Goal: Transaction & Acquisition: Purchase product/service

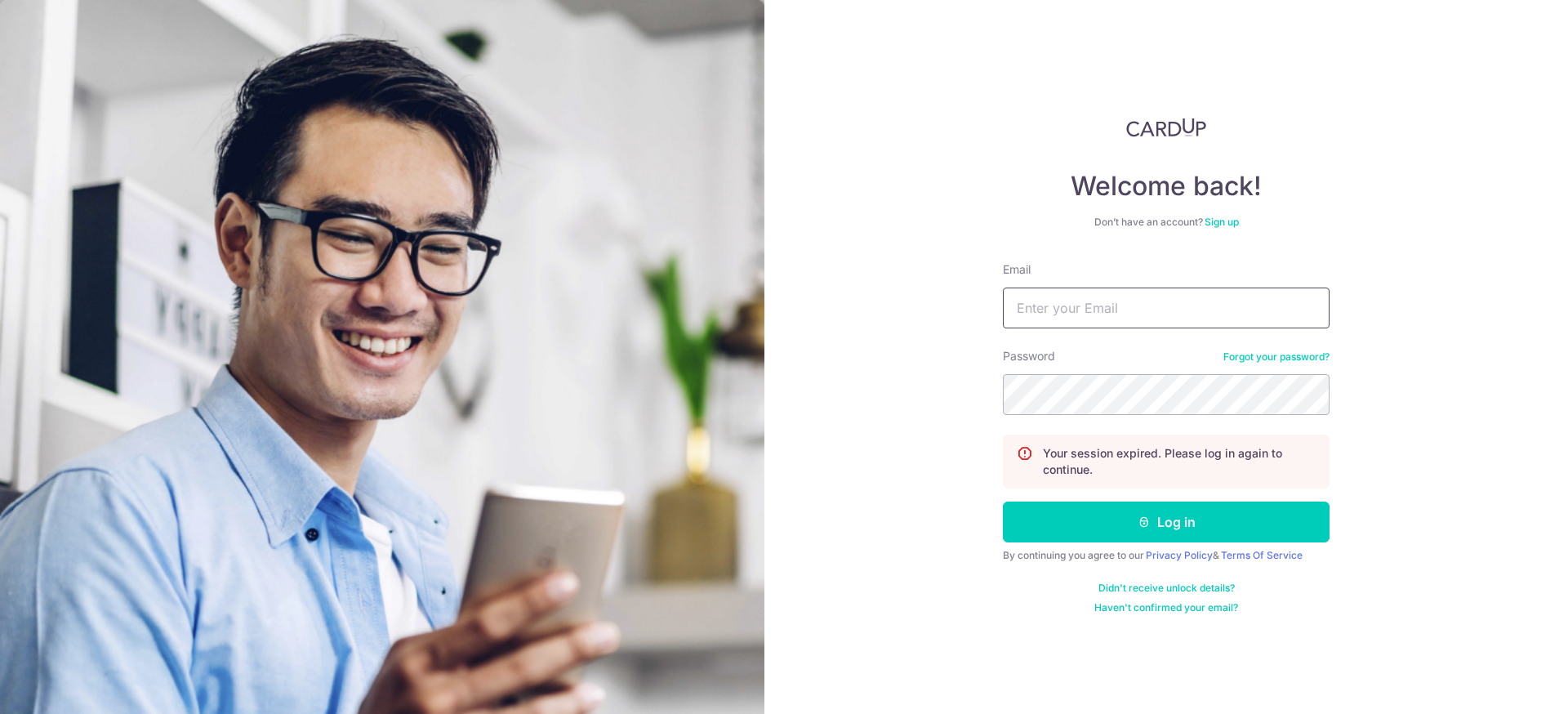
click at [1175, 313] on input "Email" at bounding box center [1165, 308] width 326 height 41
type input "[EMAIL_ADDRESS][DOMAIN_NAME]"
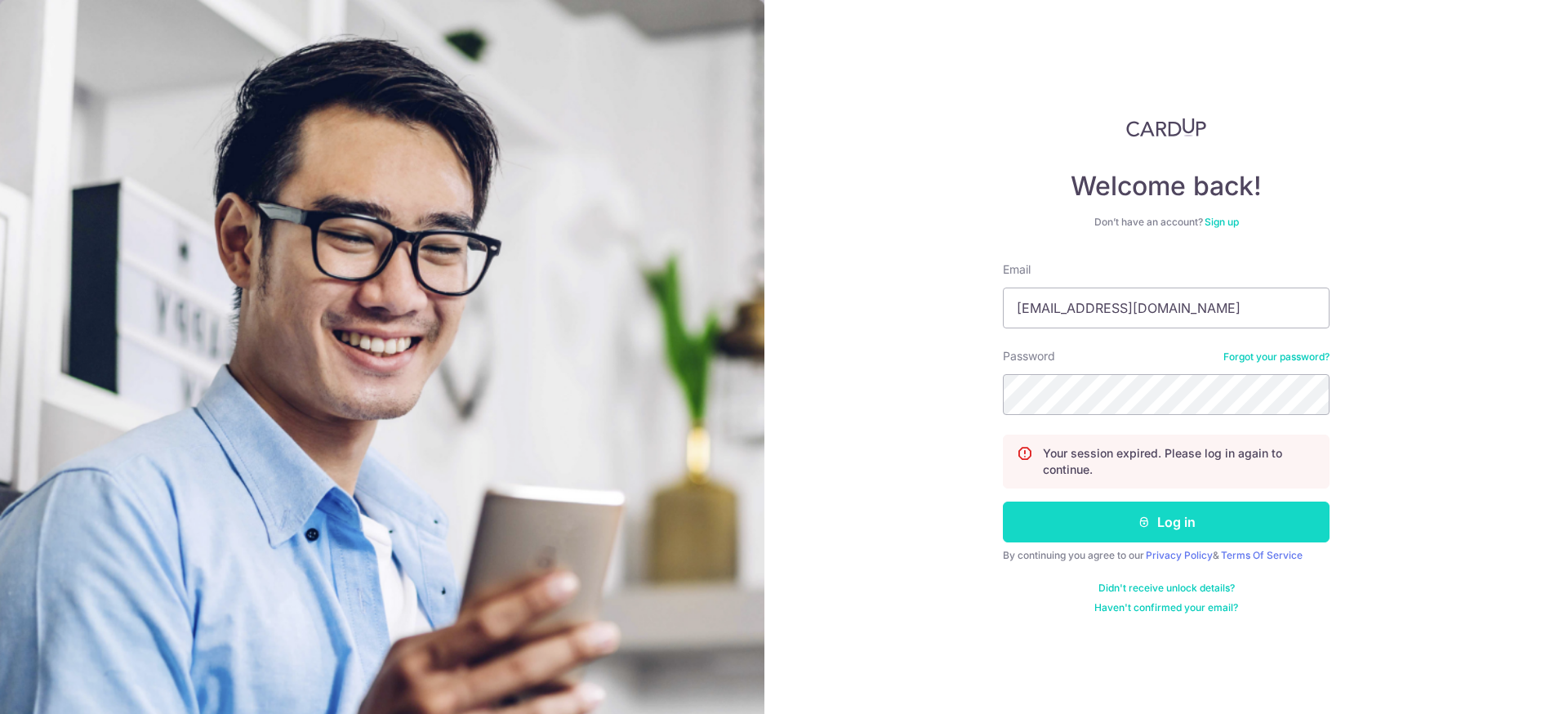
click at [1054, 538] on button "Log in" at bounding box center [1165, 522] width 326 height 41
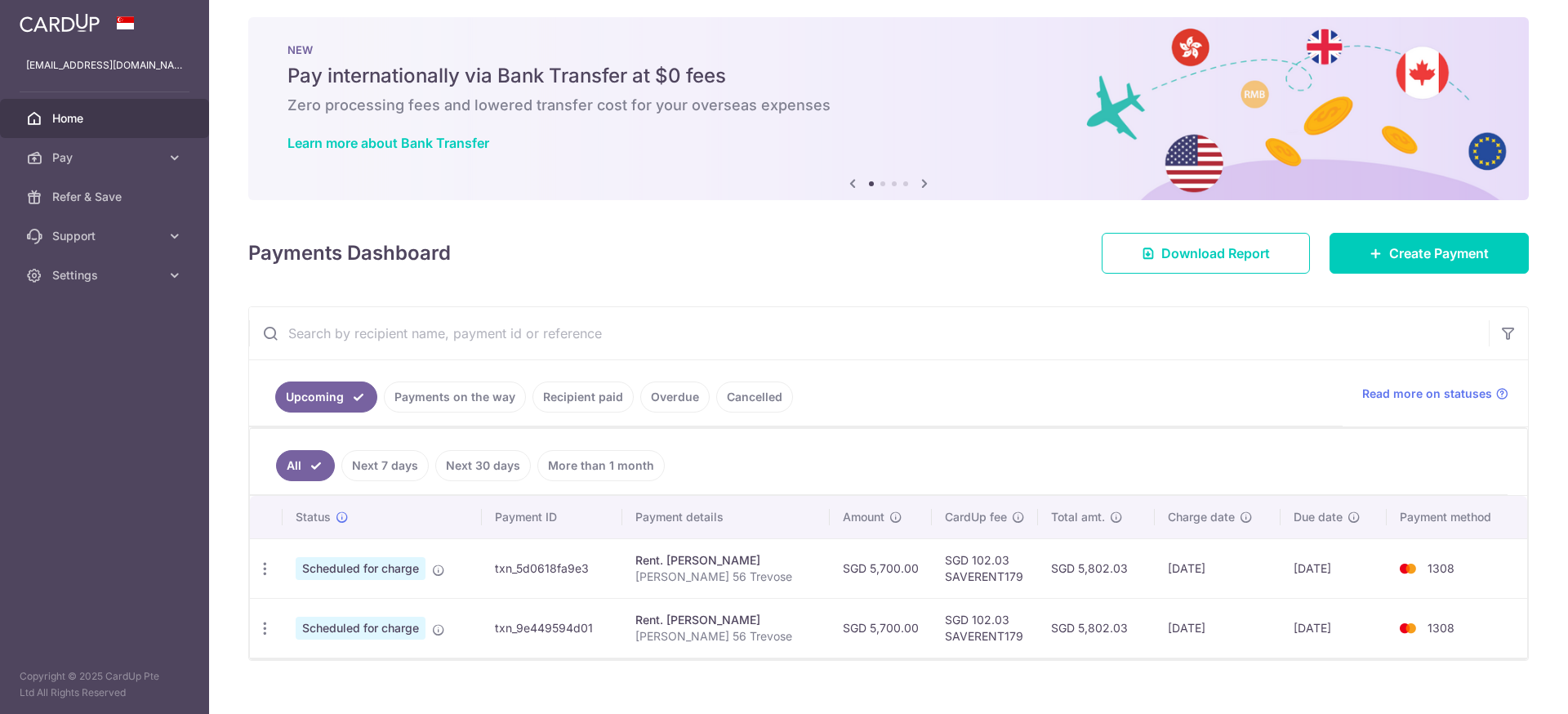
scroll to position [33, 0]
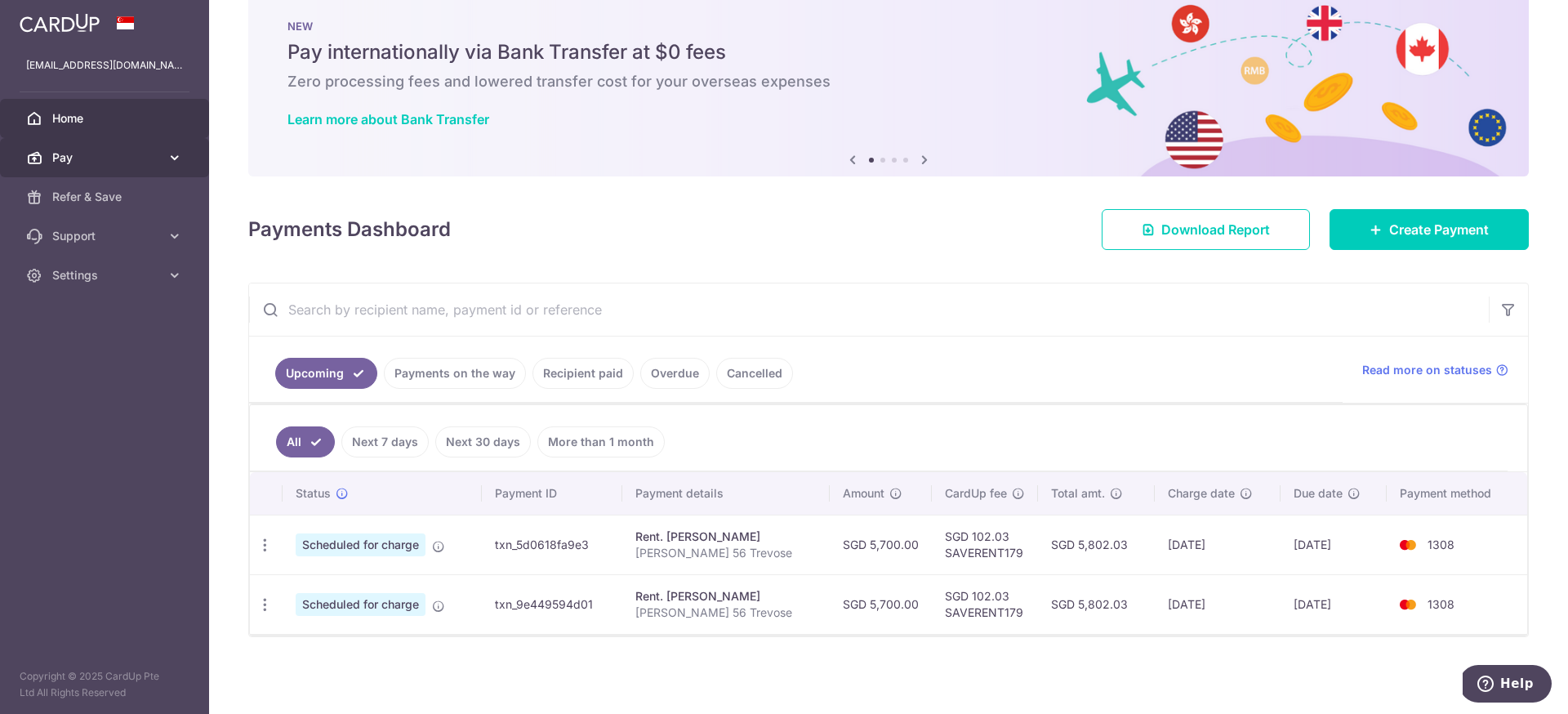
click at [117, 151] on span "Pay" at bounding box center [106, 157] width 108 height 16
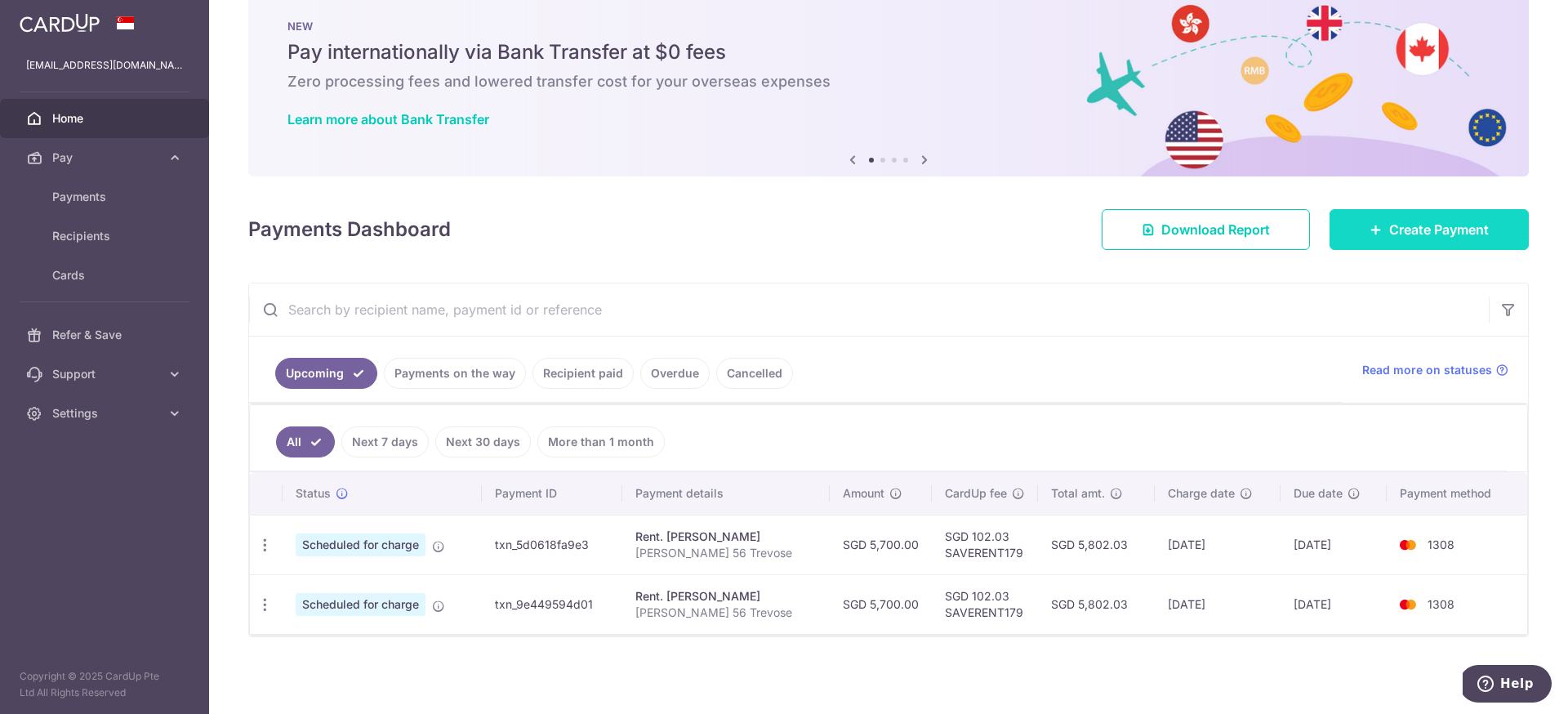
click at [1367, 235] on link "Create Payment" at bounding box center [1428, 229] width 199 height 41
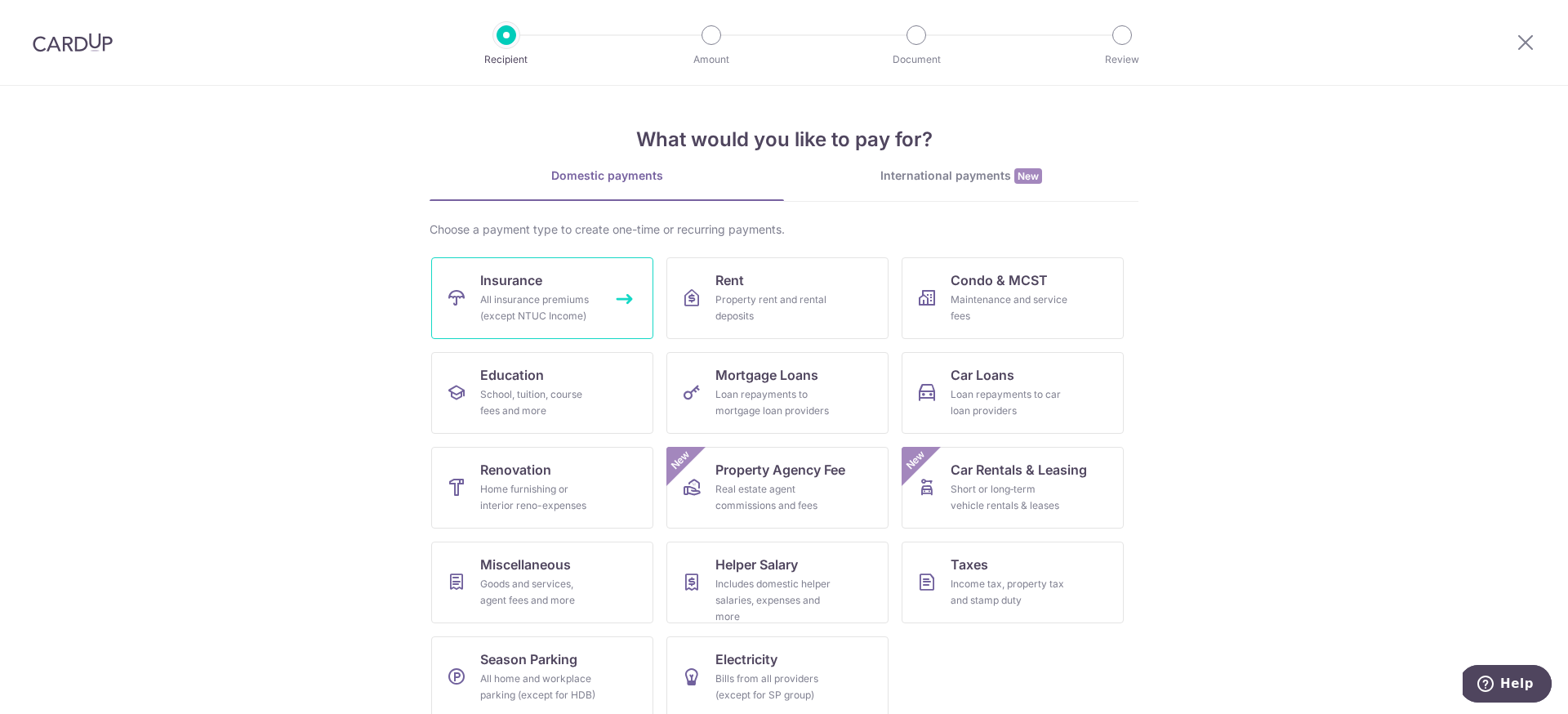
scroll to position [17, 0]
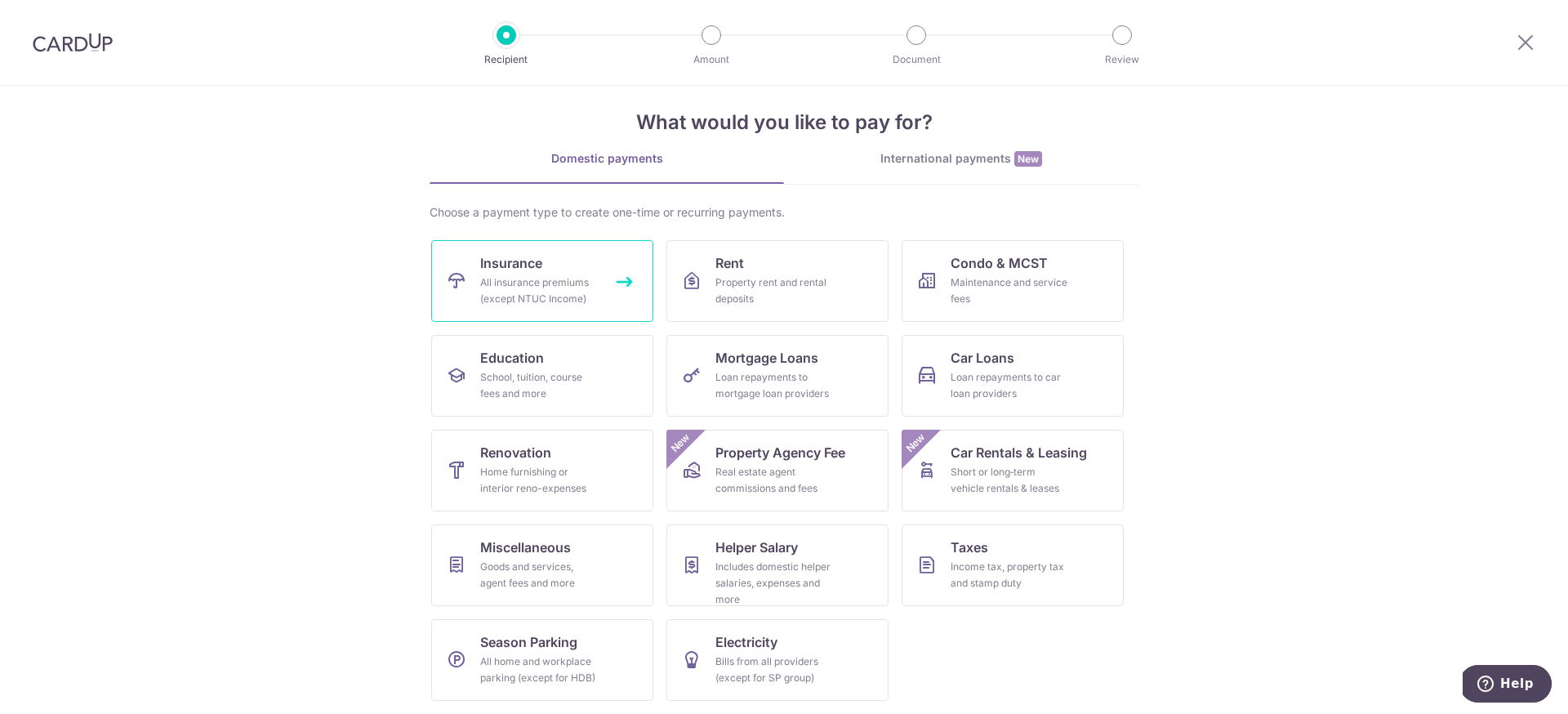
click at [594, 321] on link "Insurance All insurance premiums (except NTUC Income)" at bounding box center [542, 281] width 222 height 82
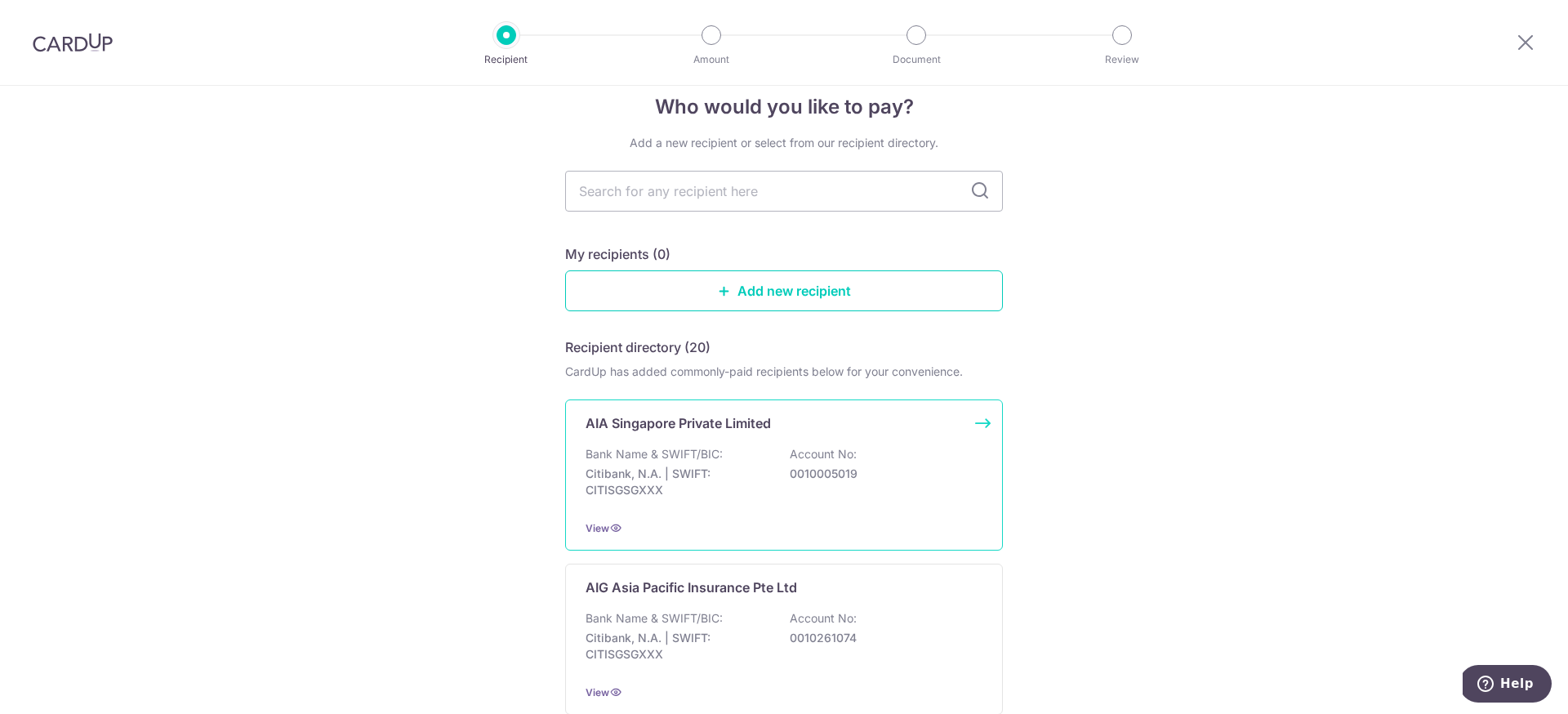
scroll to position [29, 0]
click at [721, 463] on p "Citibank, N.A. | SWIFT: CITISGSGXXX" at bounding box center [677, 478] width 183 height 33
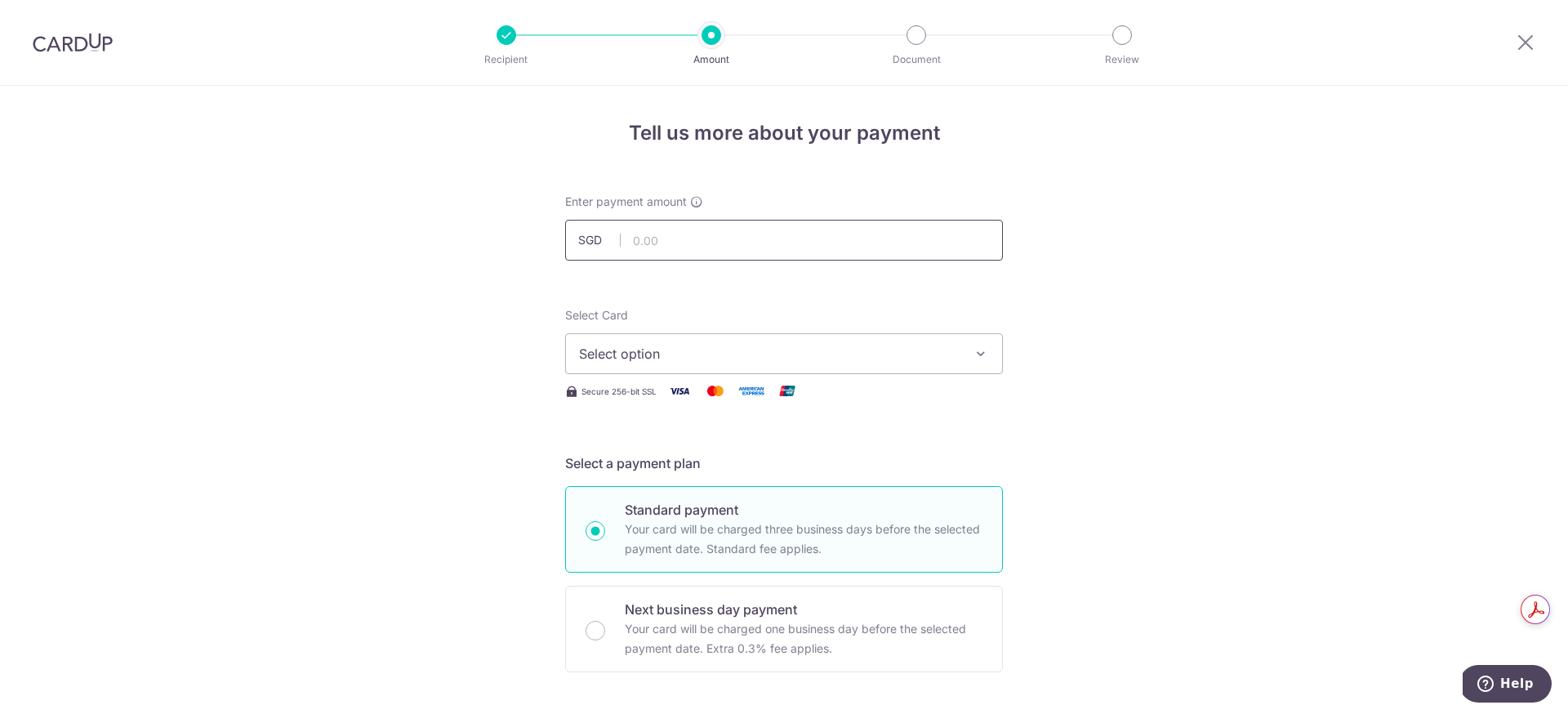
click at [676, 245] on input "text" at bounding box center [784, 240] width 437 height 41
type input "4,800.00"
click at [673, 354] on span "Select option" at bounding box center [769, 354] width 380 height 20
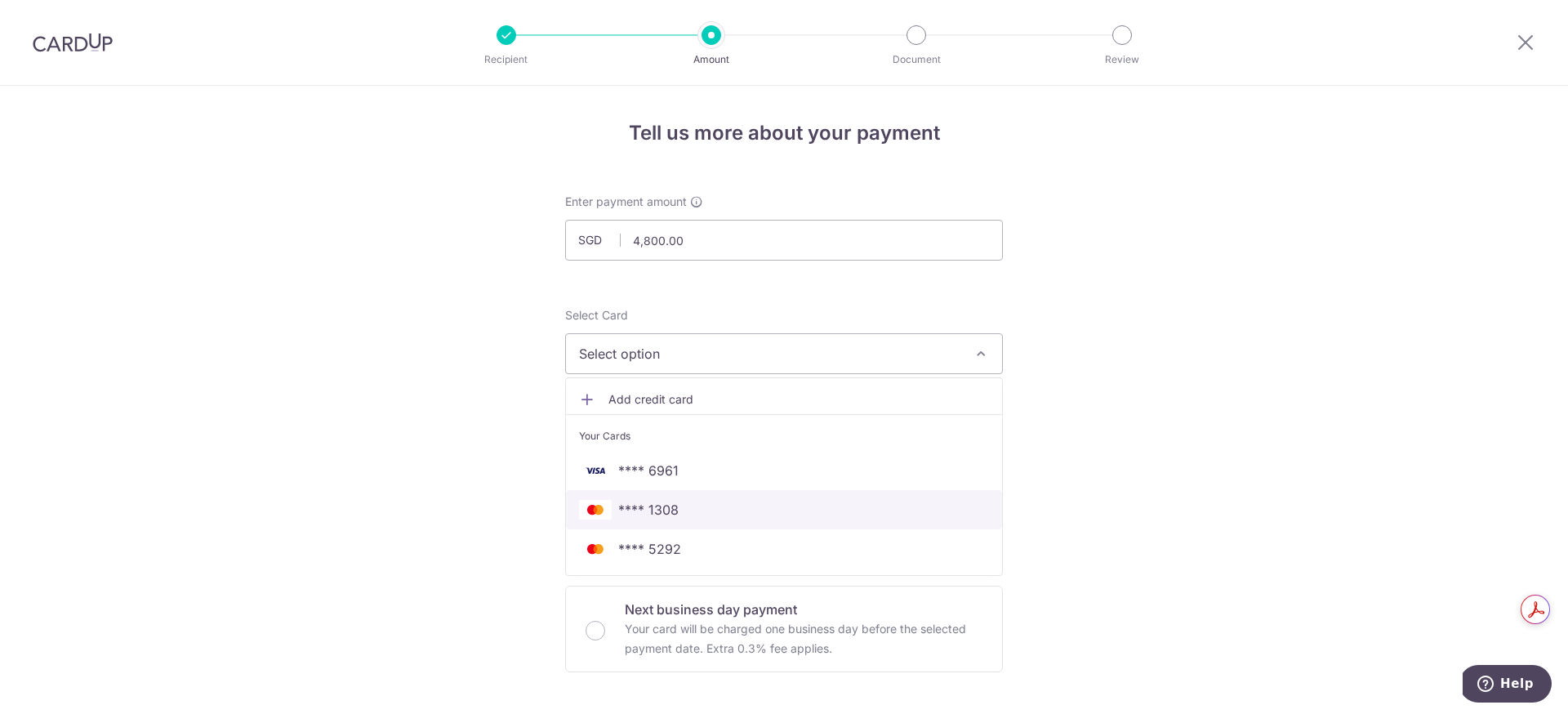
click at [664, 520] on link "**** 1308" at bounding box center [784, 509] width 436 height 39
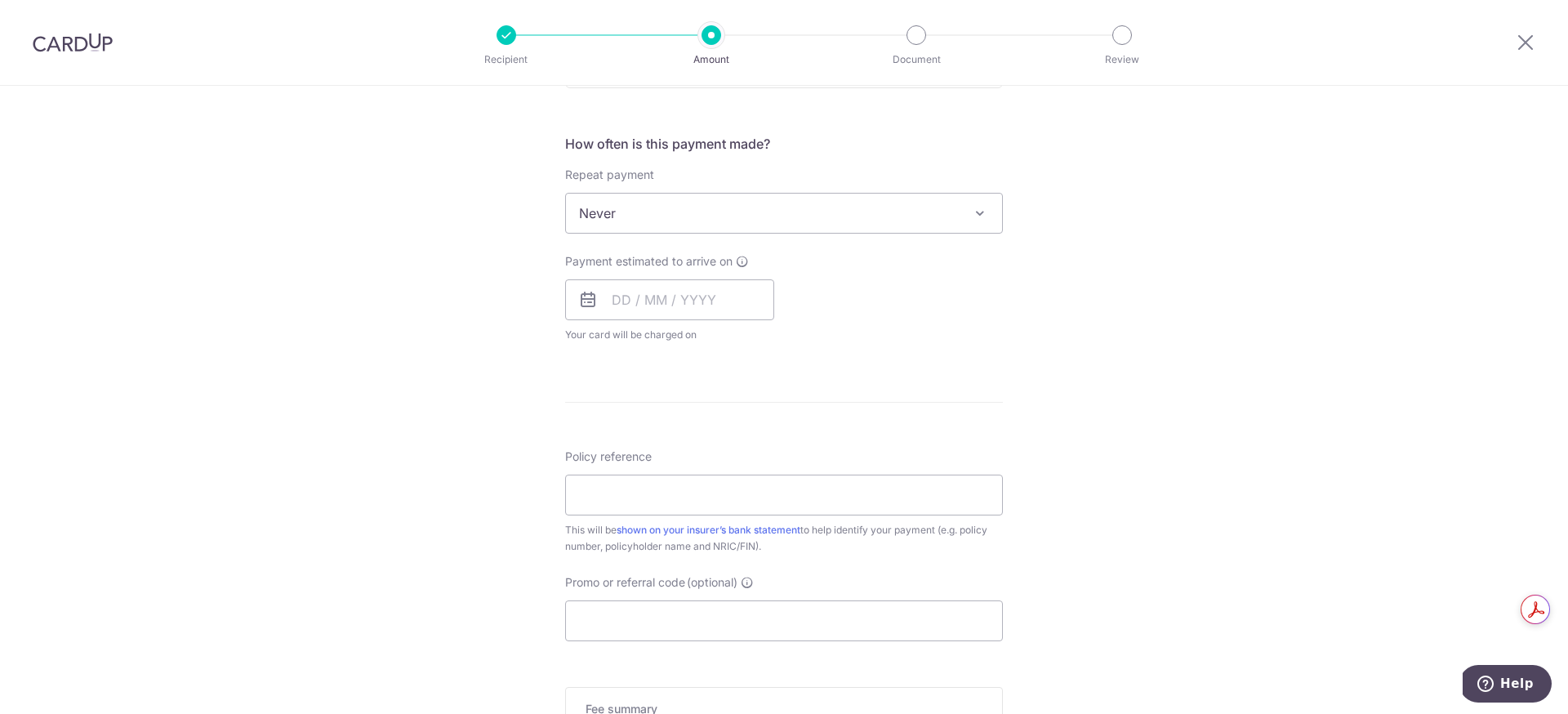
scroll to position [849, 0]
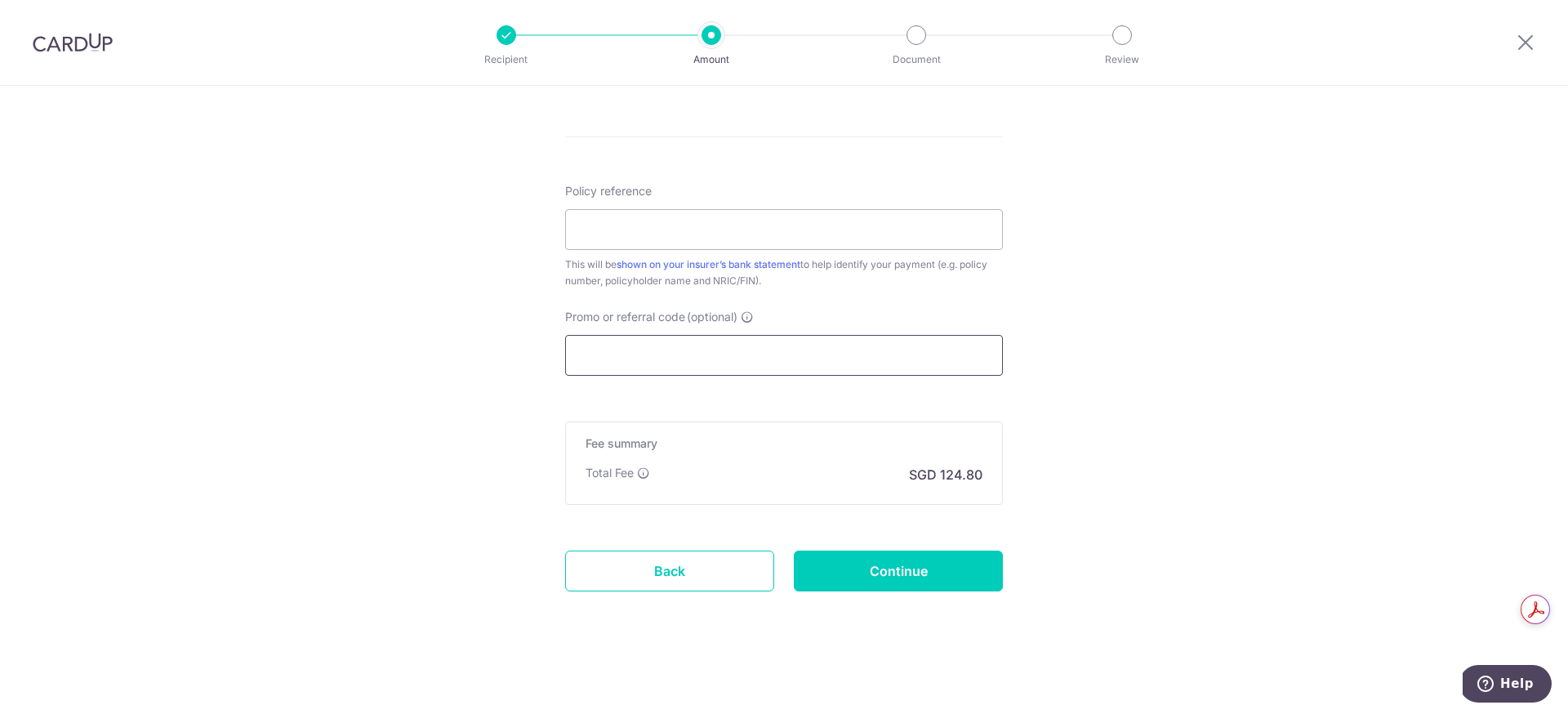
click at [671, 356] on input "Promo or referral code (optional)" at bounding box center [784, 356] width 437 height 41
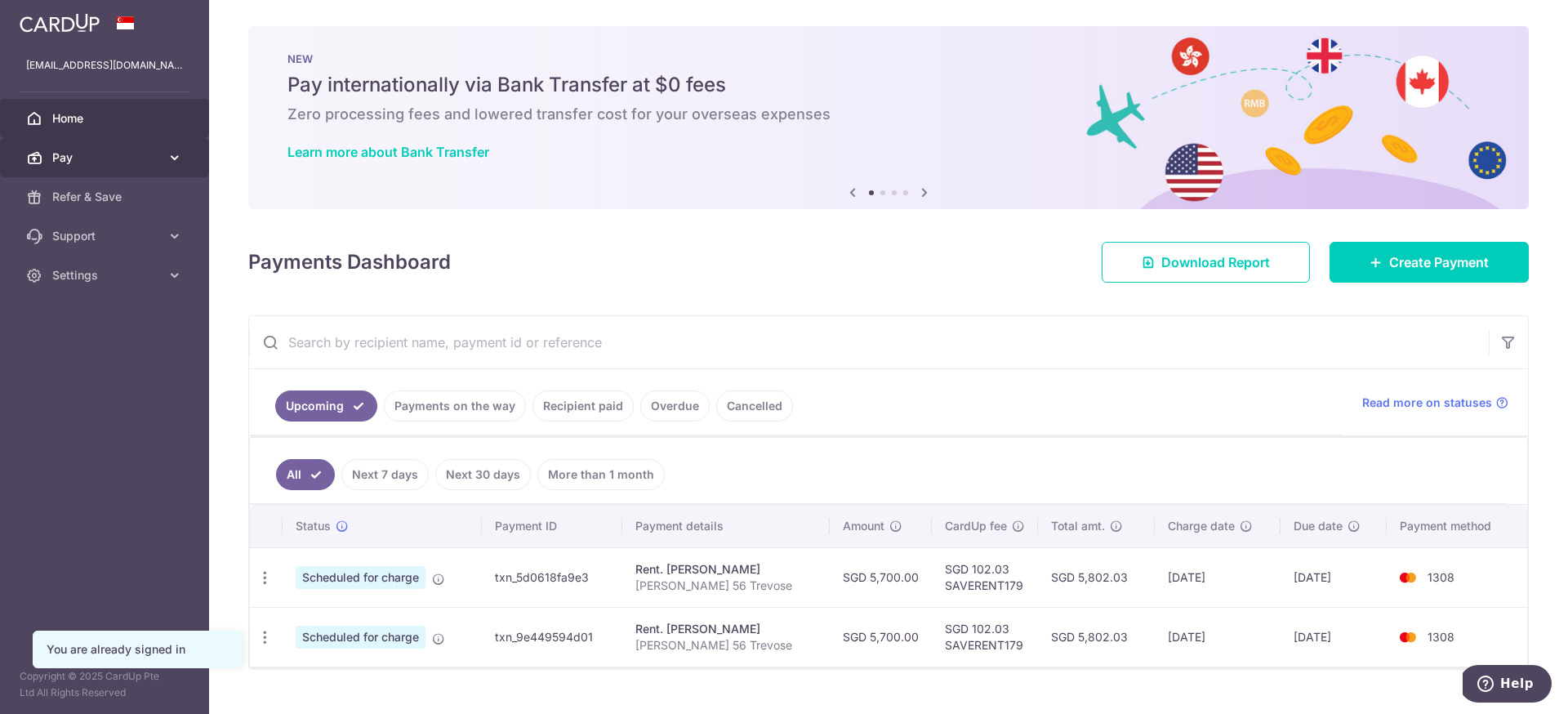
click at [88, 166] on link "Pay" at bounding box center [104, 157] width 209 height 39
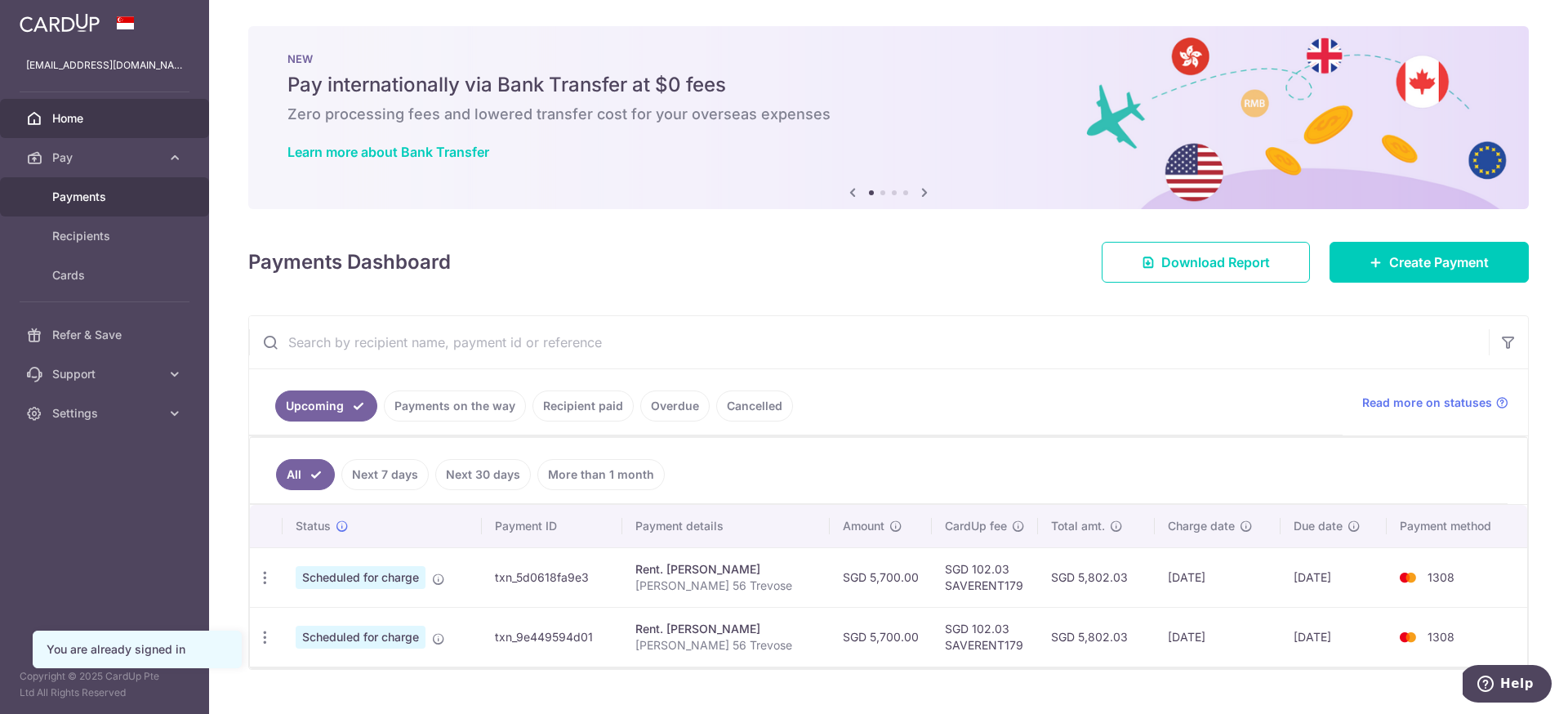
click at [88, 202] on span "Payments" at bounding box center [106, 197] width 108 height 16
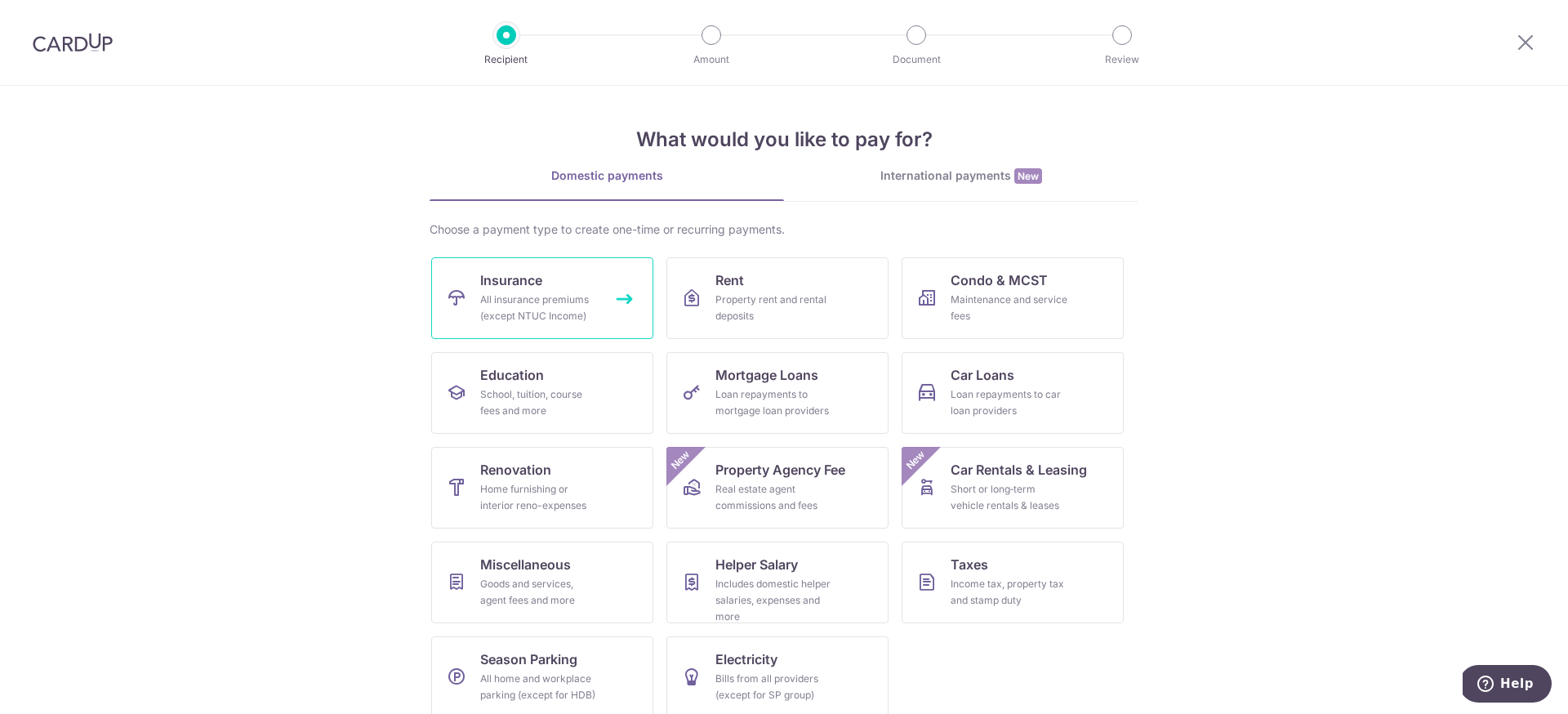
click at [530, 296] on div "All insurance premiums (except NTUC Income)" at bounding box center [539, 308] width 117 height 33
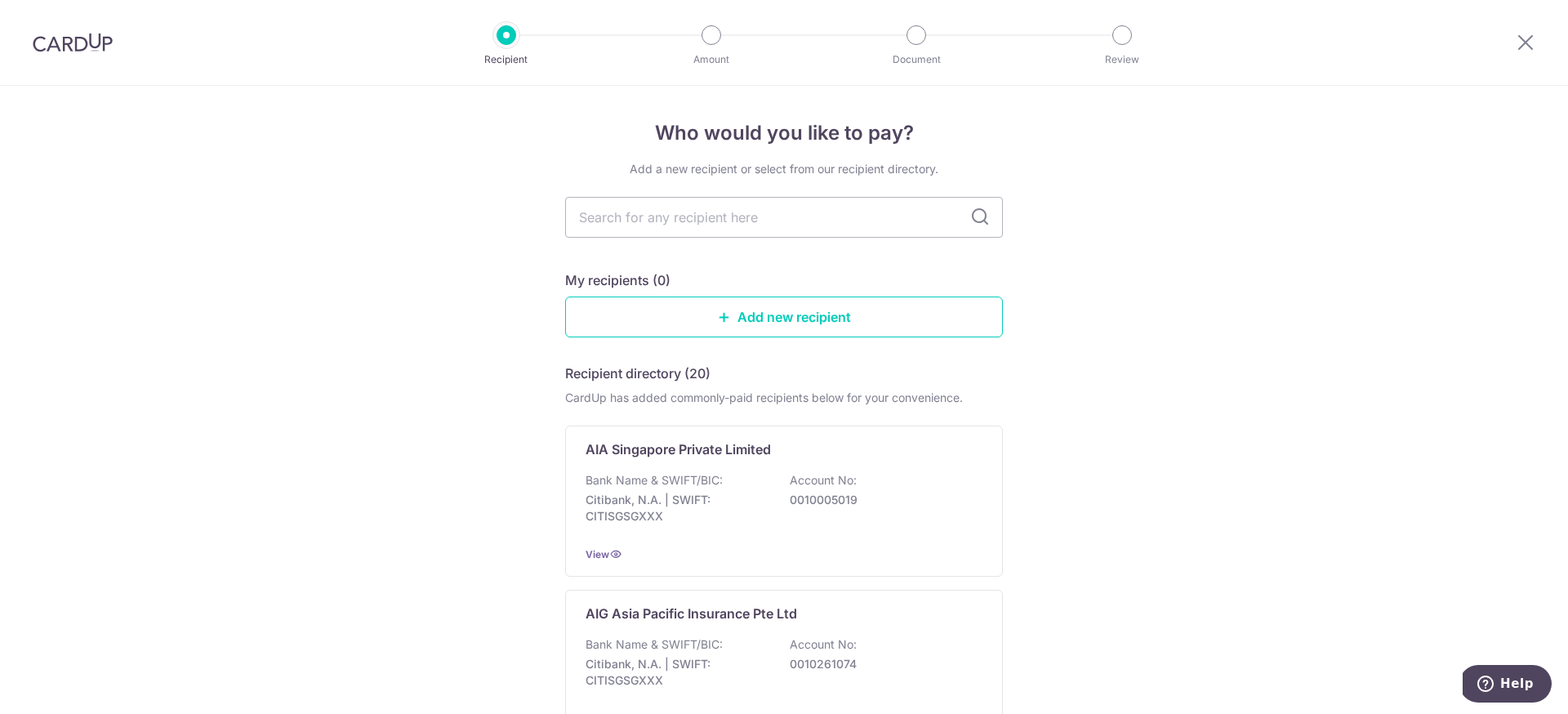
scroll to position [6, 0]
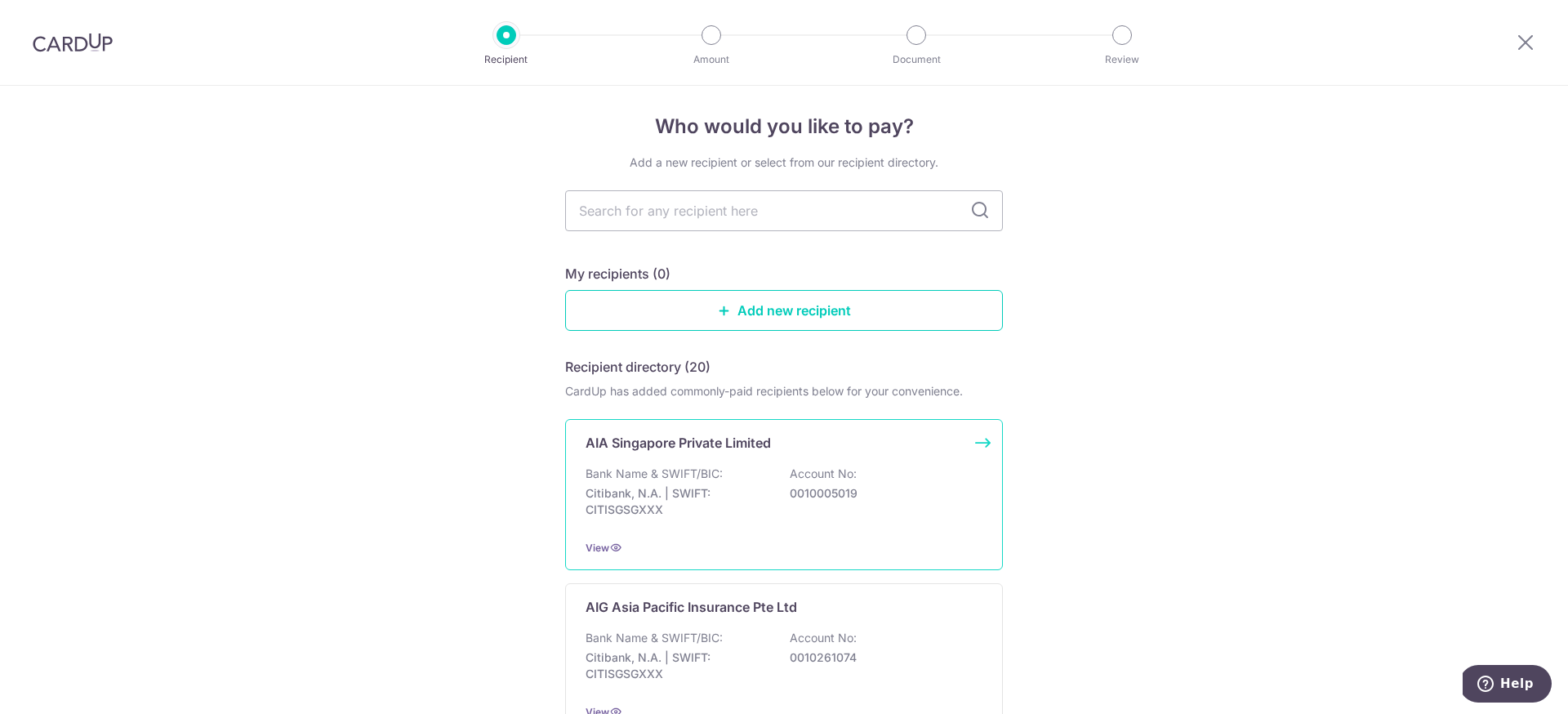
click at [732, 449] on p "AIA Singapore Private Limited" at bounding box center [678, 443] width 186 height 20
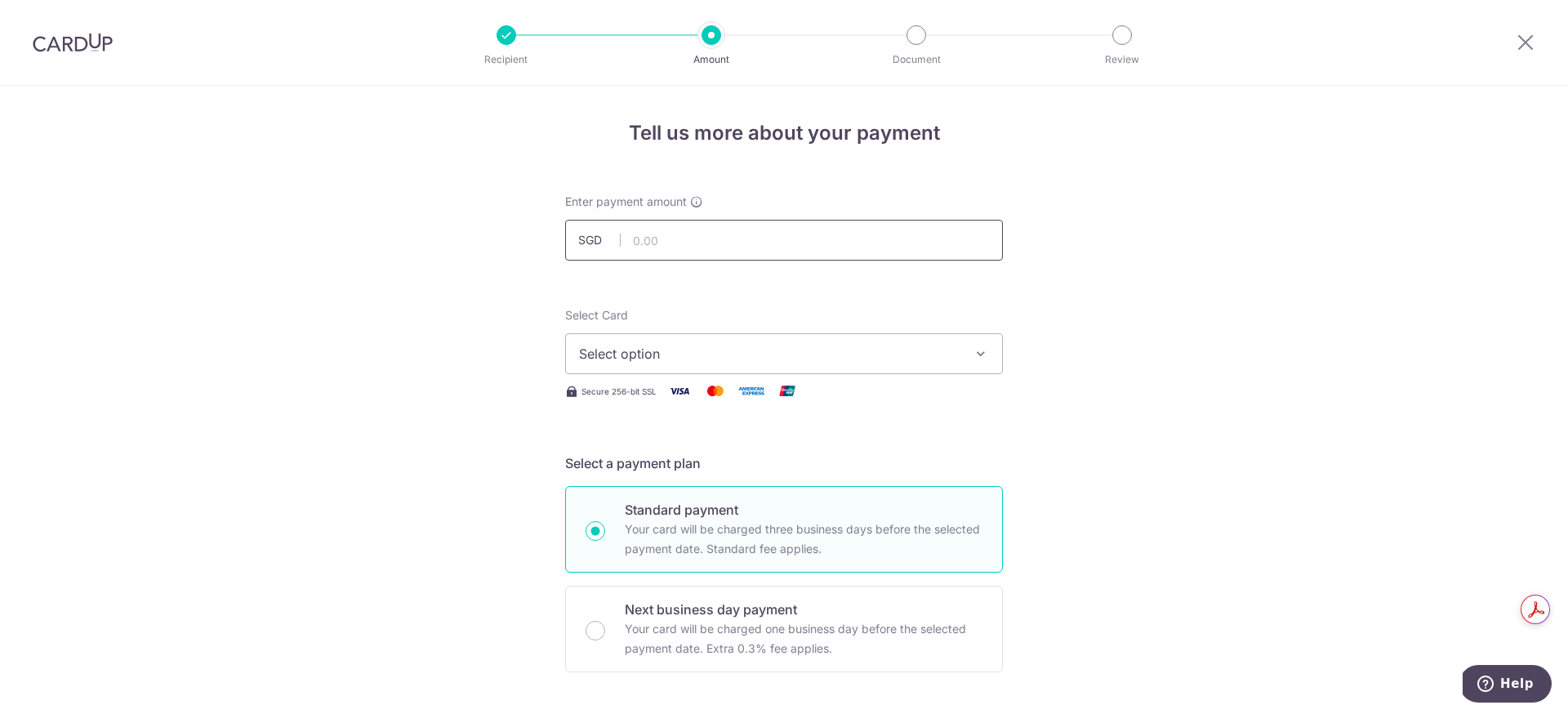
click at [761, 245] on input "text" at bounding box center [784, 240] width 437 height 41
type input "3,800.00"
click at [820, 374] on div "Select Card Select option Add credit card Your Cards **** 6961 **** 1308 **** 5…" at bounding box center [784, 354] width 437 height 94
click at [827, 362] on span "Select option" at bounding box center [769, 354] width 380 height 20
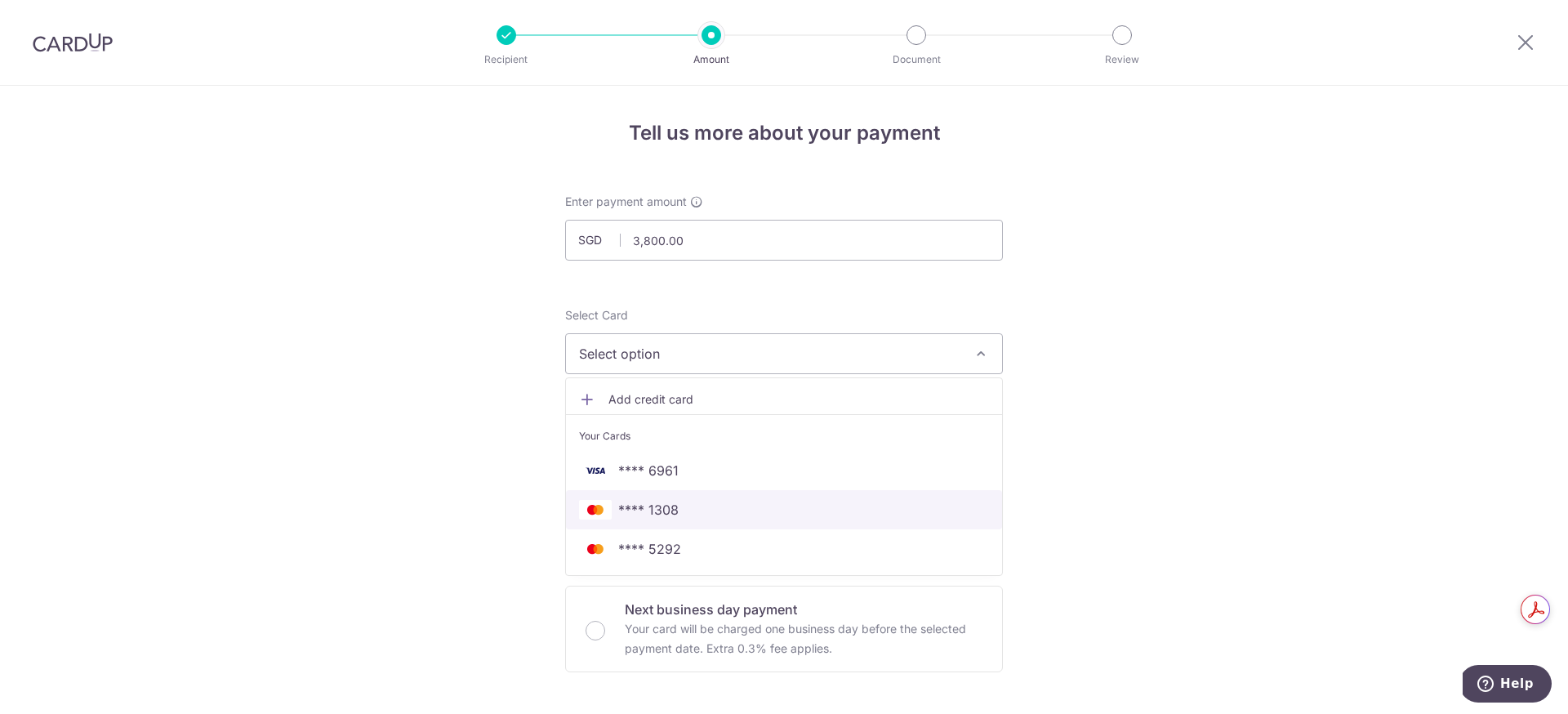
click at [760, 498] on link "**** 1308" at bounding box center [784, 509] width 436 height 39
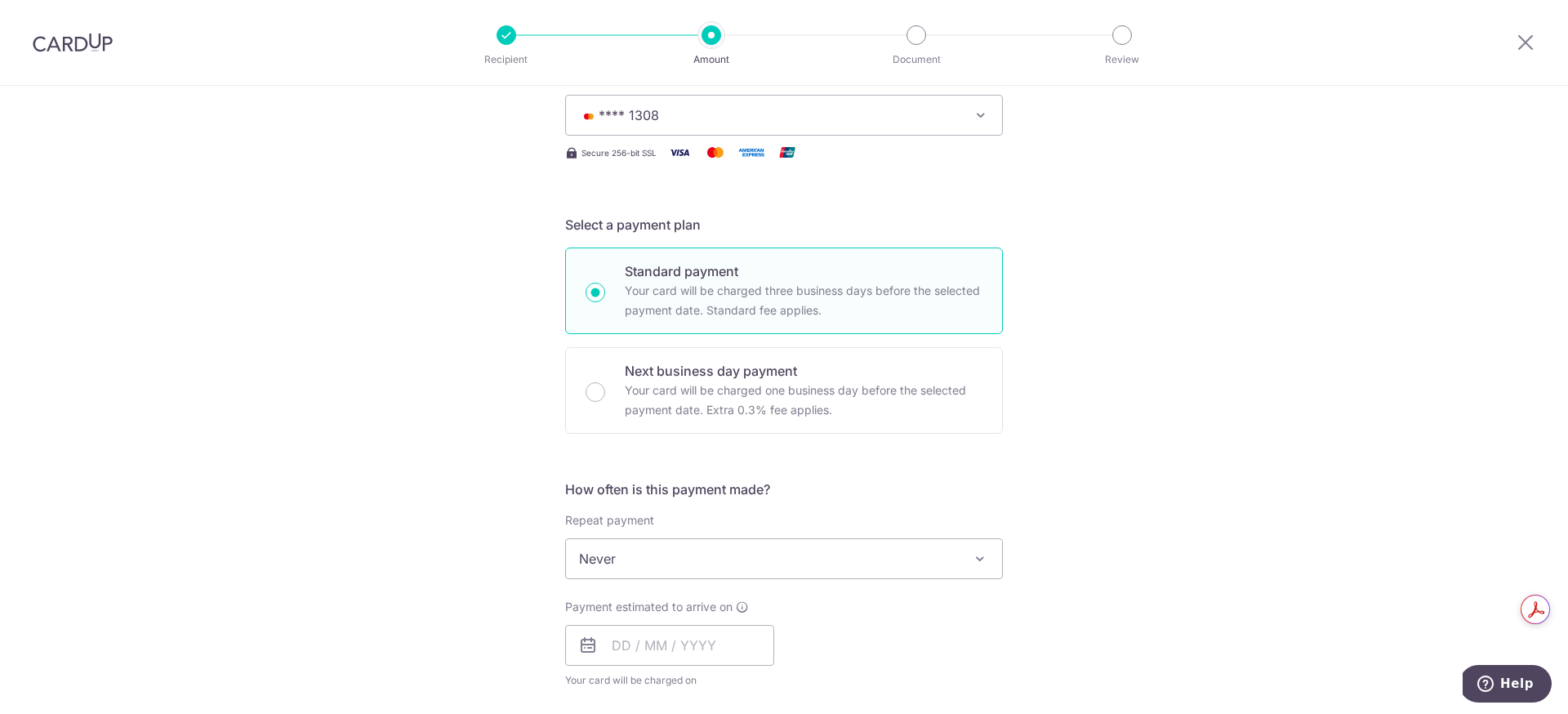
scroll to position [274, 0]
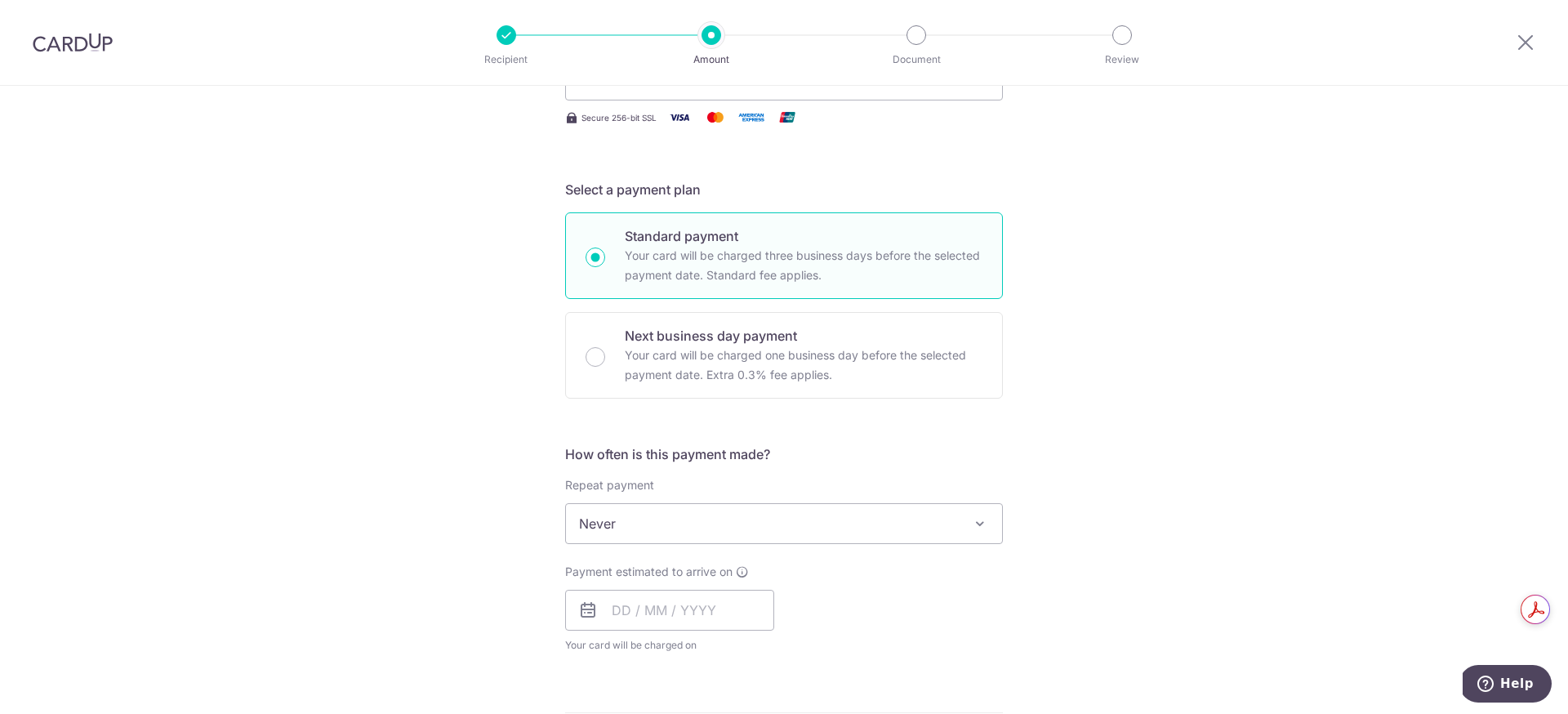
click at [753, 531] on span "Never" at bounding box center [784, 524] width 436 height 39
click at [651, 602] on input "text" at bounding box center [669, 610] width 209 height 41
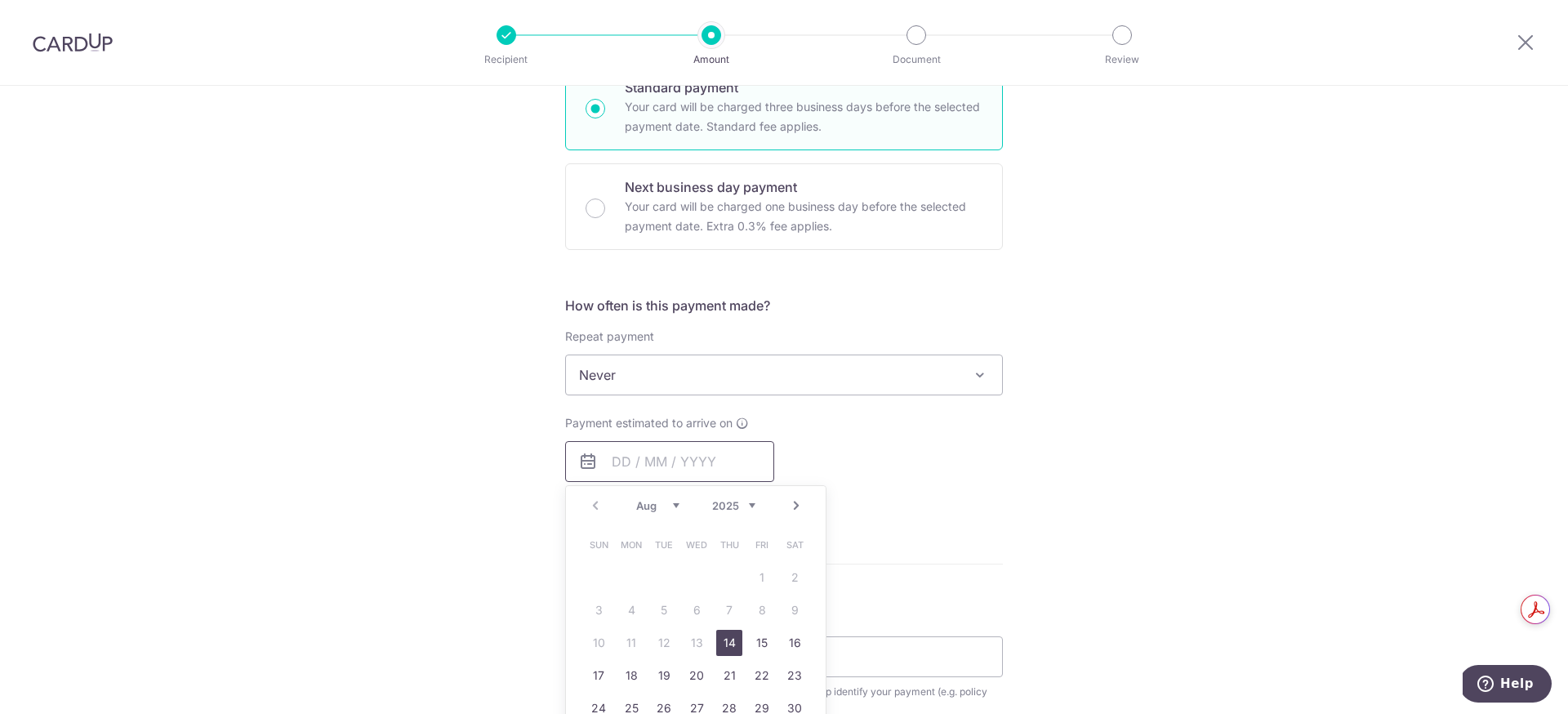
scroll to position [448, 0]
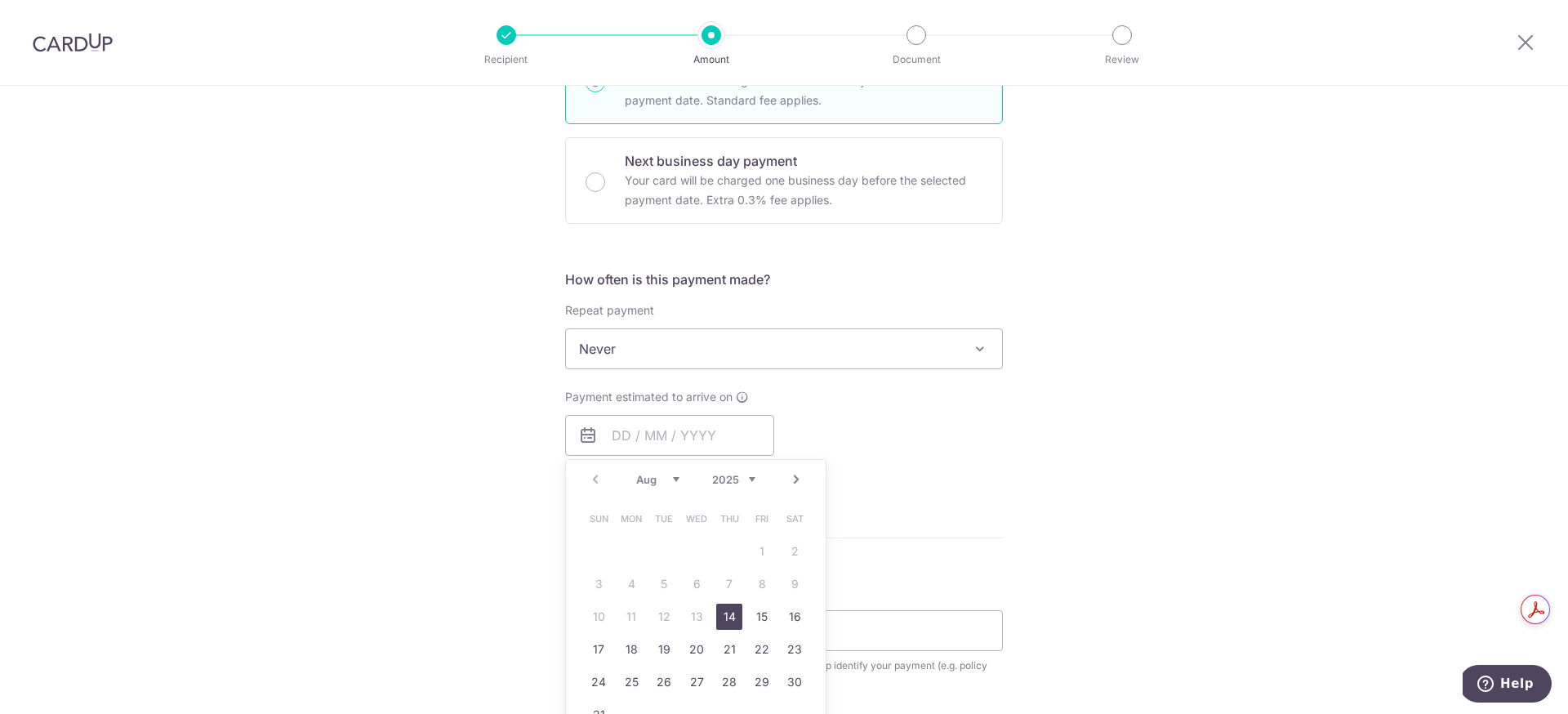
click at [737, 614] on link "14" at bounding box center [729, 616] width 26 height 26
type input "[DATE]"
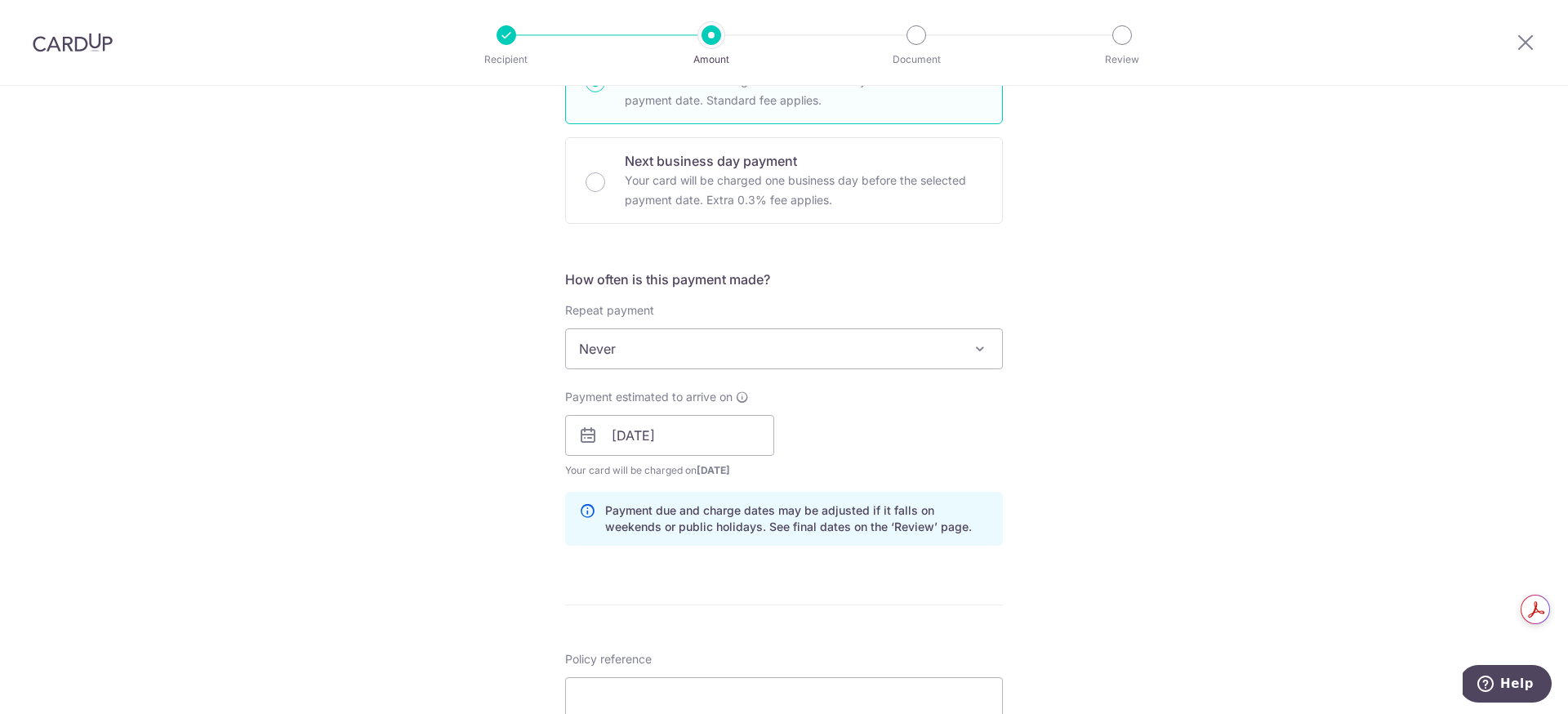
click at [1133, 568] on div "Tell us more about your payment Enter payment amount SGD 3,800.00 3800.00 Selec…" at bounding box center [784, 409] width 1568 height 1544
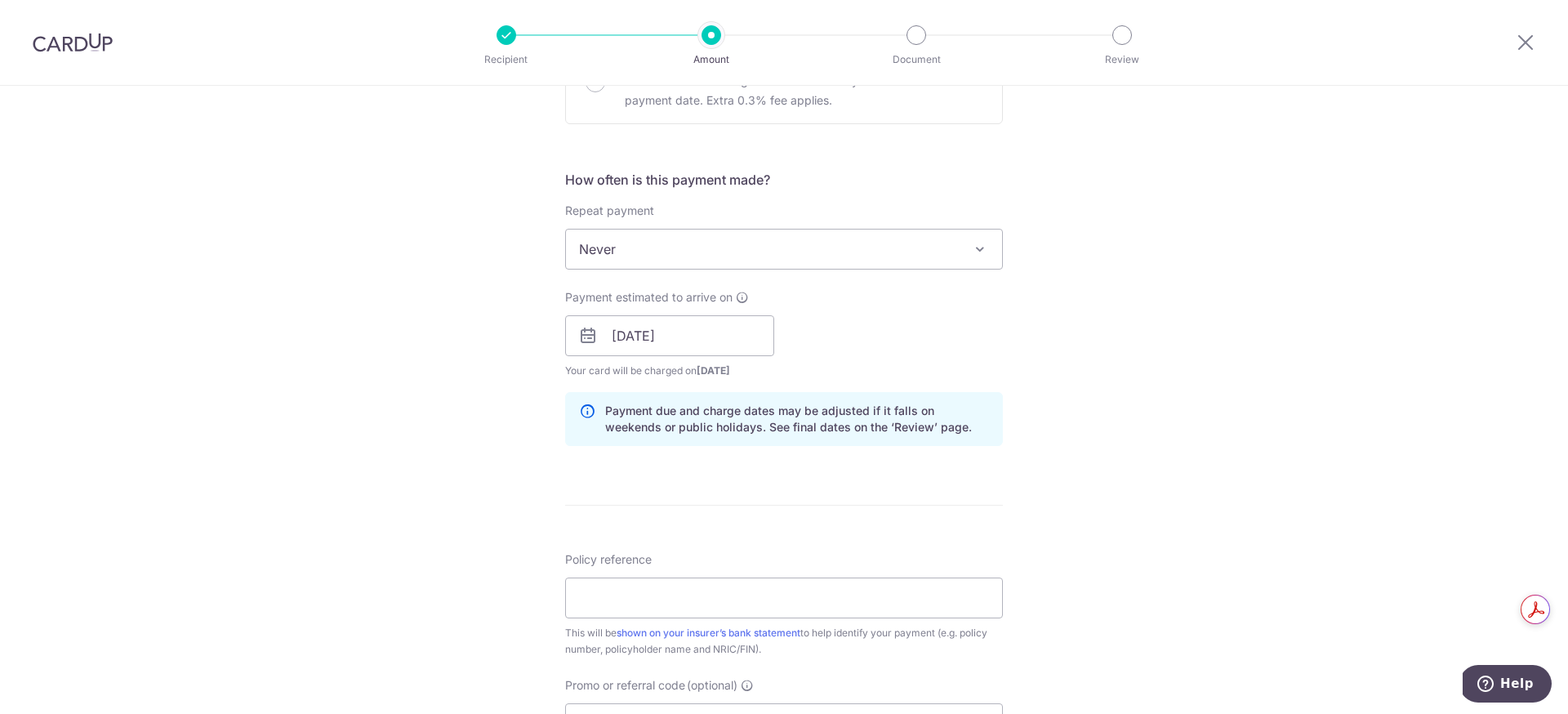
scroll to position [566, 0]
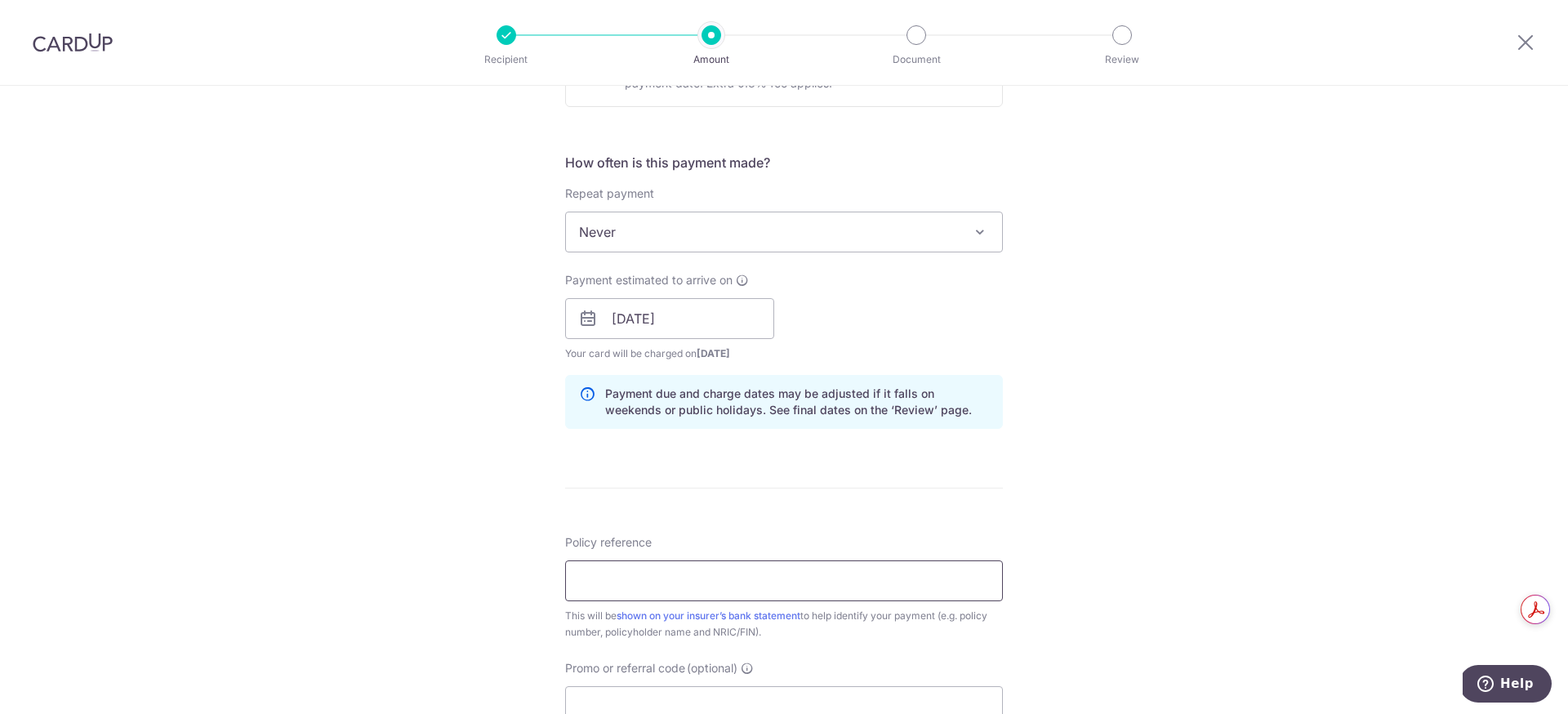
click at [783, 577] on input "Policy reference" at bounding box center [784, 581] width 437 height 41
click at [616, 575] on input "Policy reference" at bounding box center [784, 581] width 437 height 41
paste input "U128308134"
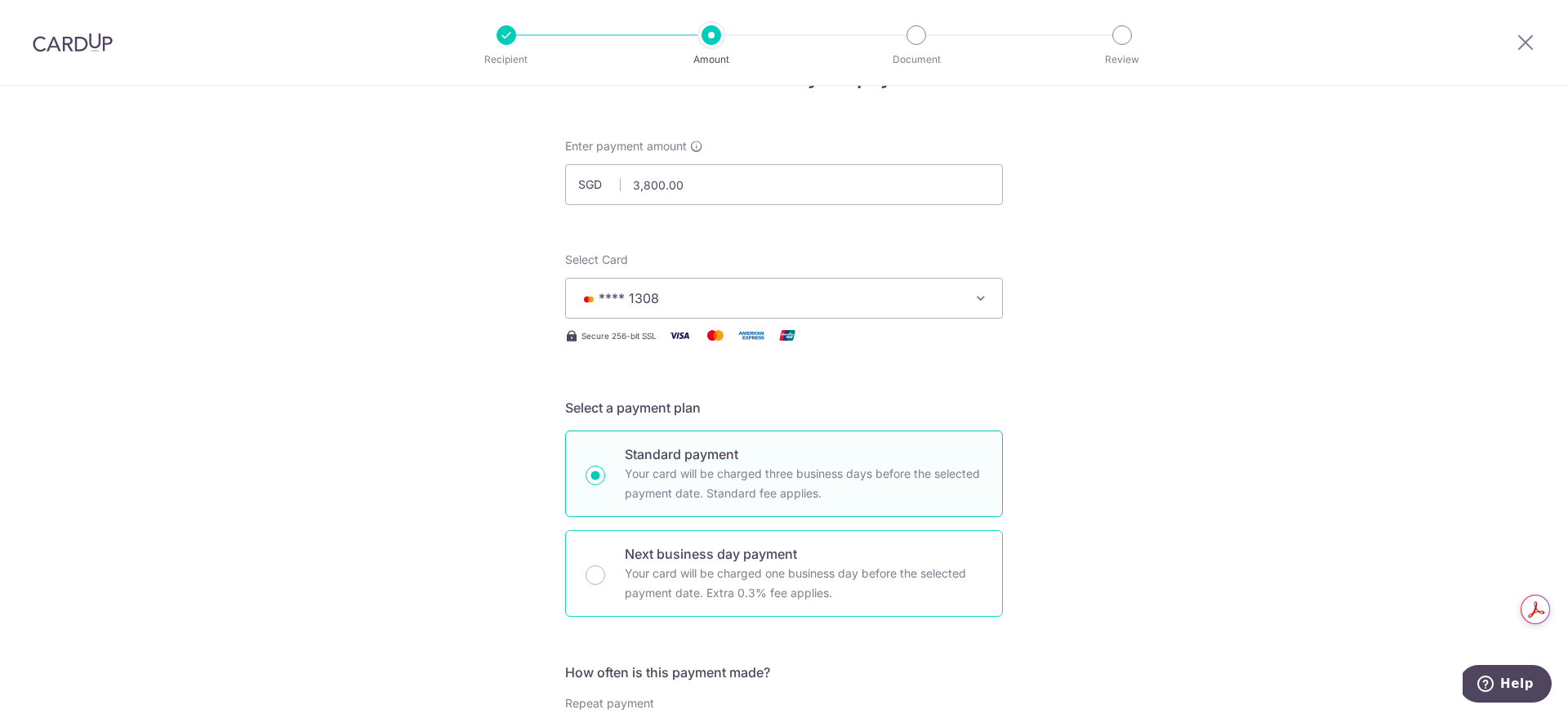
scroll to position [20, 0]
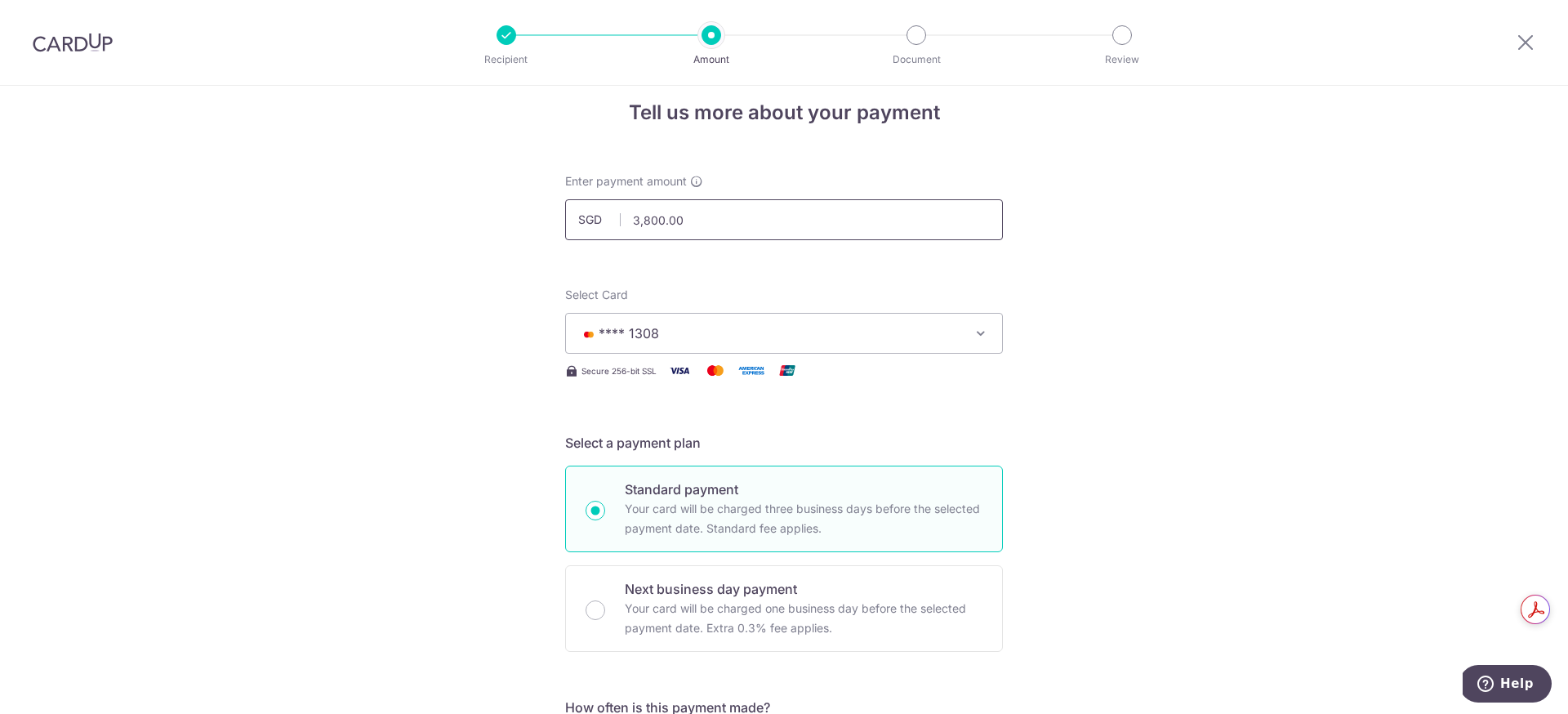
type input "U128308134"
click at [646, 214] on input "3,800.00" at bounding box center [784, 220] width 437 height 41
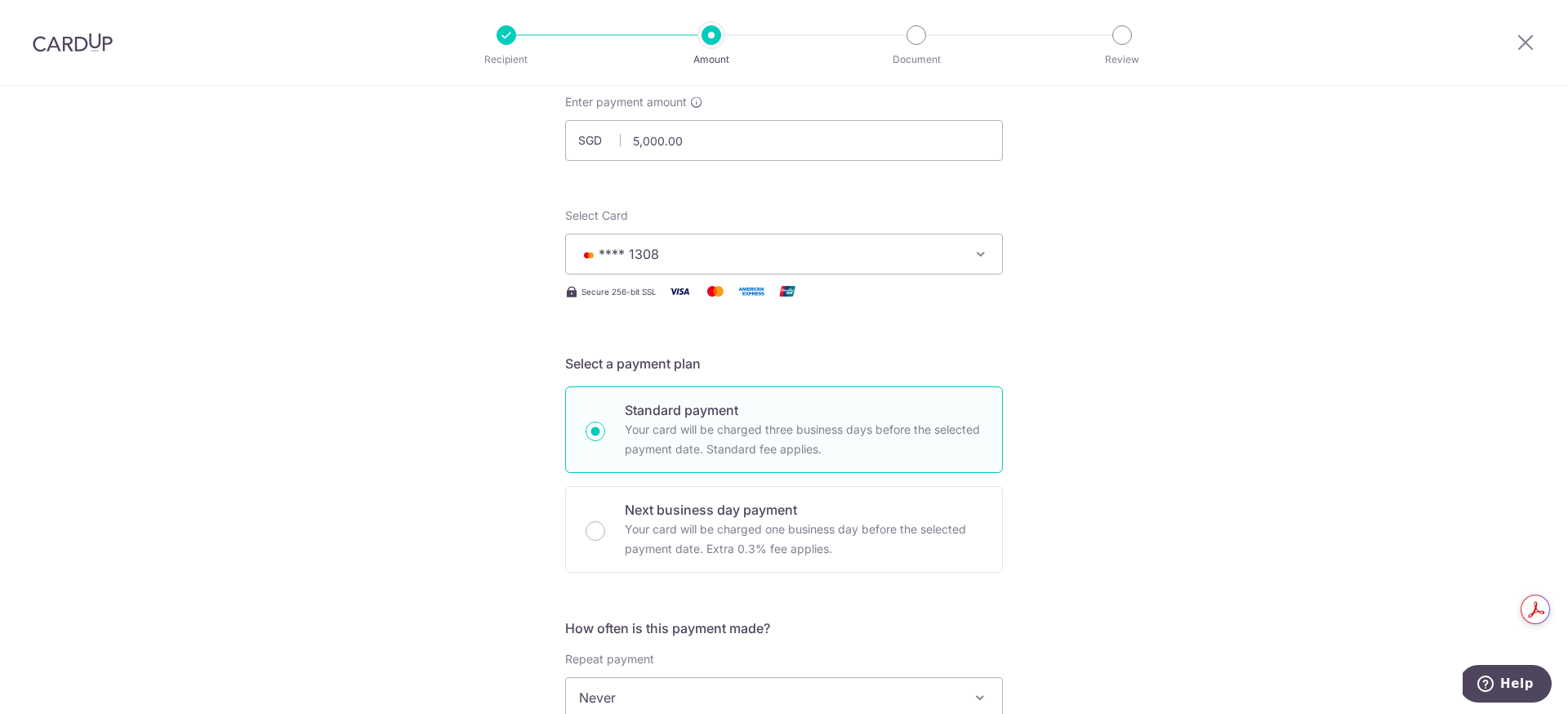
scroll to position [0, 0]
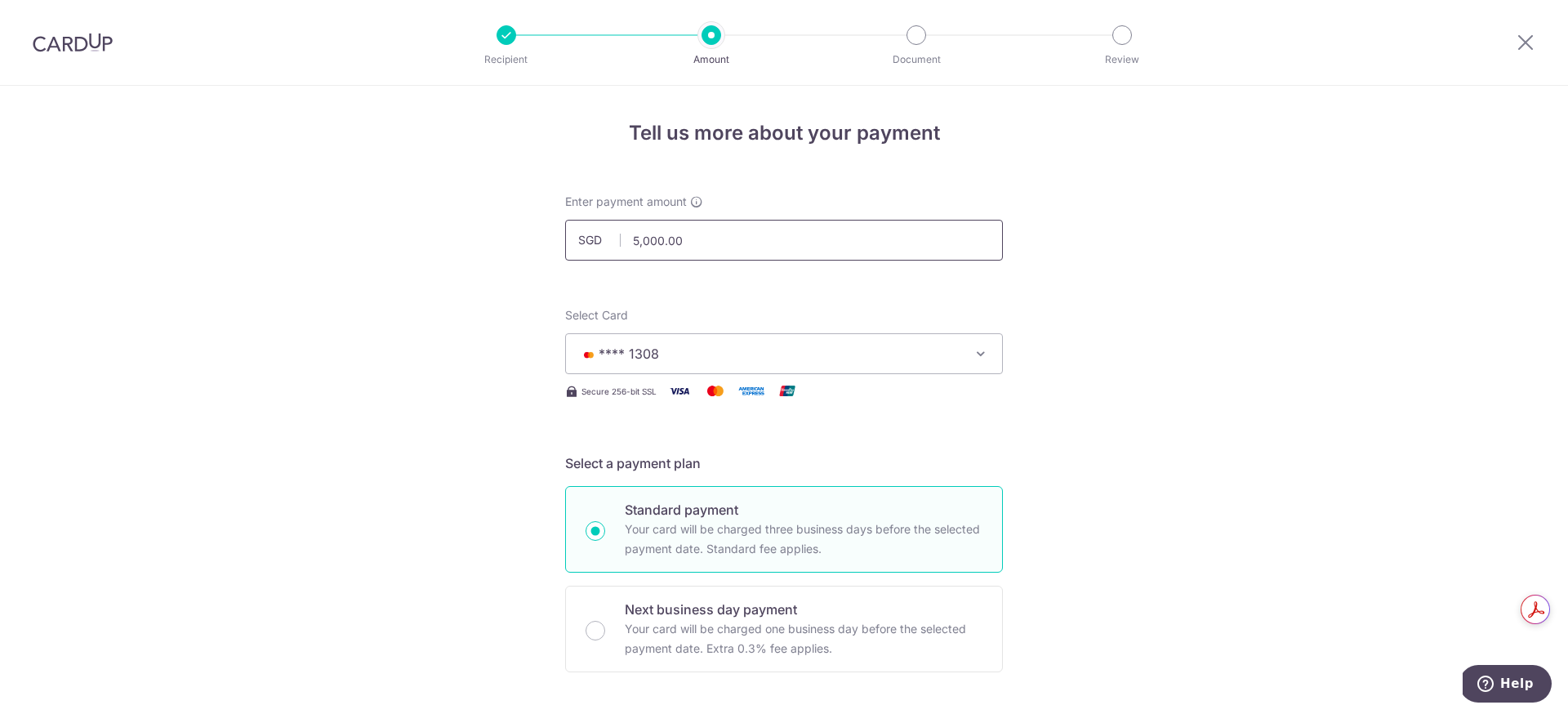
click at [642, 237] on input "5,000.00" at bounding box center [784, 240] width 437 height 41
type input "3,800.00"
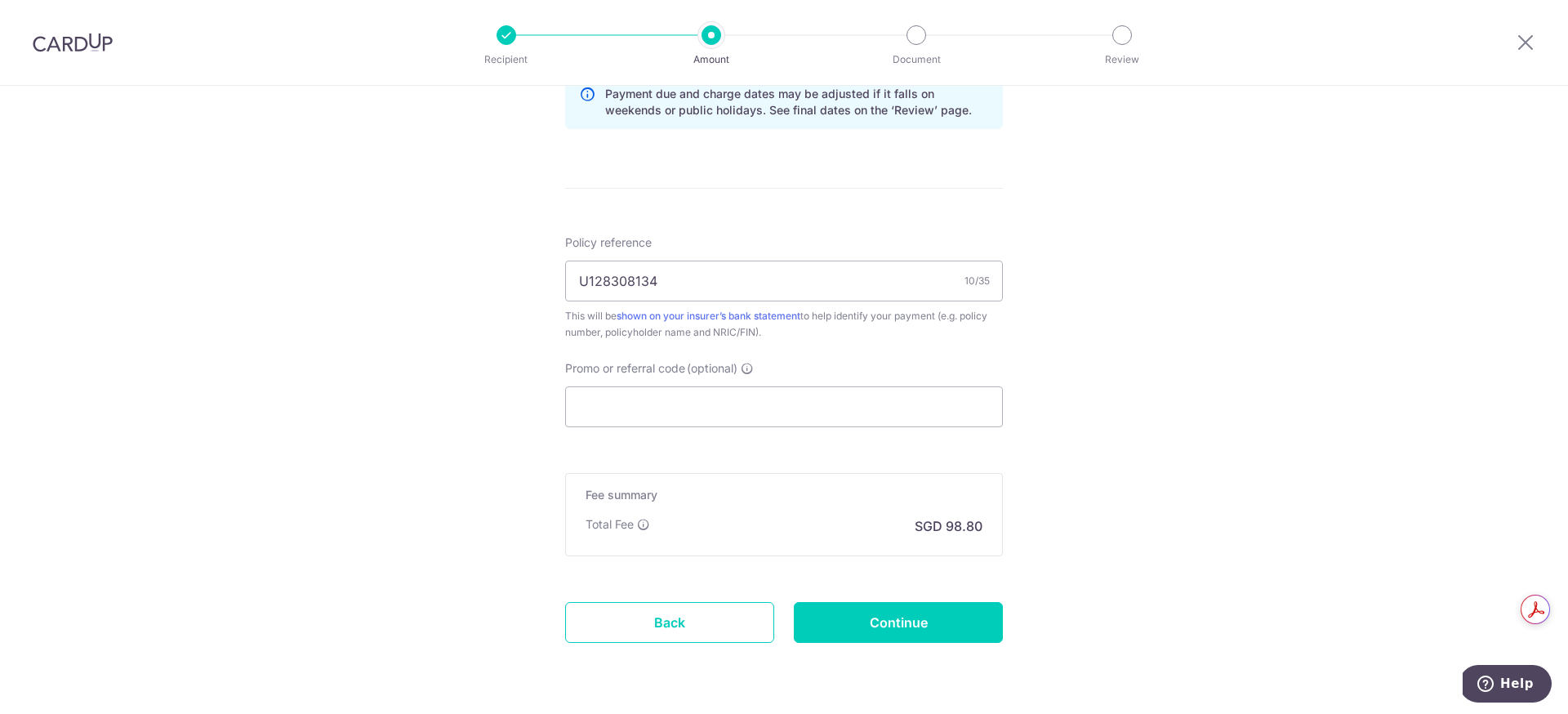
scroll to position [917, 0]
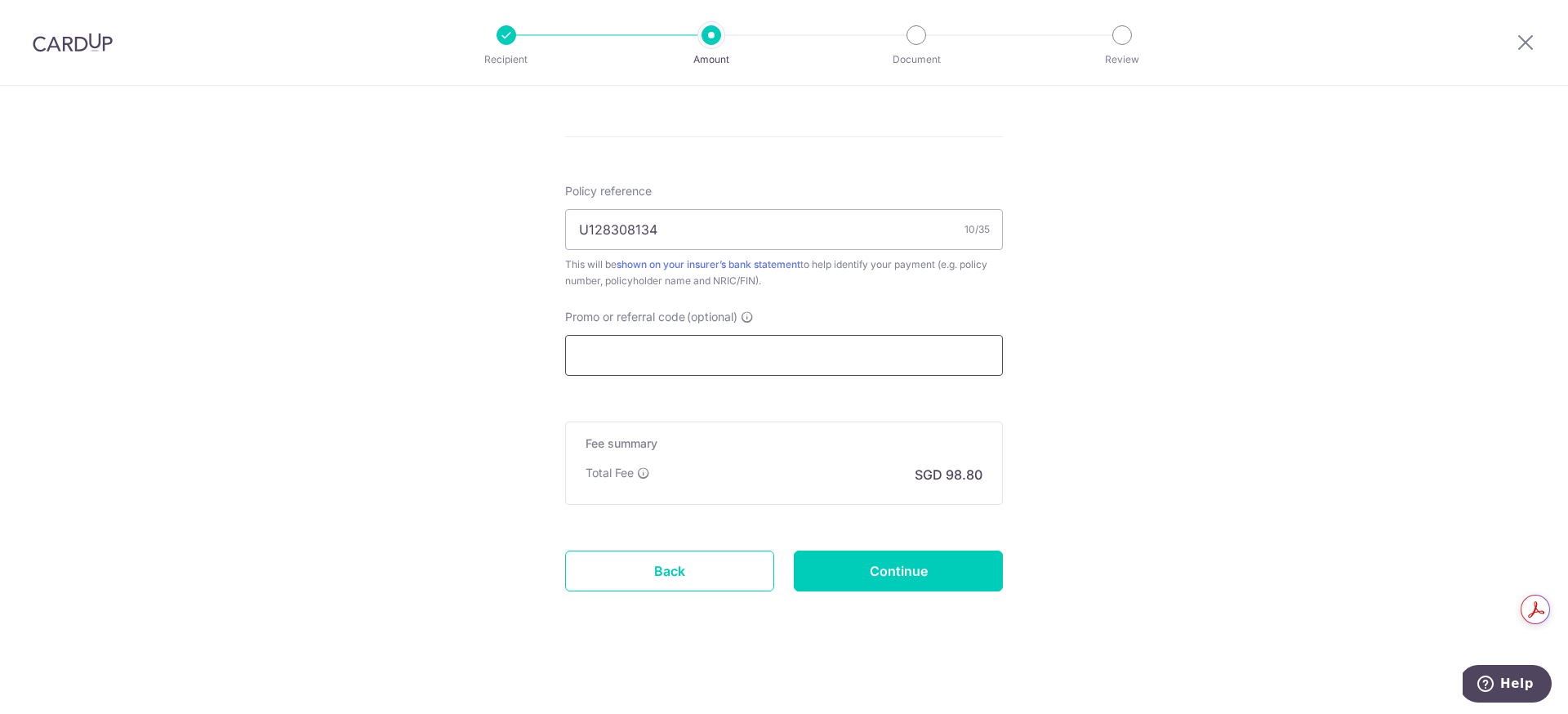
click at [785, 371] on input "Promo or referral code (optional)" at bounding box center [784, 356] width 437 height 41
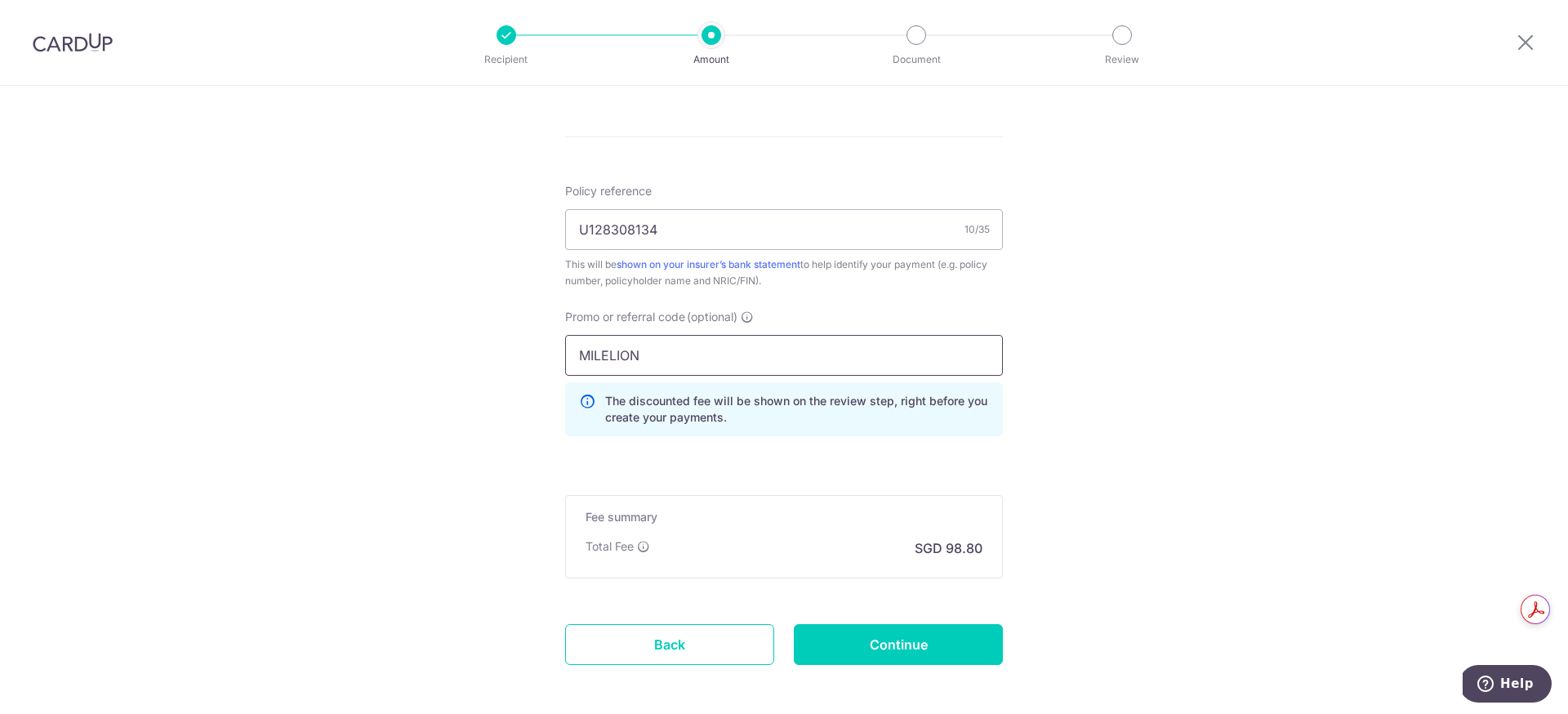
scroll to position [916, 0]
type input "MILELION"
click at [940, 640] on input "Continue" at bounding box center [898, 646] width 209 height 41
type input "Create Schedule"
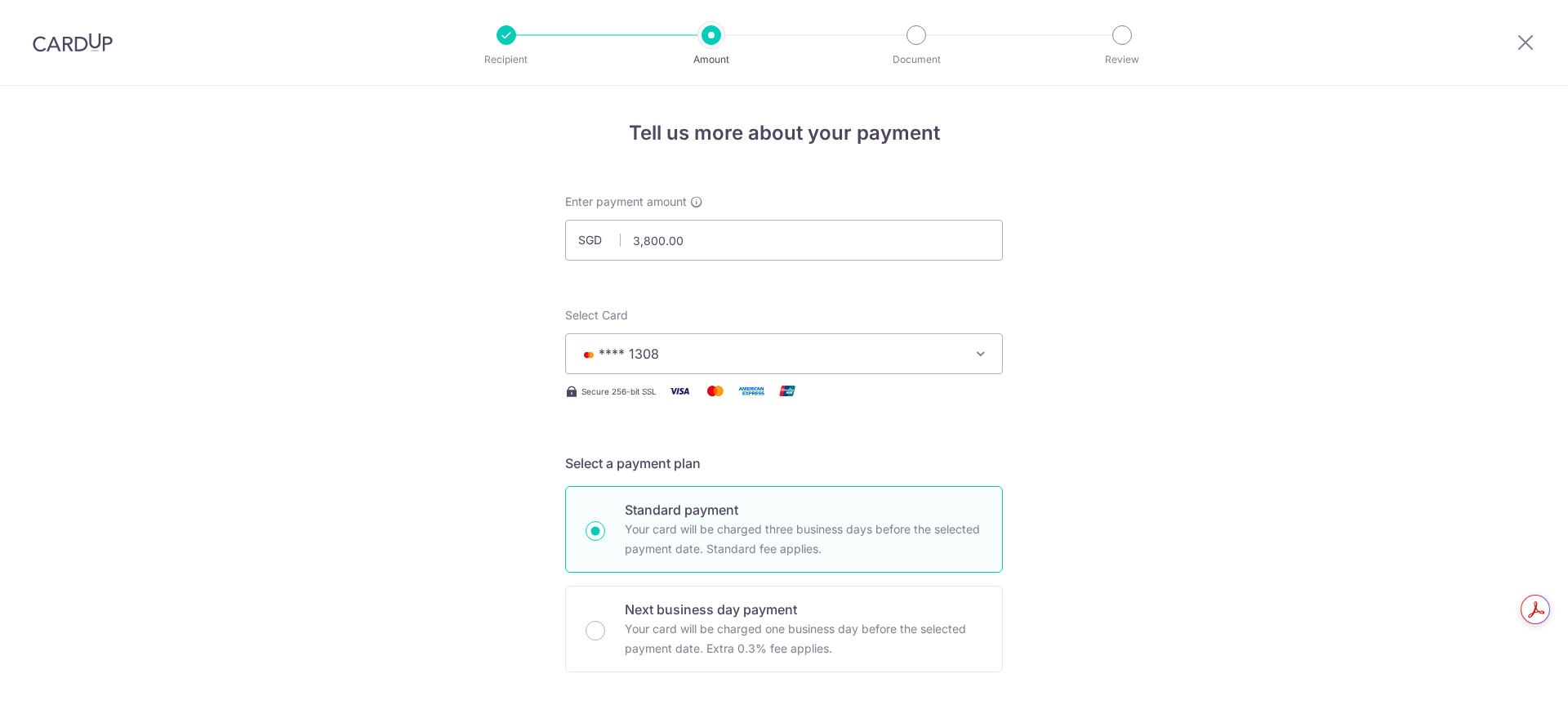
scroll to position [1013, 0]
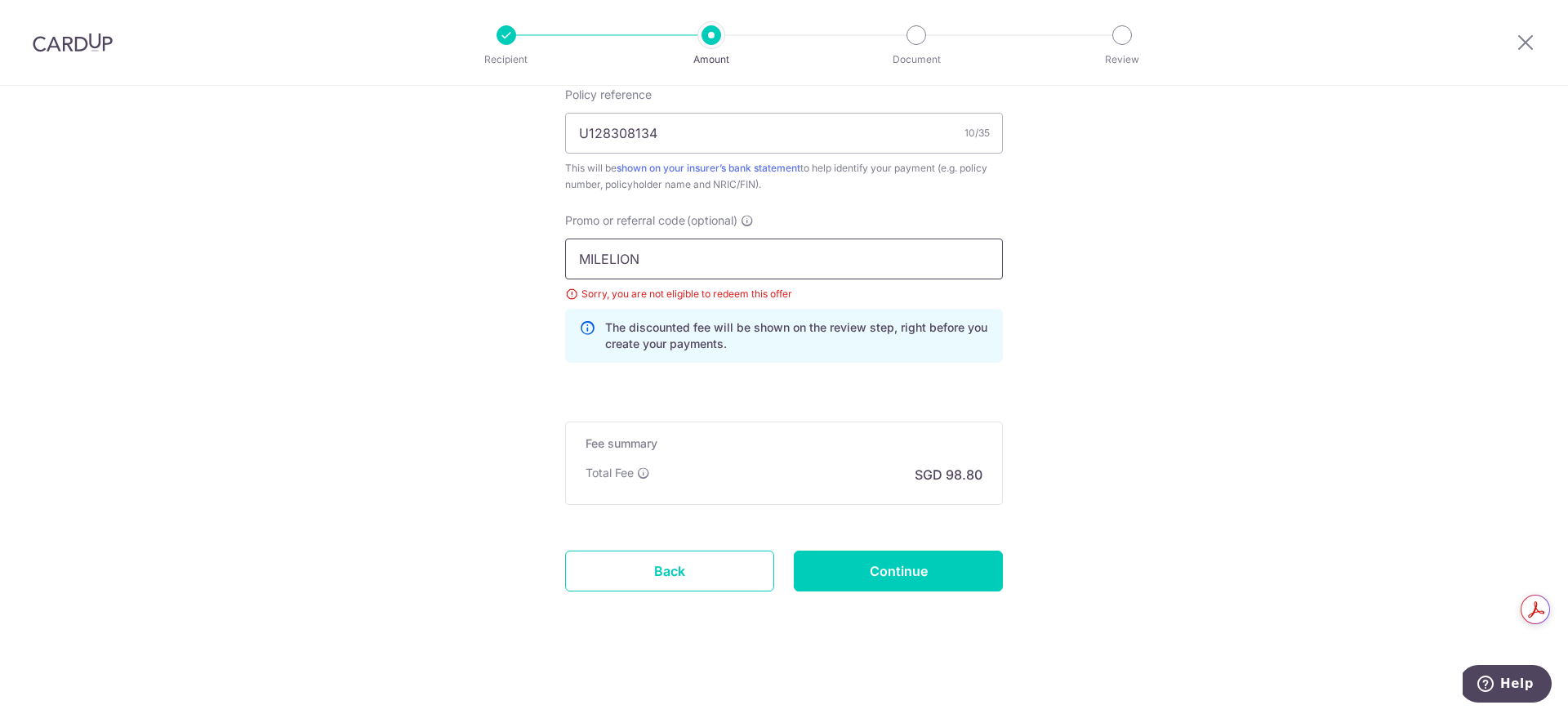
click at [814, 261] on input "MILELION" at bounding box center [784, 259] width 437 height 41
paste input "OFF225"
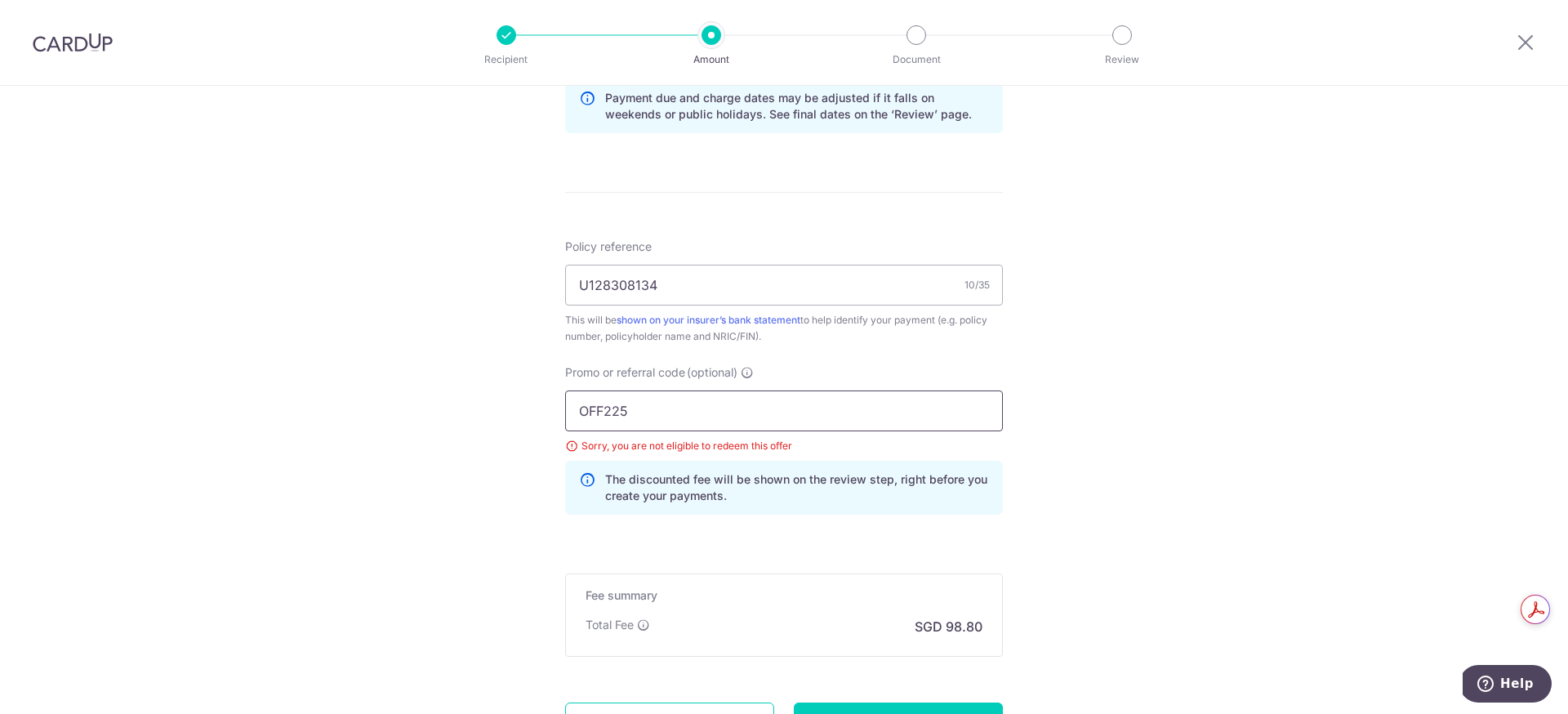
type input "OFF225"
click at [1131, 408] on div "Tell us more about your payment Enter payment amount SGD 3,800.00 3800.00 Selec…" at bounding box center [784, 44] width 1568 height 1641
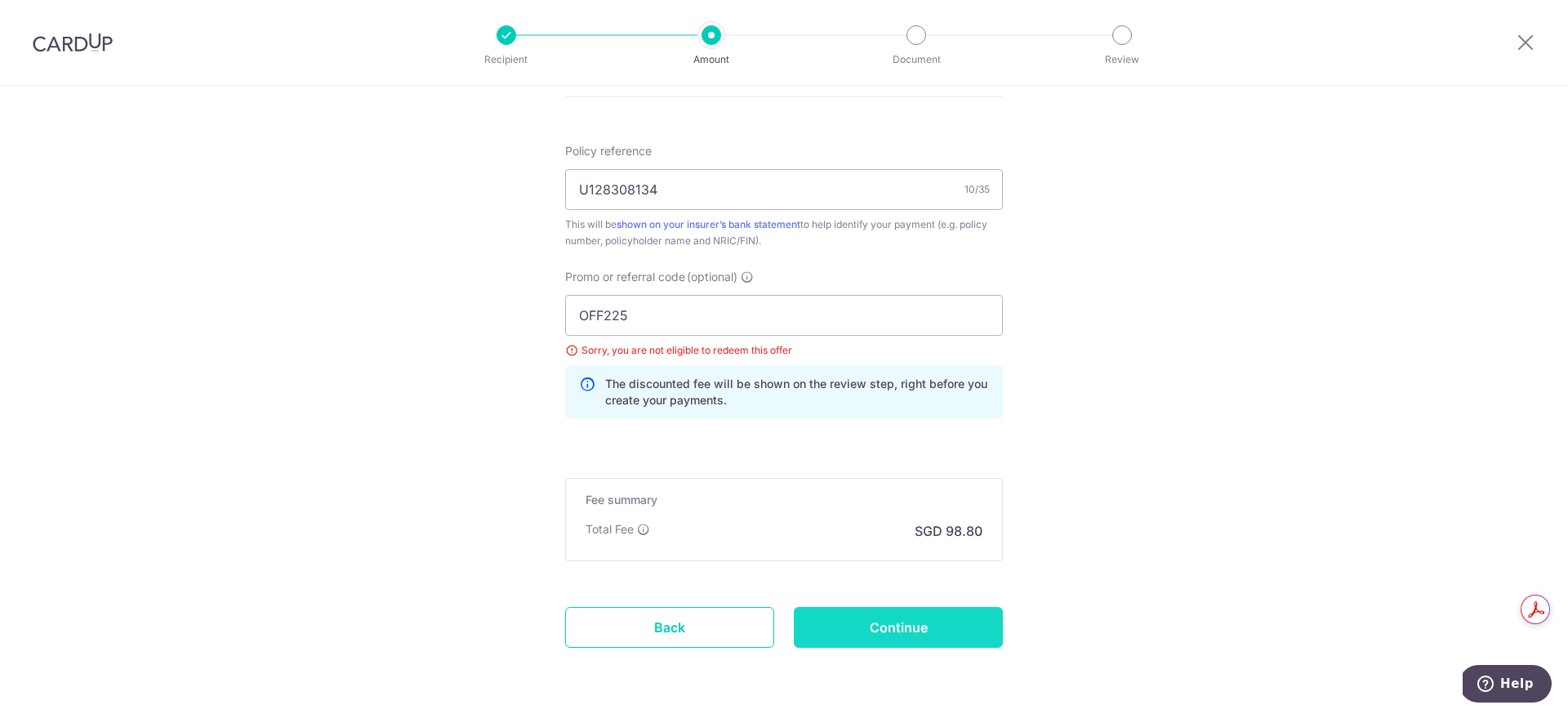
click at [879, 630] on input "Continue" at bounding box center [898, 627] width 209 height 41
type input "Update Schedule"
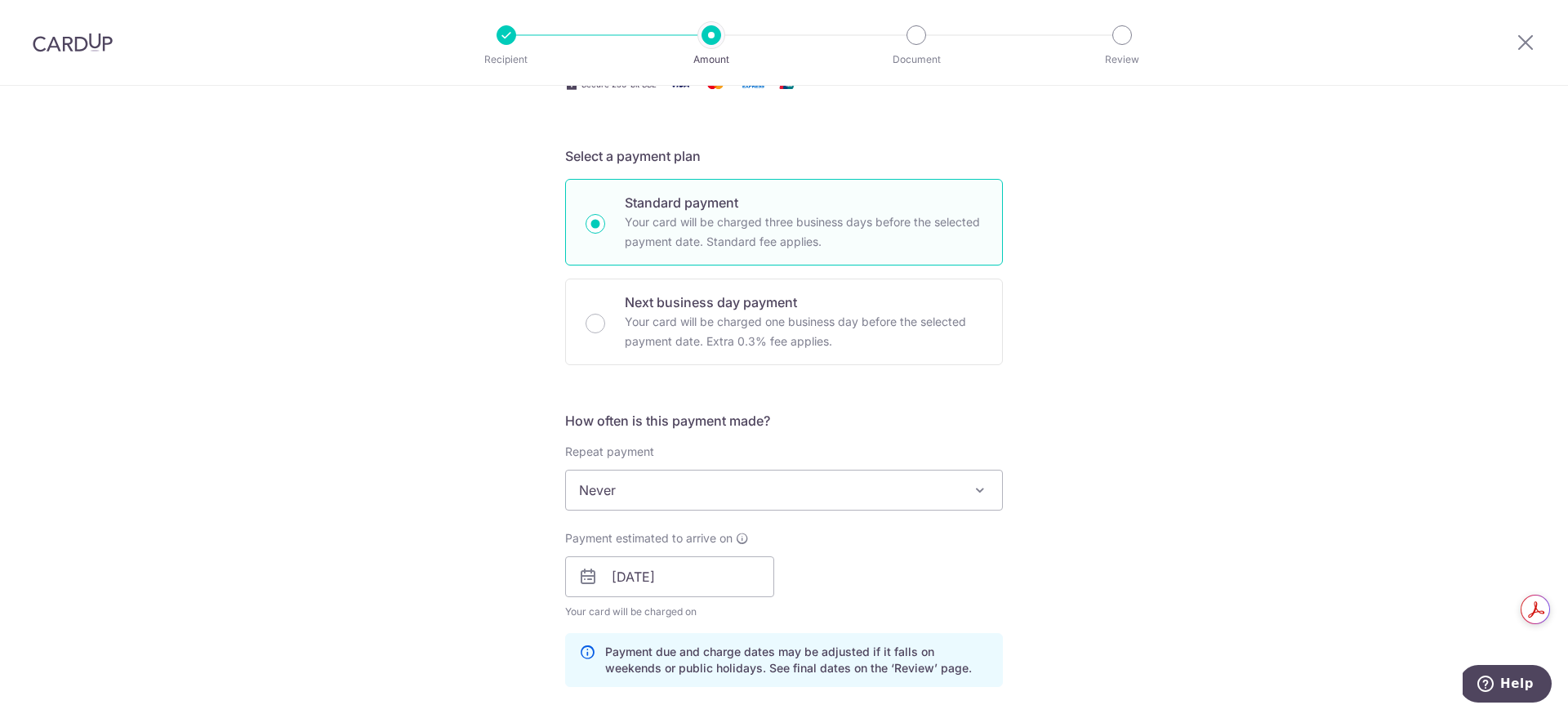
scroll to position [437, 0]
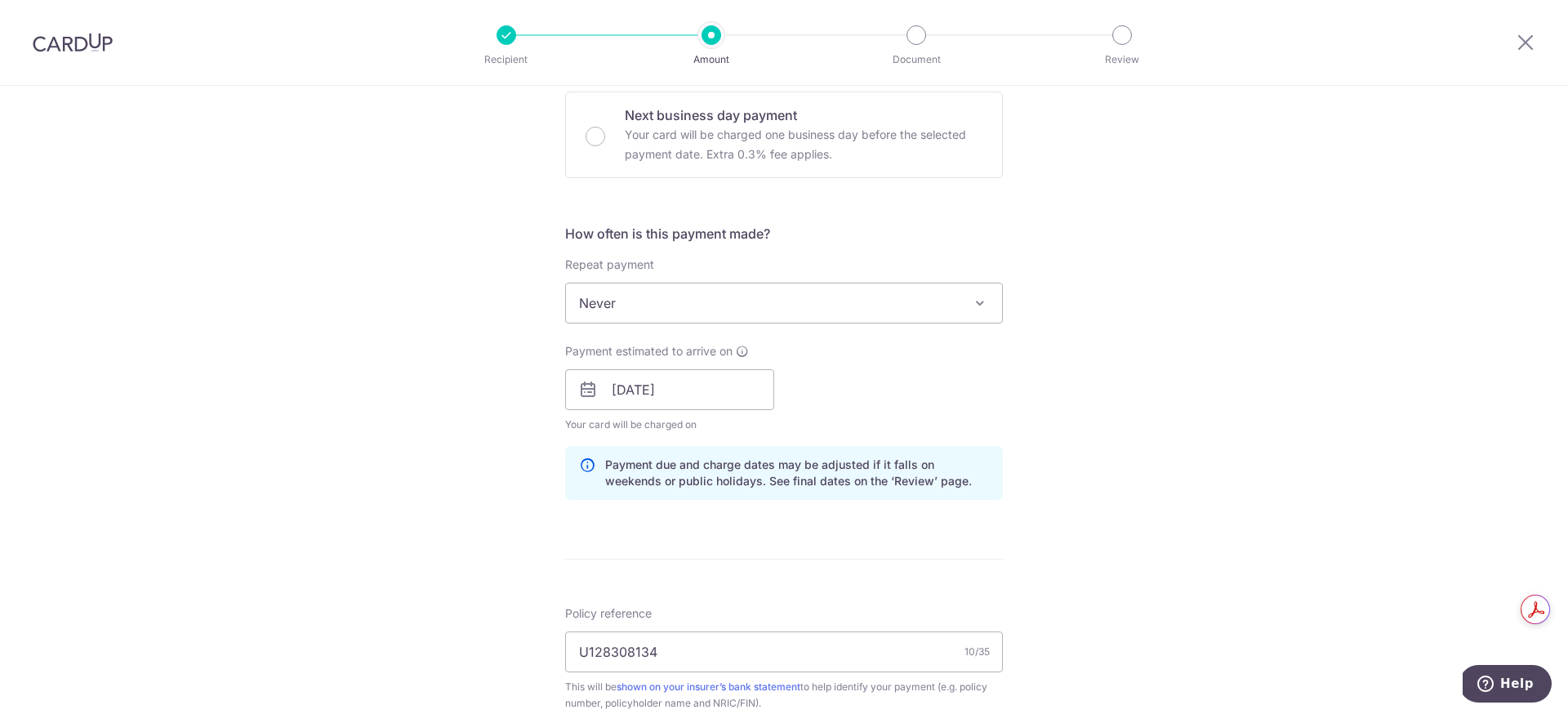
scroll to position [990, 0]
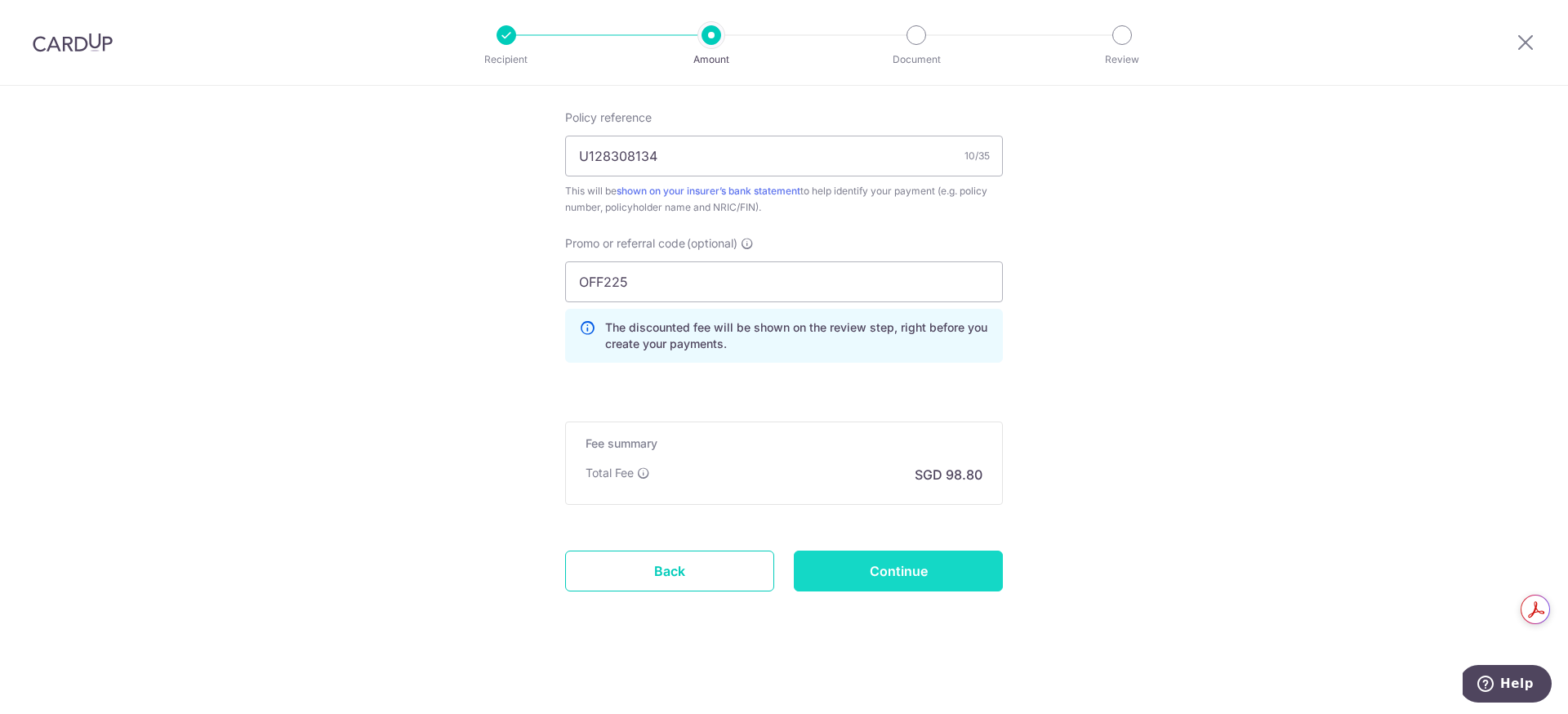
drag, startPoint x: 917, startPoint y: 566, endPoint x: 929, endPoint y: 567, distance: 12.0
click at [917, 566] on input "Continue" at bounding box center [898, 571] width 209 height 41
type input "Update Schedule"
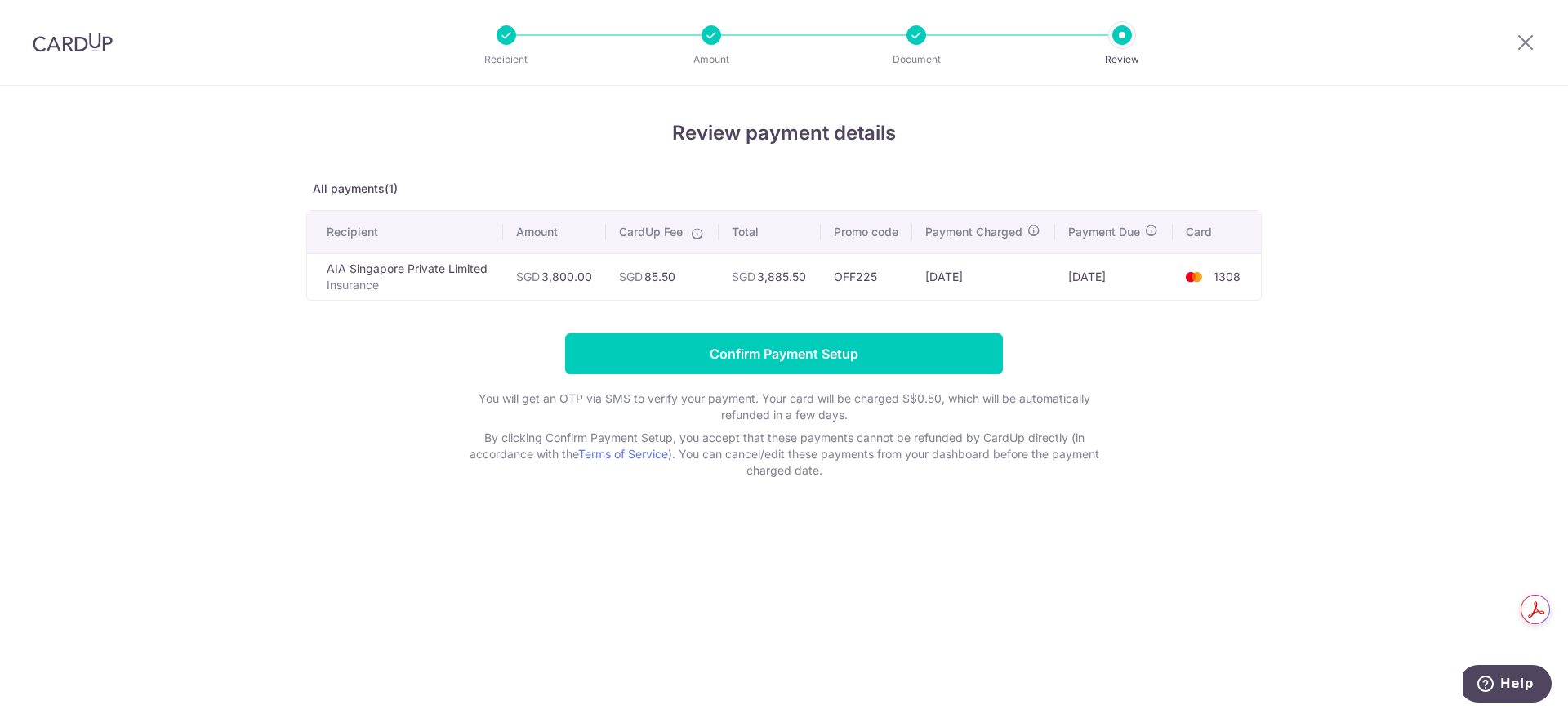
click at [437, 447] on form "Confirm Payment Setup You will get an OTP via SMS to verify your payment. Your …" at bounding box center [783, 405] width 956 height 145
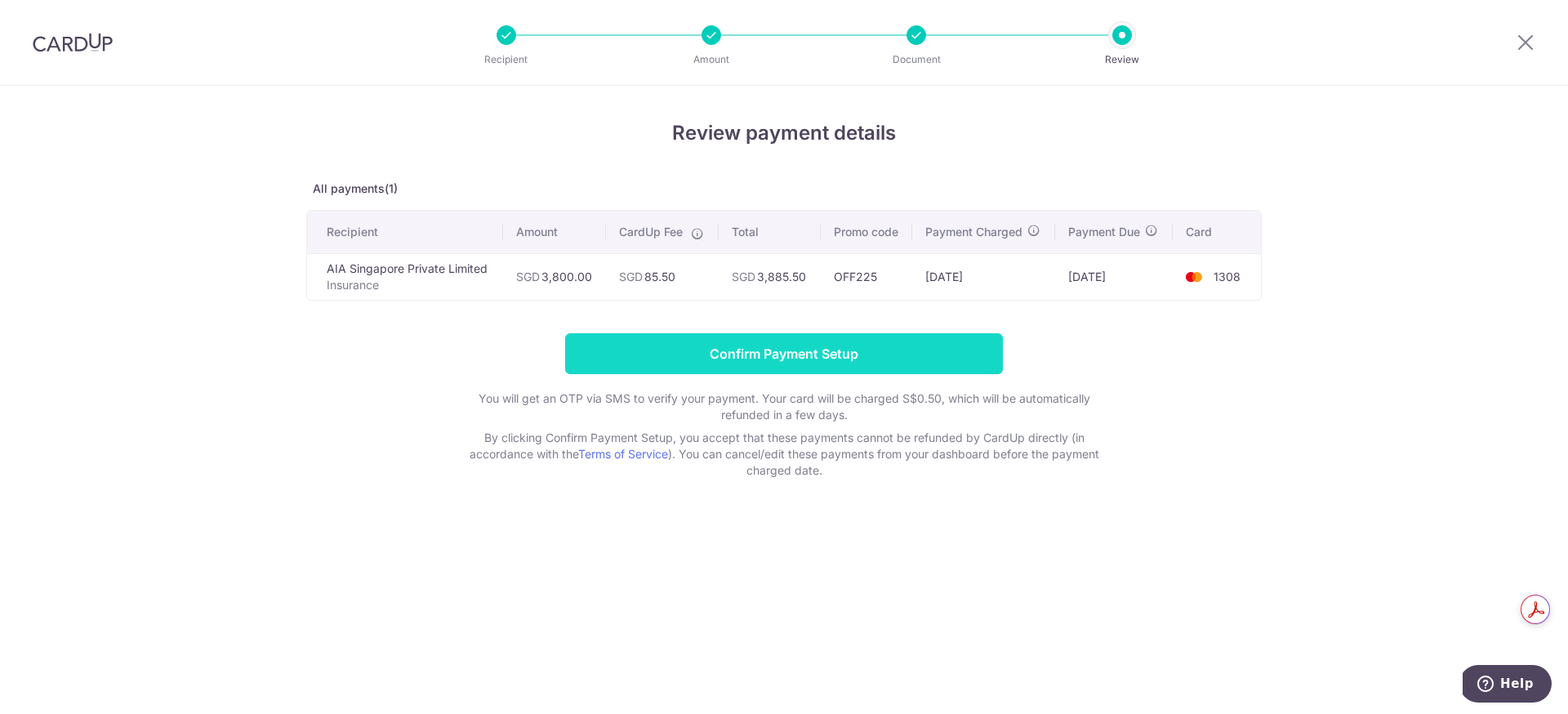
click at [684, 368] on input "Confirm Payment Setup" at bounding box center [784, 354] width 437 height 41
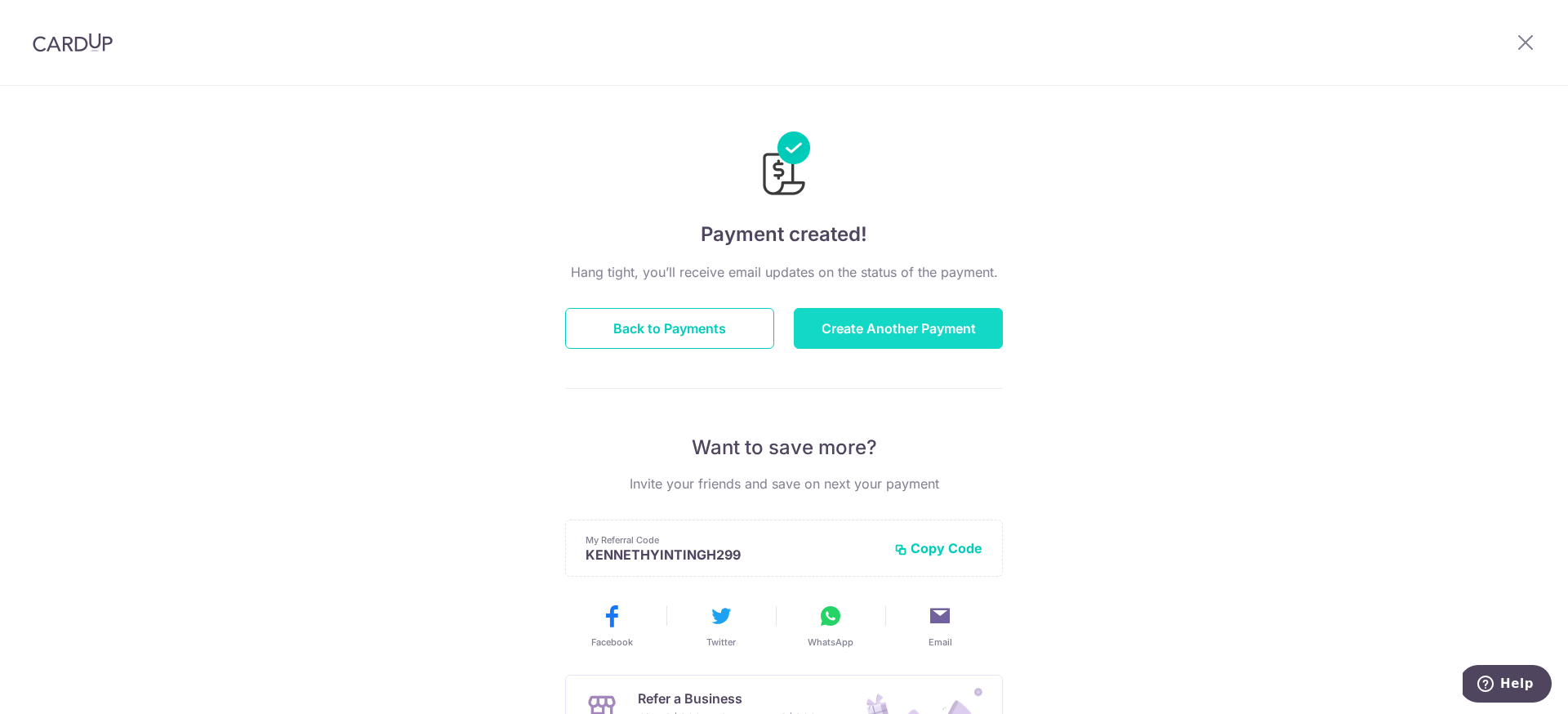
click at [849, 321] on button "Create Another Payment" at bounding box center [898, 328] width 209 height 41
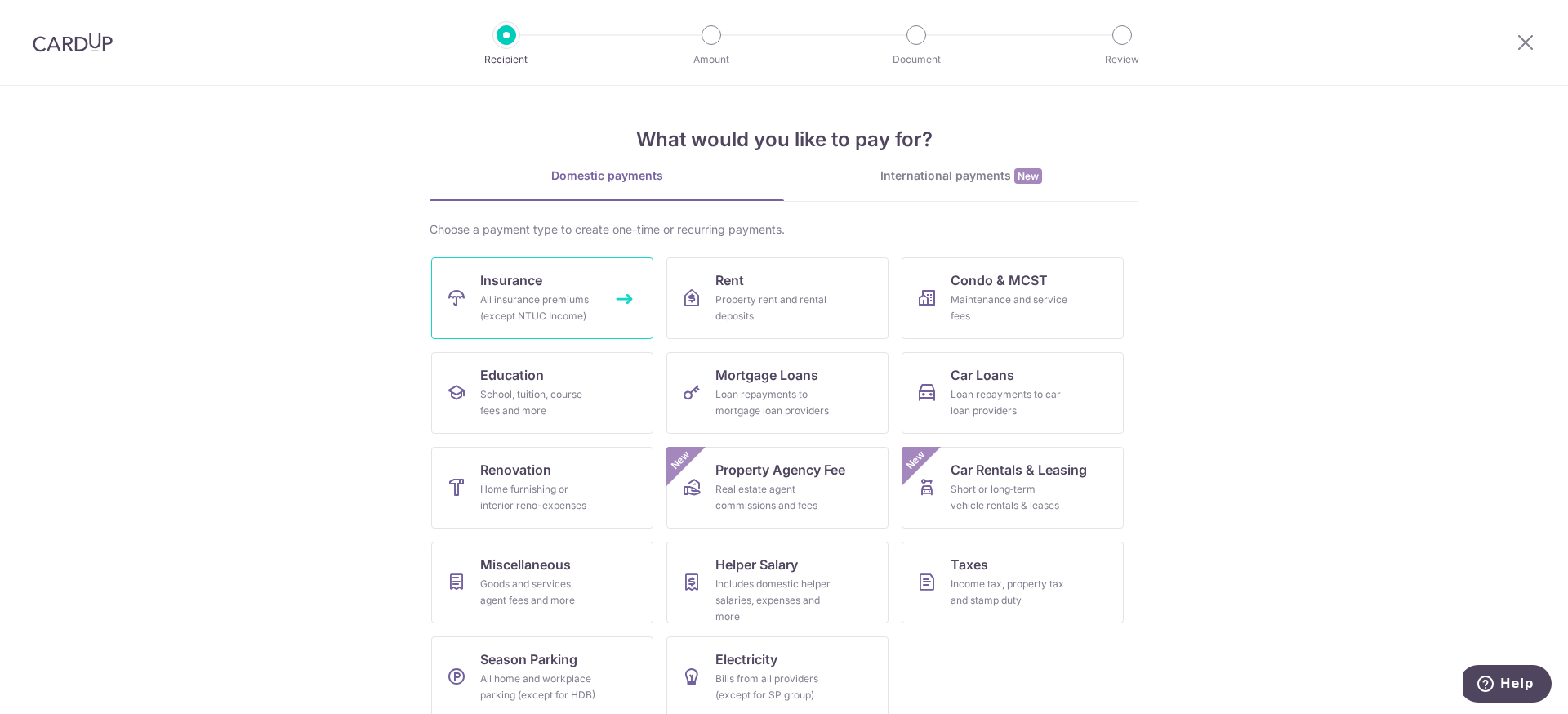
click at [557, 285] on link "Insurance All insurance premiums (except NTUC Income)" at bounding box center [542, 298] width 222 height 82
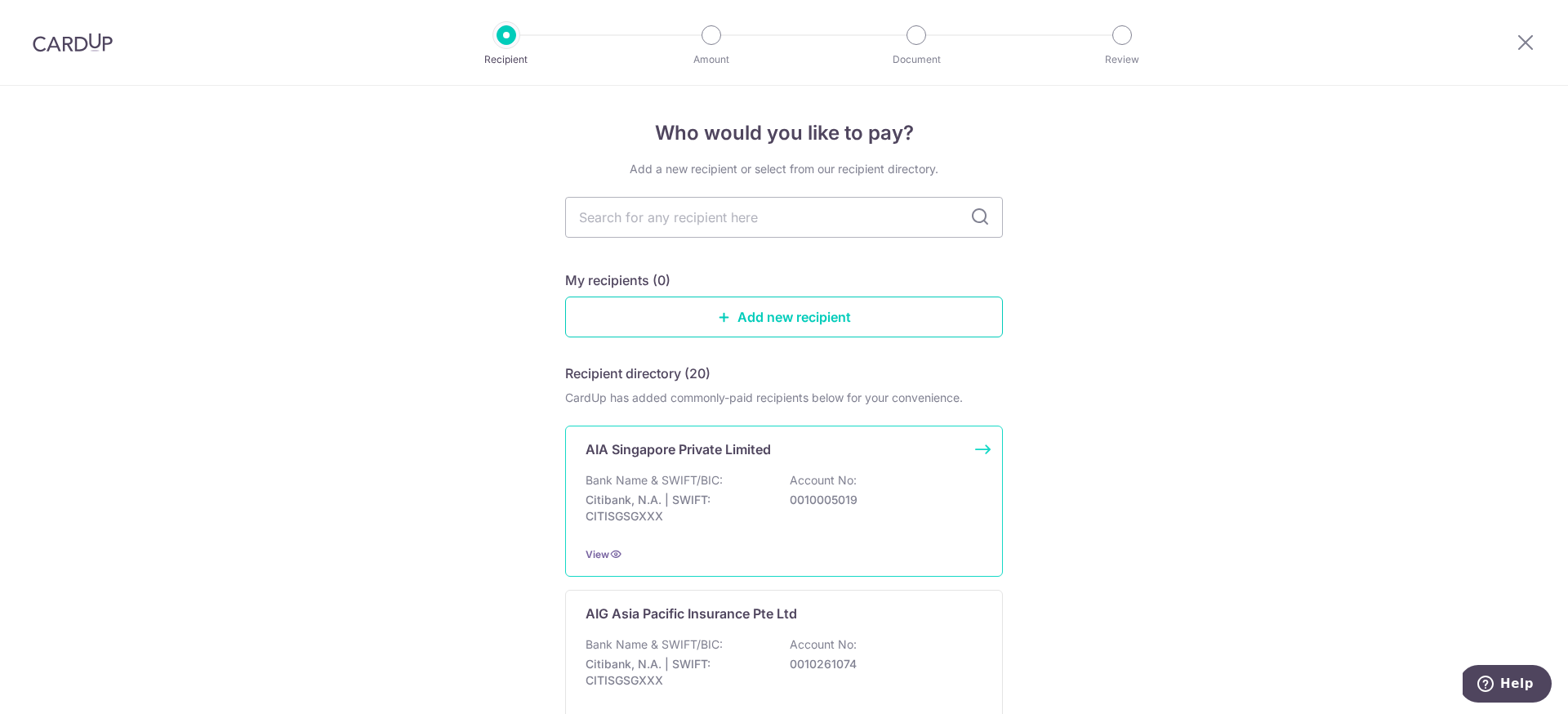
click at [736, 488] on div "Bank Name & SWIFT/BIC: Citibank, N.A. | SWIFT: CITISGSGXXX Account No: 00100050…" at bounding box center [784, 502] width 396 height 60
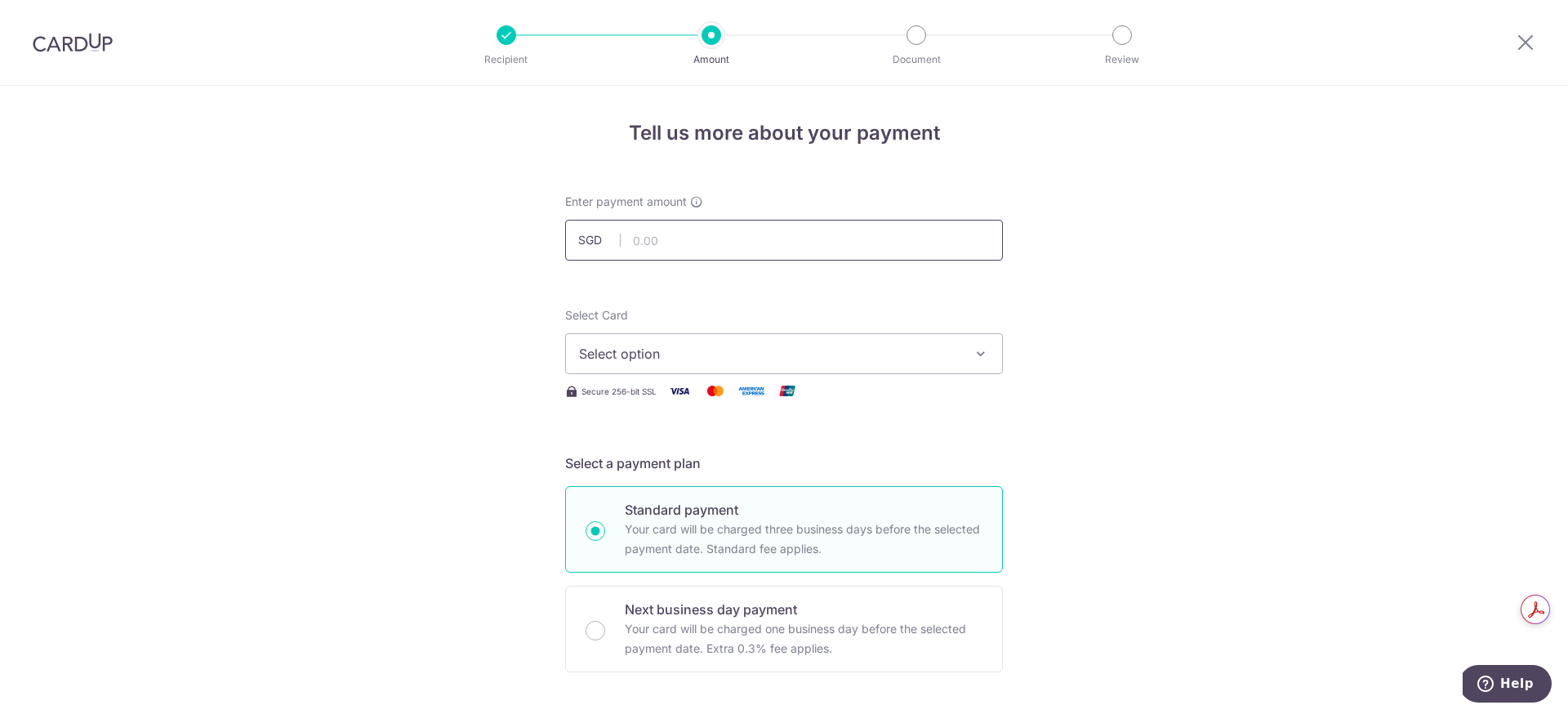
click at [651, 250] on input "text" at bounding box center [784, 240] width 437 height 41
click at [668, 236] on input "text" at bounding box center [784, 237] width 437 height 41
type input "1,194.50"
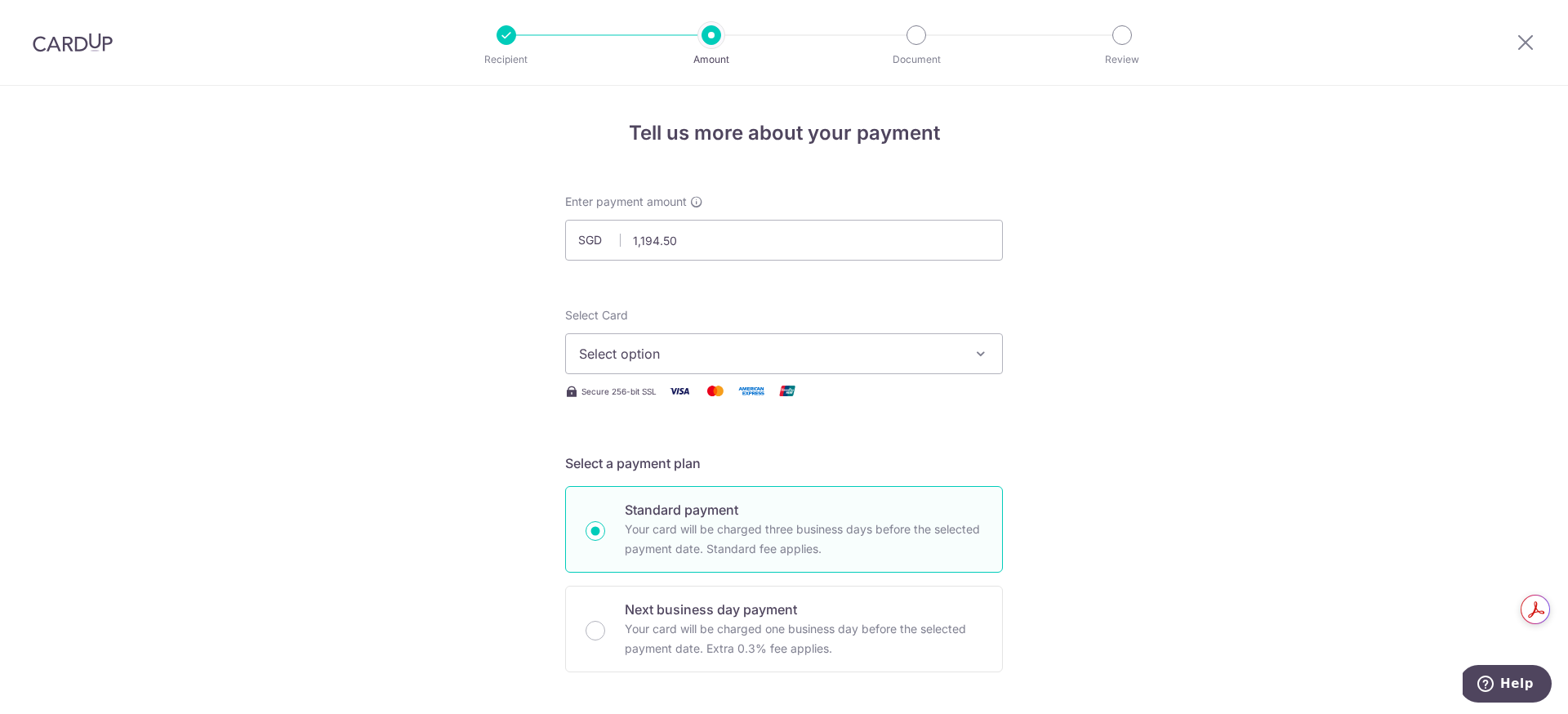
click at [653, 352] on span "Select option" at bounding box center [769, 354] width 380 height 20
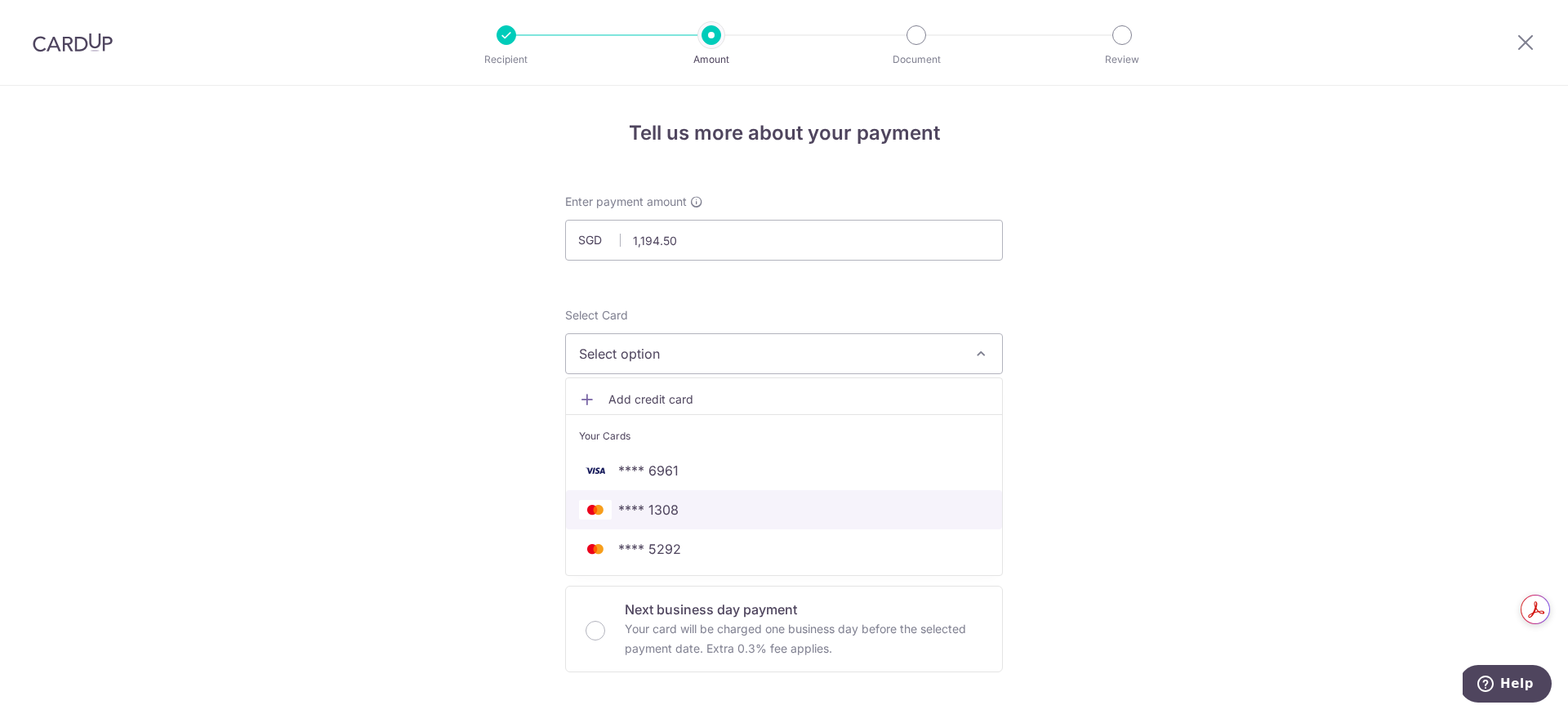
drag, startPoint x: 648, startPoint y: 513, endPoint x: 533, endPoint y: 426, distance: 144.2
click at [648, 513] on span "**** 1308" at bounding box center [648, 509] width 60 height 20
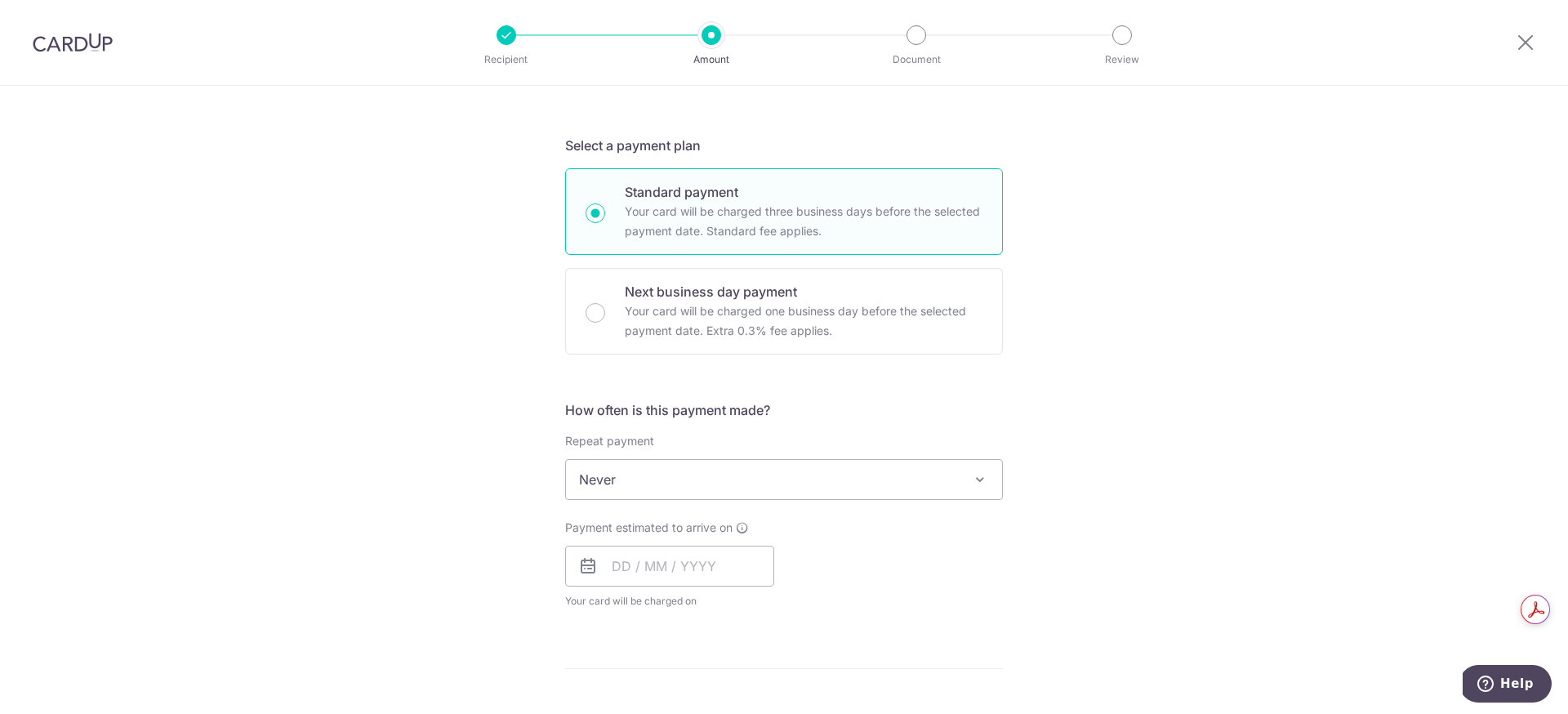
scroll to position [396, 0]
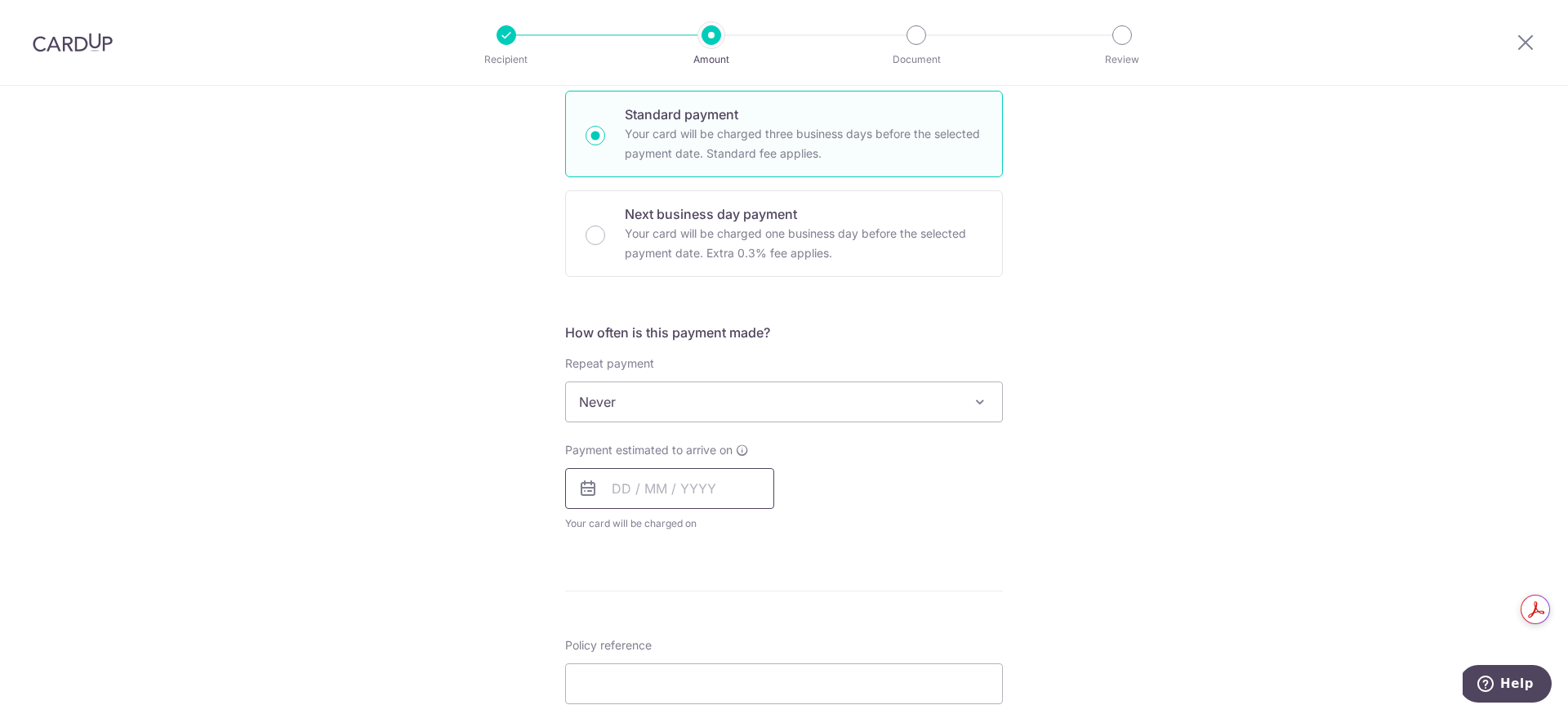
click at [632, 485] on input "text" at bounding box center [669, 488] width 209 height 41
drag, startPoint x: 720, startPoint y: 676, endPoint x: 464, endPoint y: 496, distance: 312.9
click at [719, 675] on link "14" at bounding box center [729, 669] width 26 height 26
type input "14/08/2025"
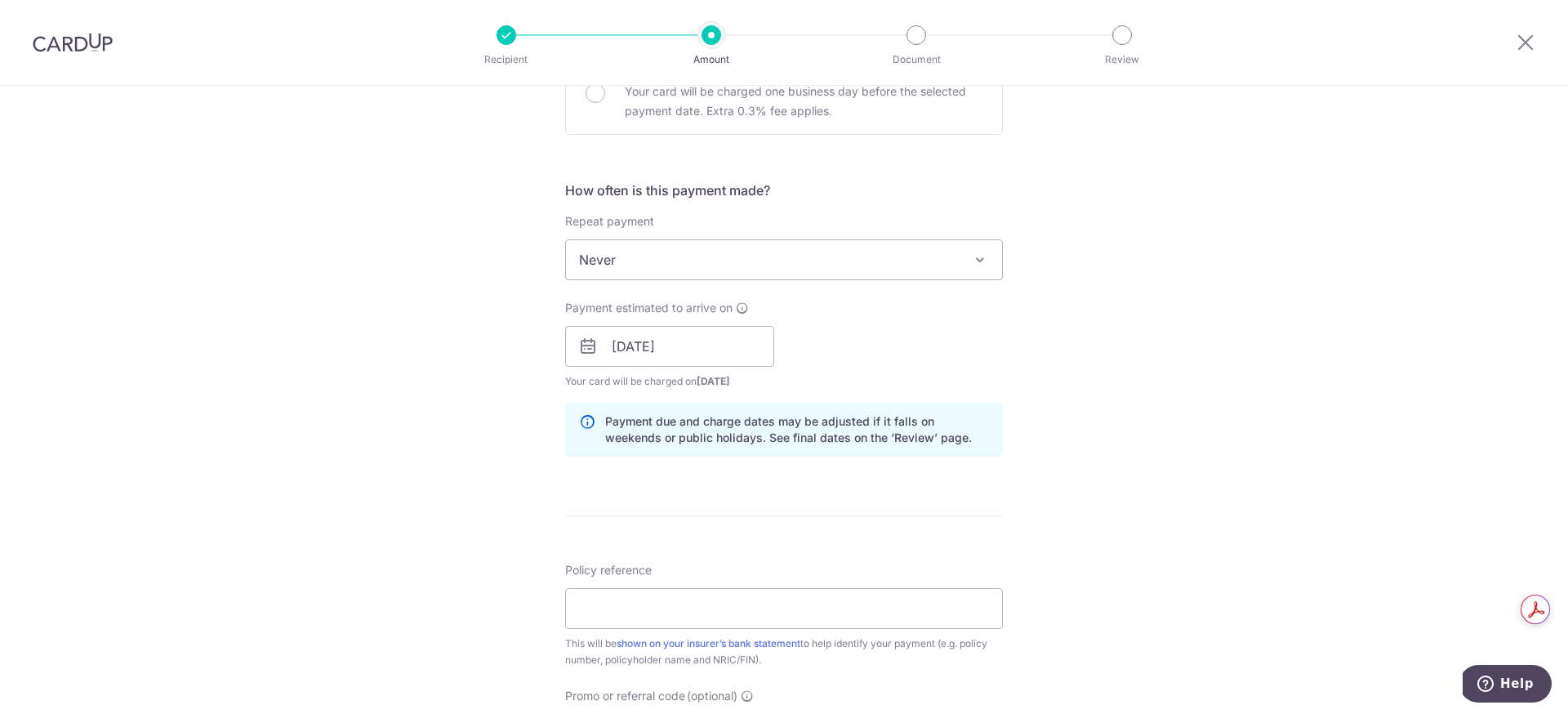
scroll to position [585, 0]
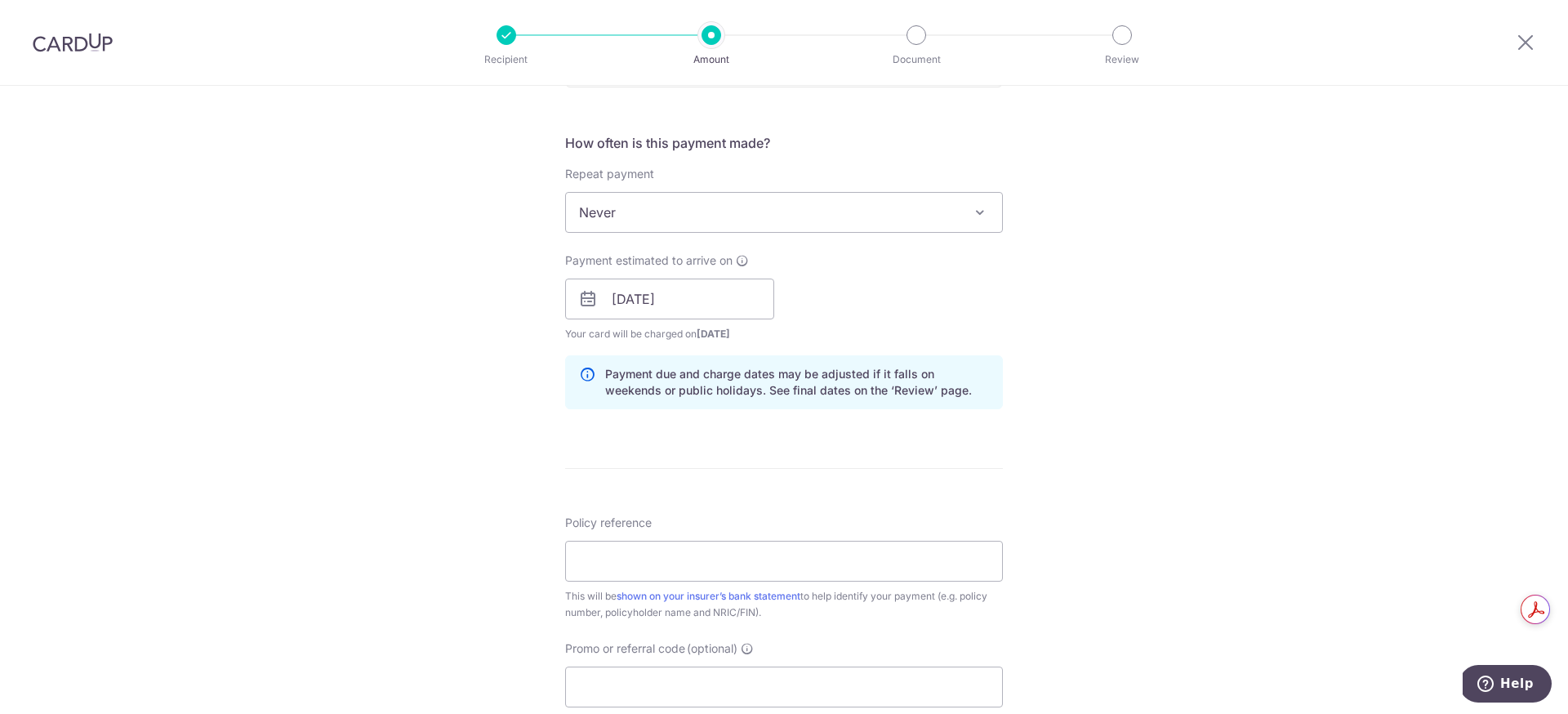
click at [464, 496] on div "Tell us more about your payment Enter payment amount SGD 1,194.50 1194.50 Selec…" at bounding box center [784, 273] width 1568 height 1544
click at [617, 565] on input "Policy reference" at bounding box center [784, 561] width 437 height 41
paste input "H244147091"
type input "H244147091"
click at [445, 484] on div "Tell us more about your payment Enter payment amount SGD 1,194.50 1194.50 Selec…" at bounding box center [784, 273] width 1568 height 1544
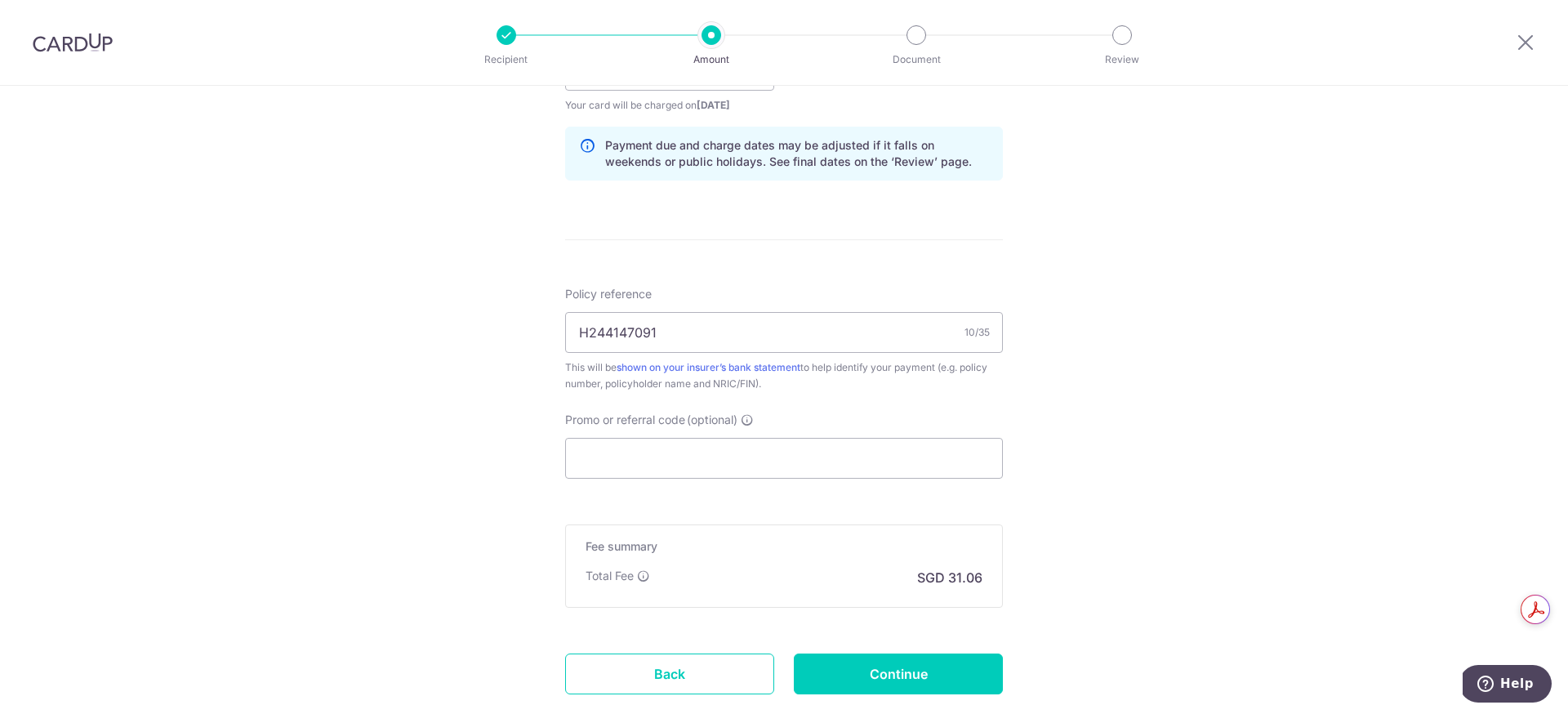
scroll to position [843, 0]
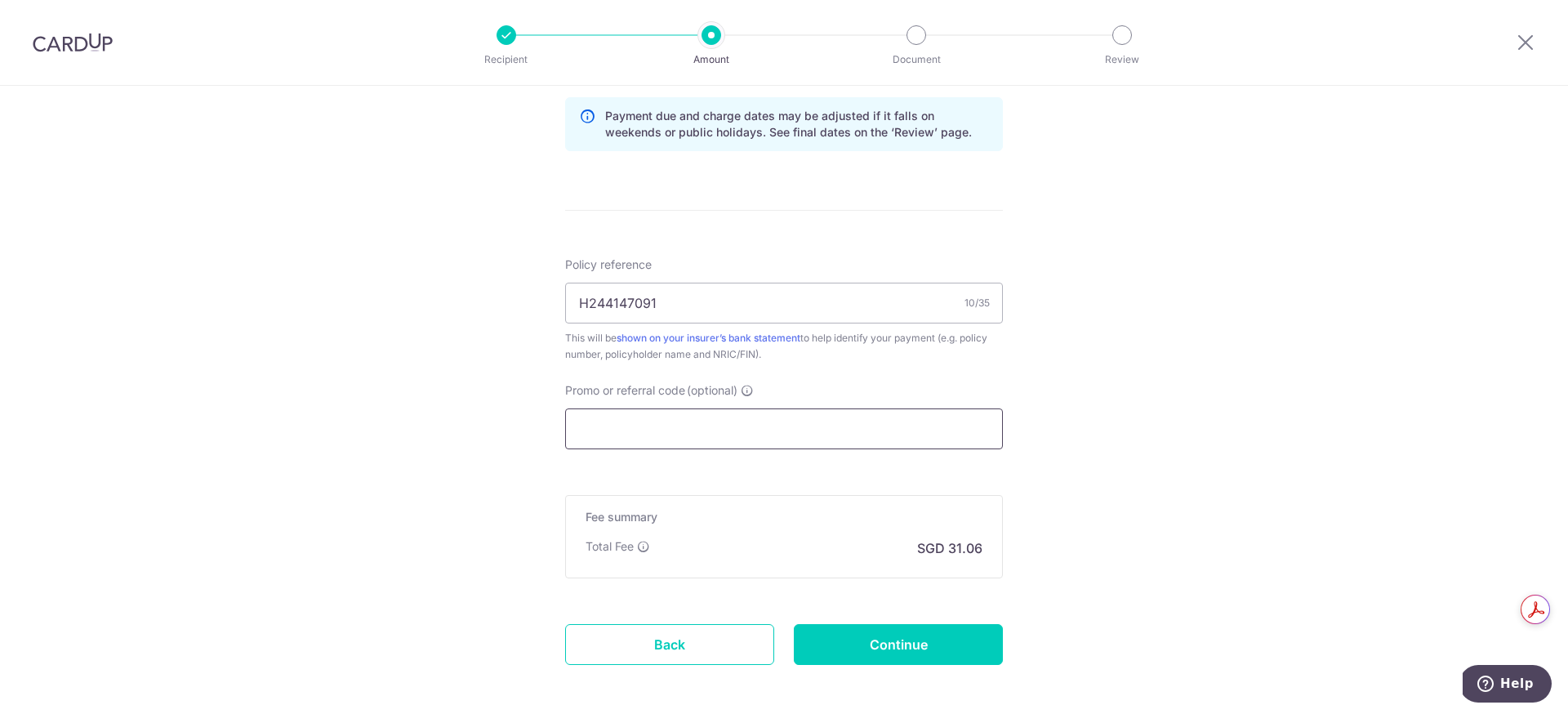
click at [652, 443] on input "Promo or referral code (optional)" at bounding box center [784, 429] width 437 height 41
paste input "OFF225"
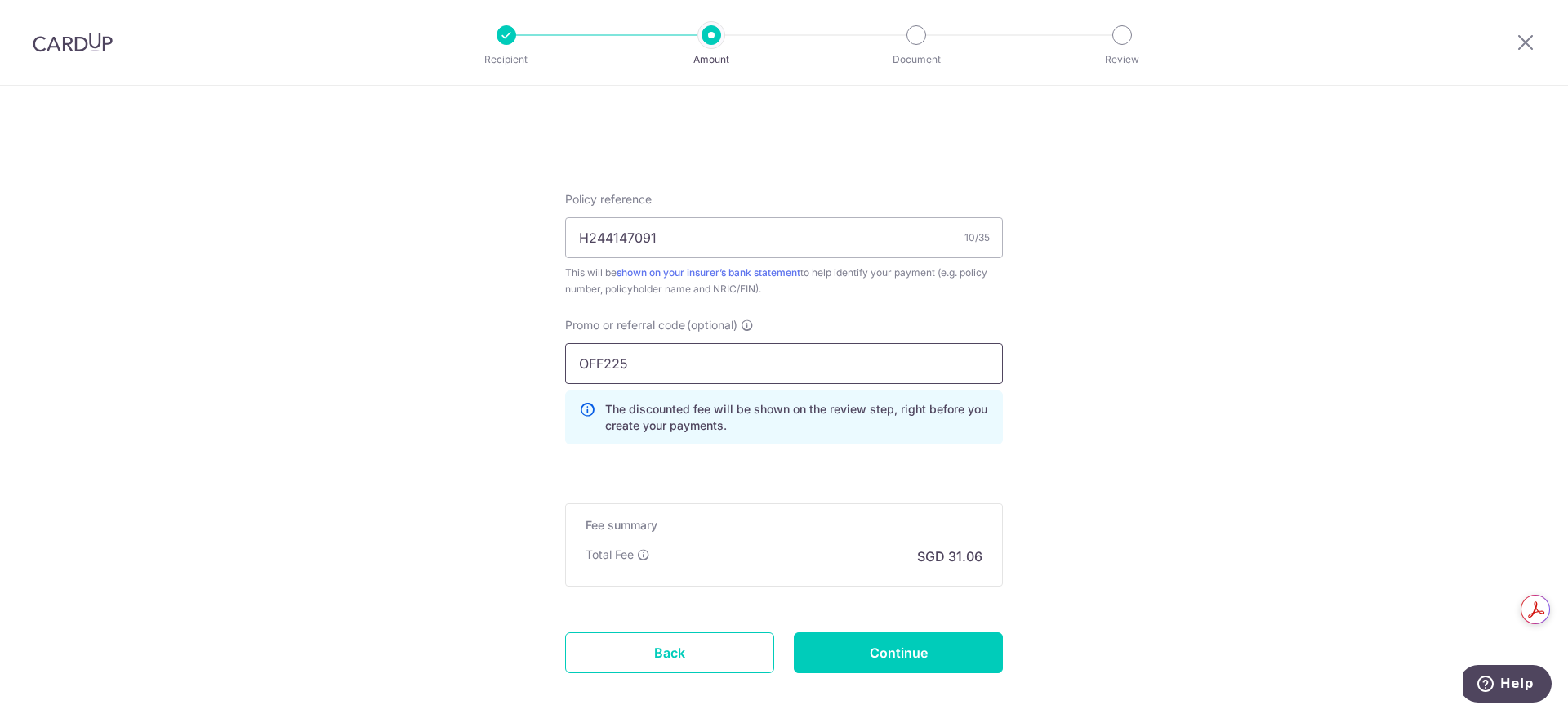
scroll to position [913, 0]
type input "OFF225"
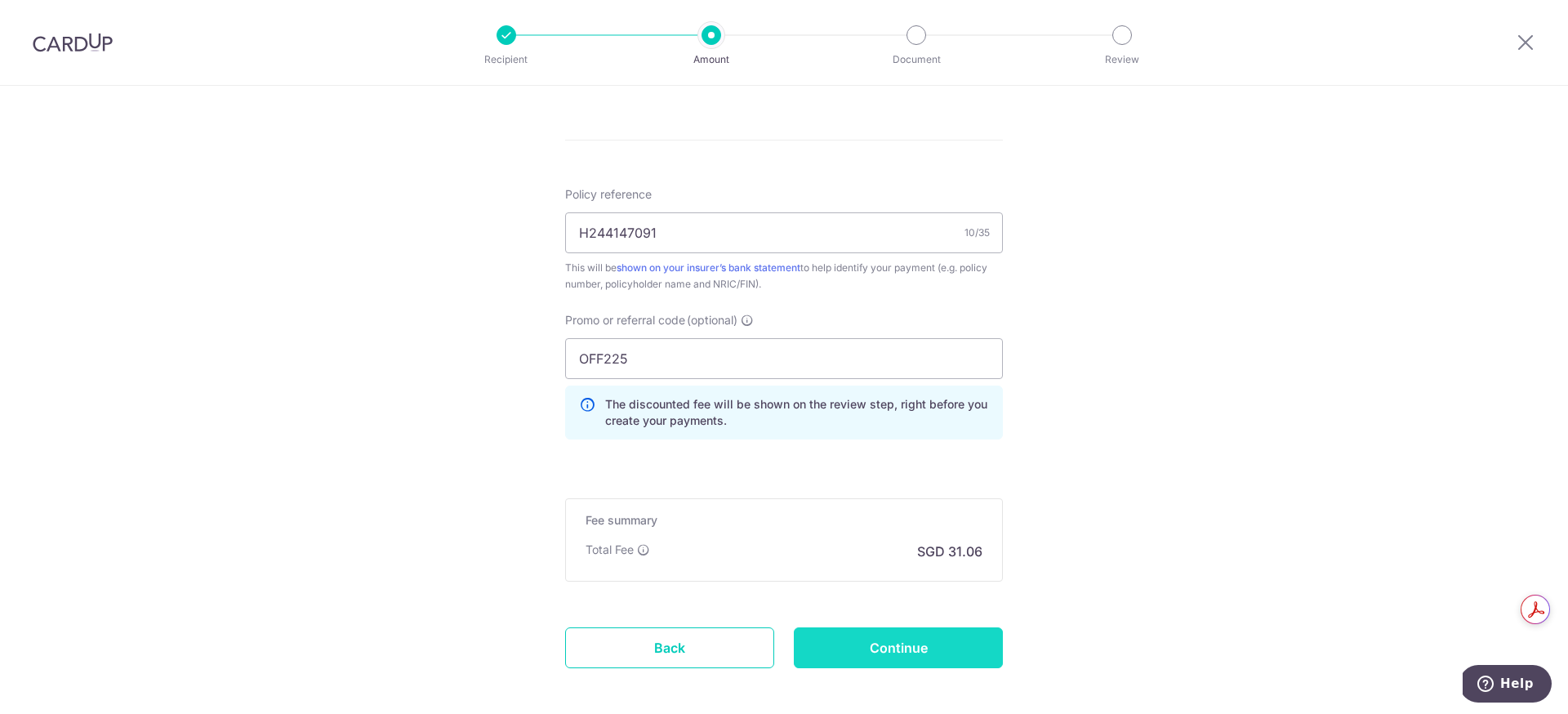
click at [908, 645] on input "Continue" at bounding box center [898, 647] width 209 height 41
type input "Create Schedule"
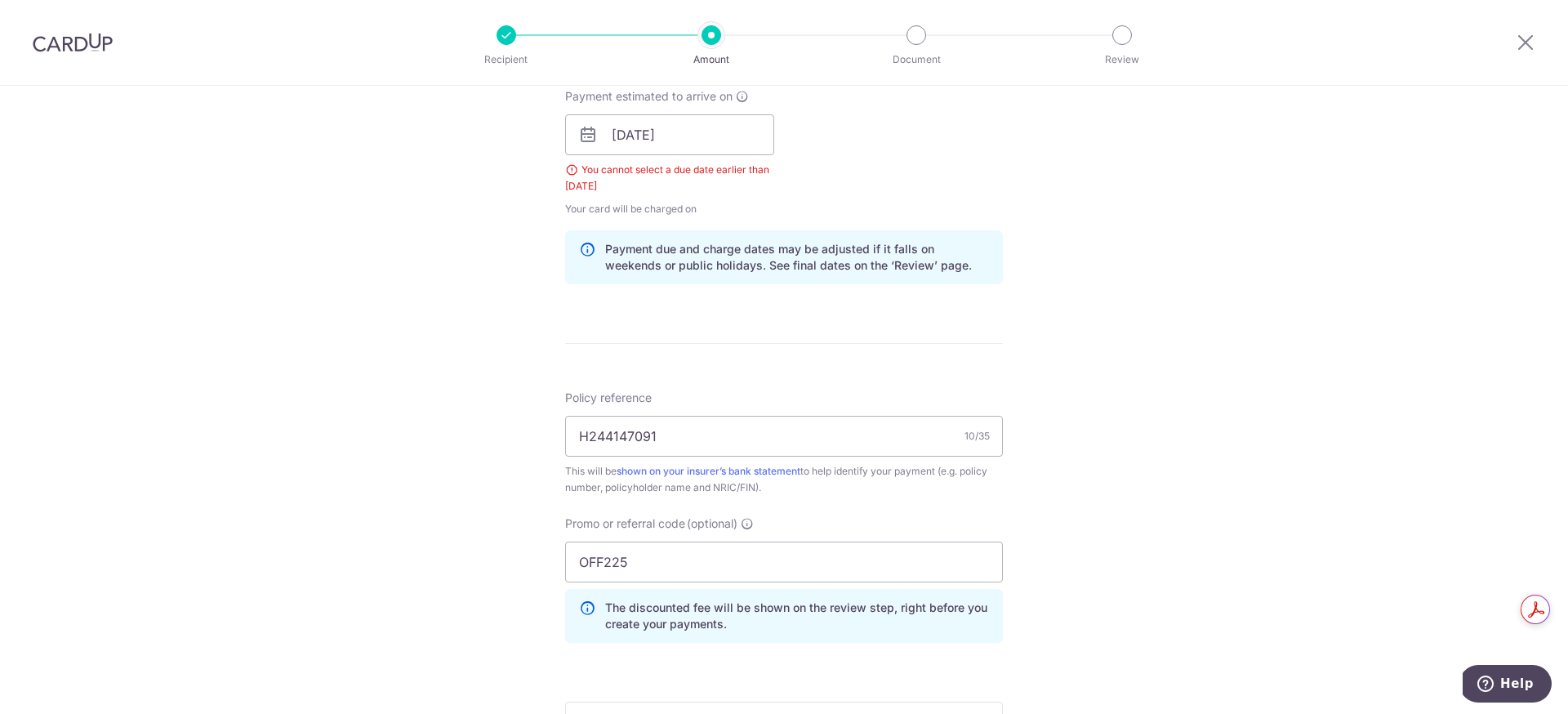
scroll to position [751, 0]
click at [663, 140] on input "[DATE]" at bounding box center [669, 132] width 209 height 41
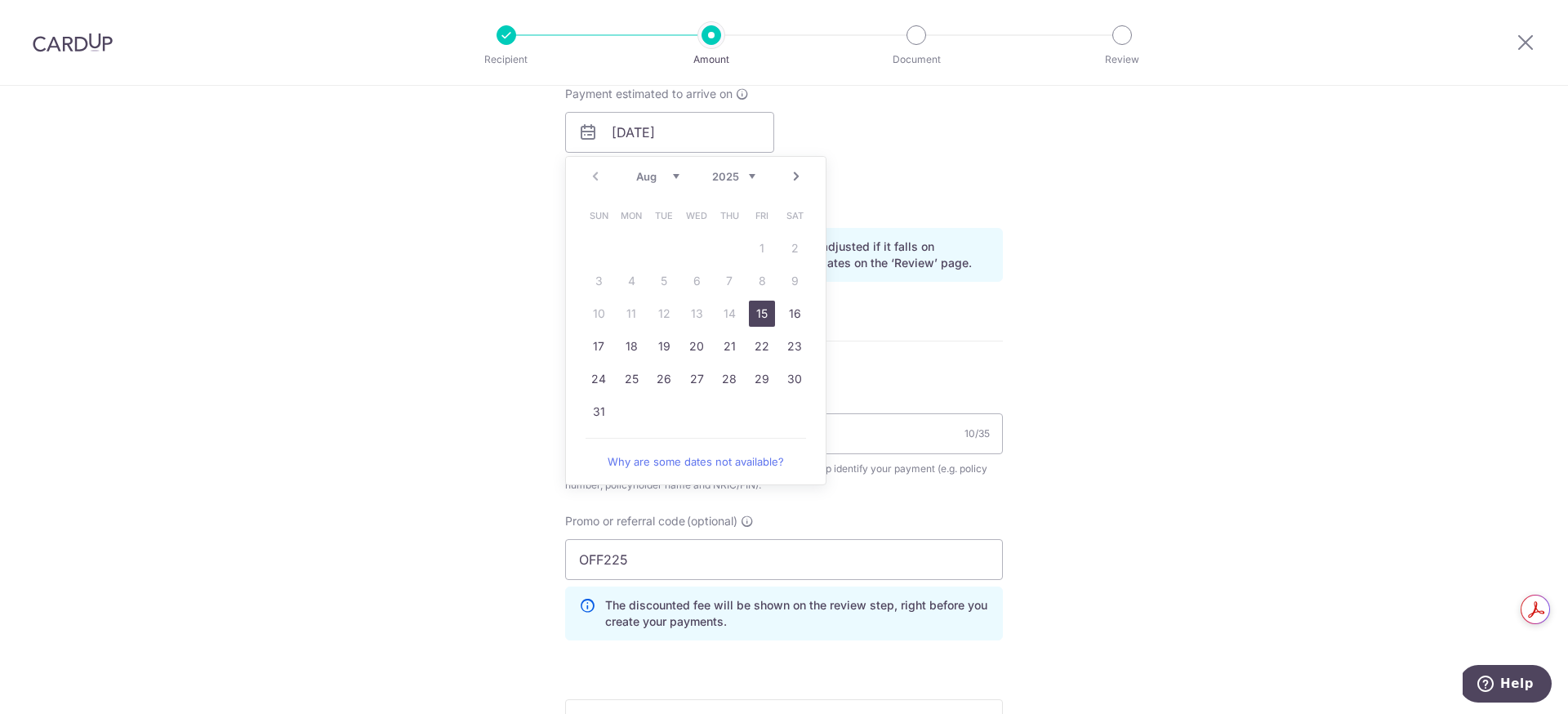
click at [754, 309] on link "15" at bounding box center [761, 313] width 26 height 26
type input "[DATE]"
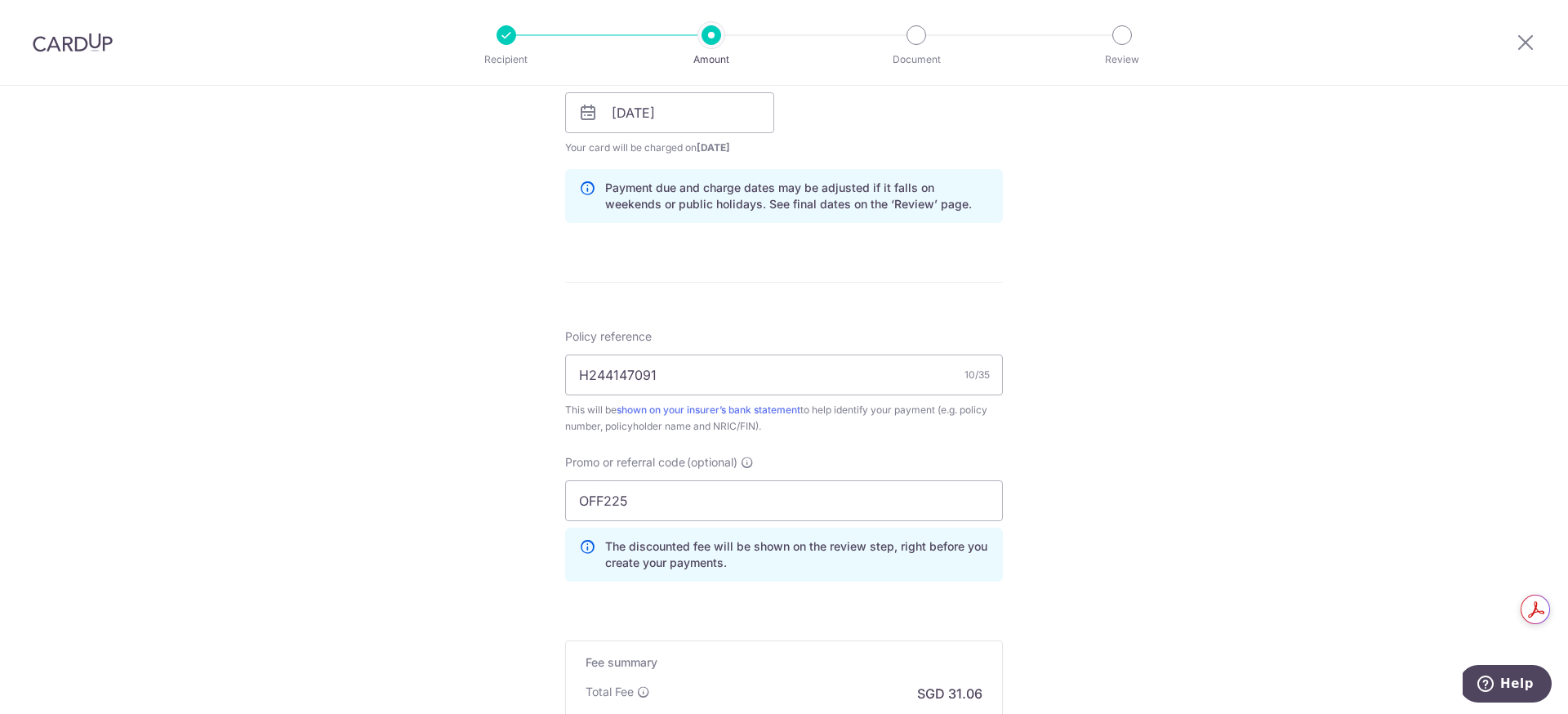
scroll to position [990, 0]
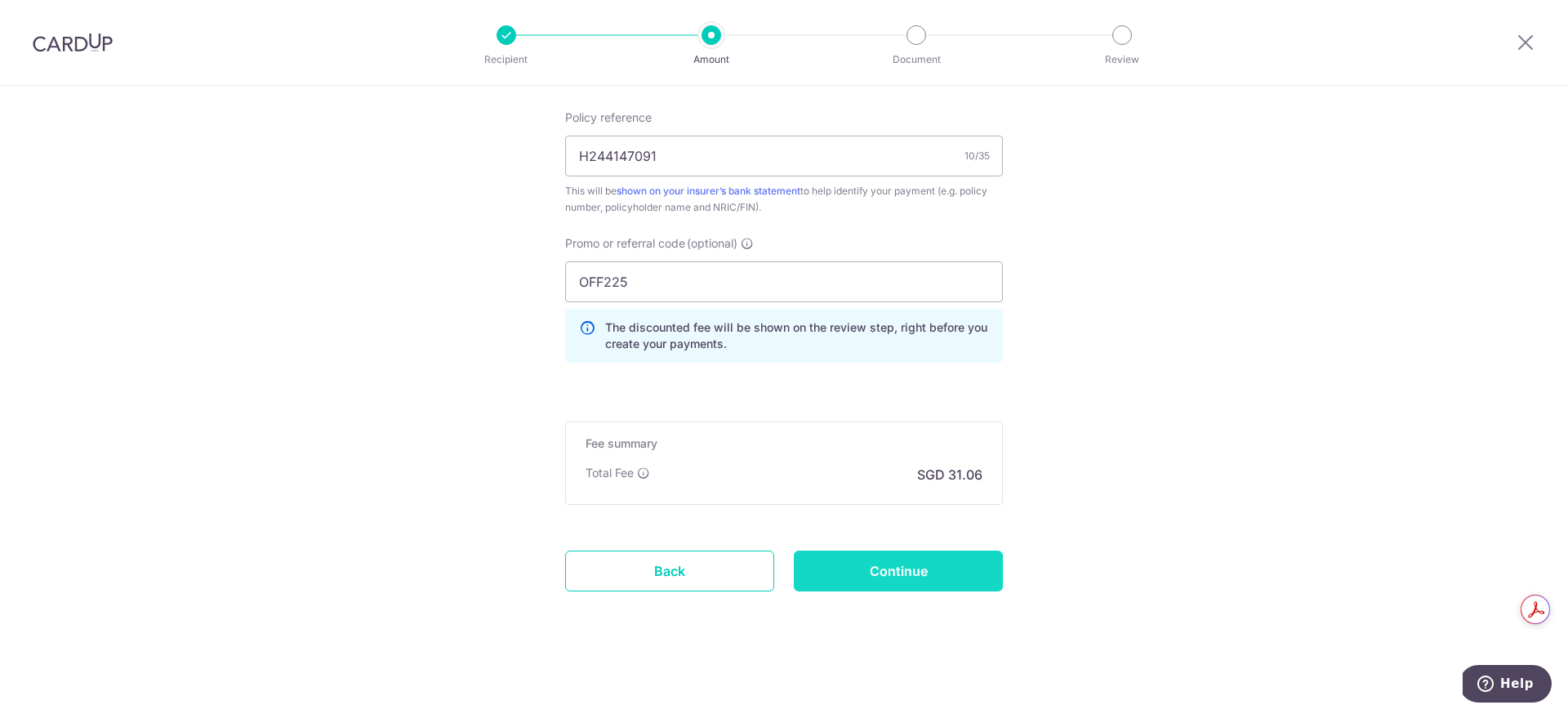
click at [938, 574] on input "Continue" at bounding box center [898, 571] width 209 height 41
type input "Create Schedule"
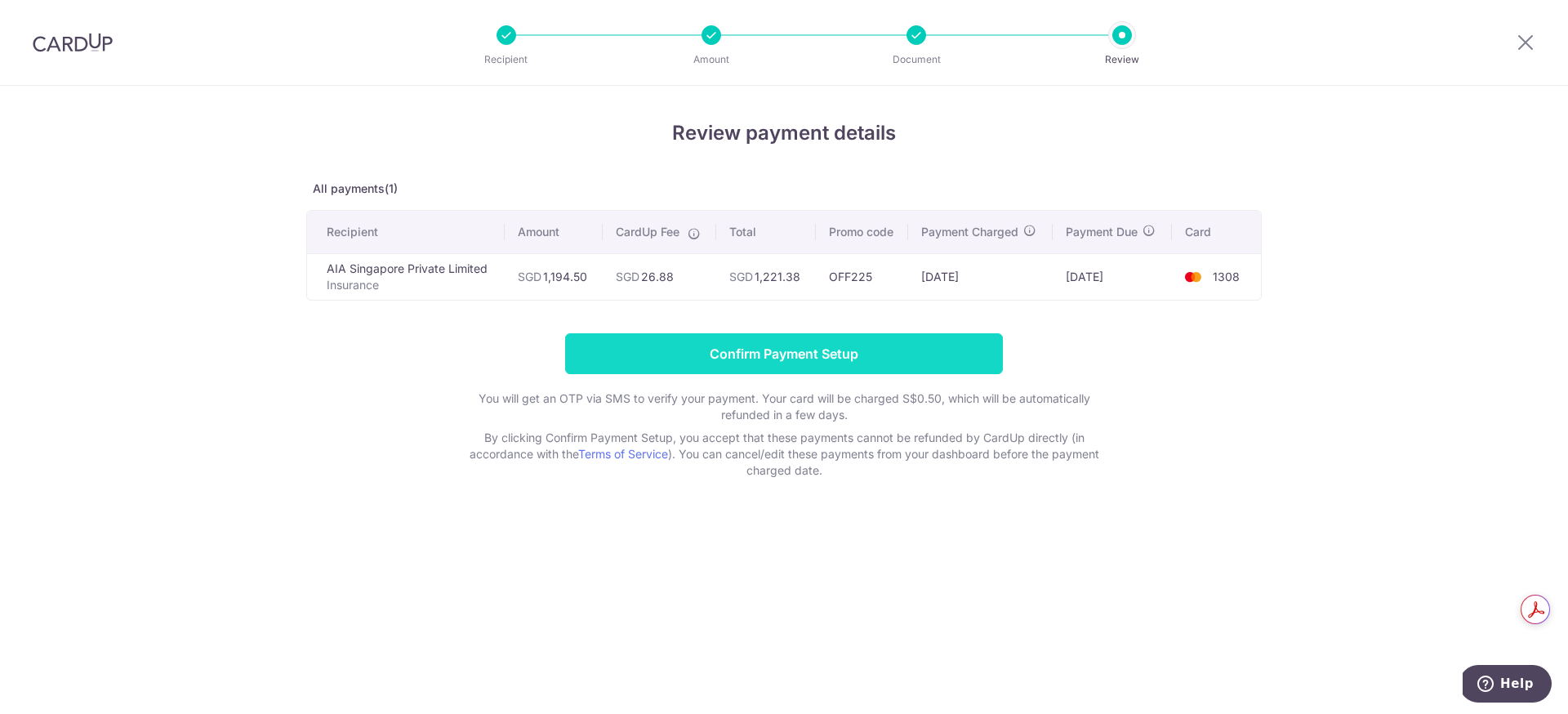
click at [810, 350] on input "Confirm Payment Setup" at bounding box center [784, 354] width 437 height 41
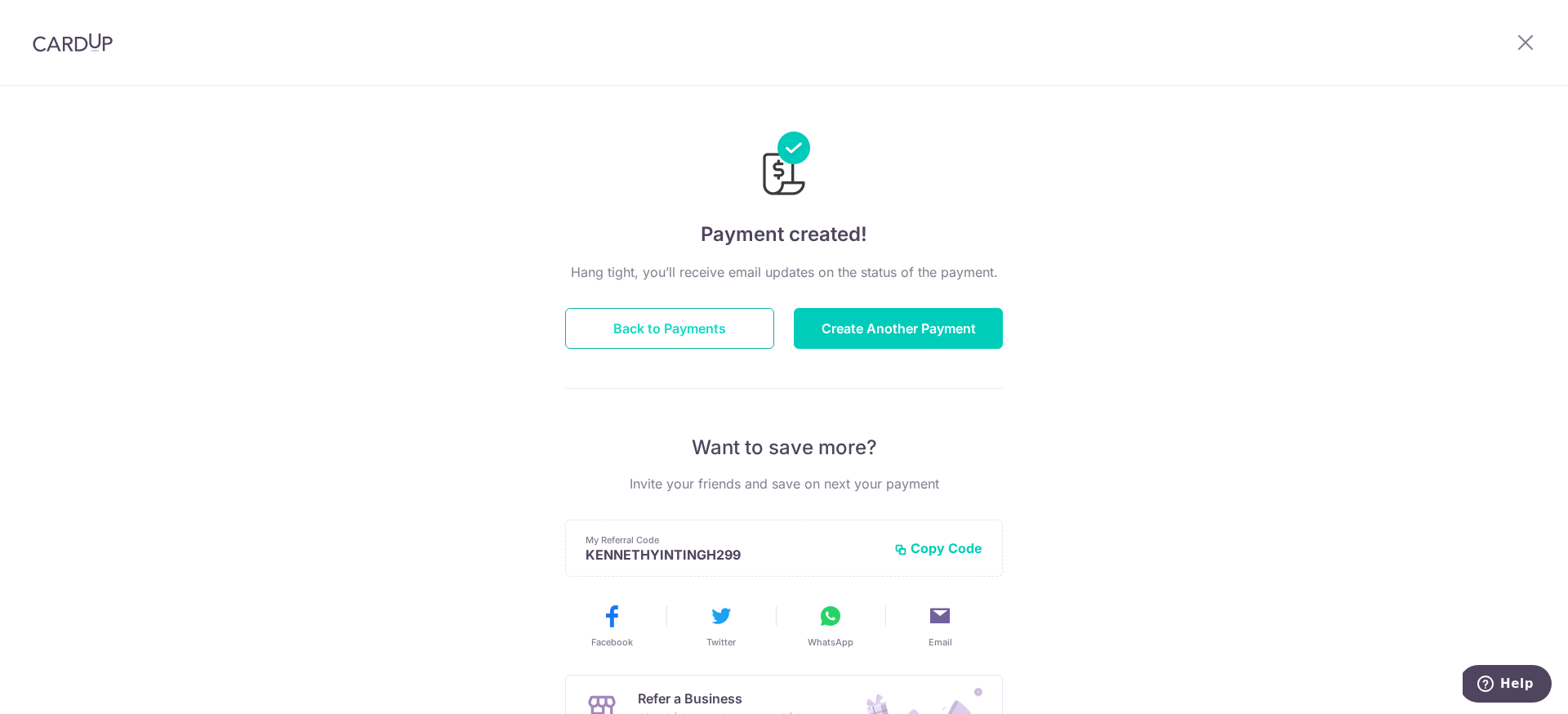
click at [676, 315] on button "Back to Payments" at bounding box center [669, 328] width 209 height 41
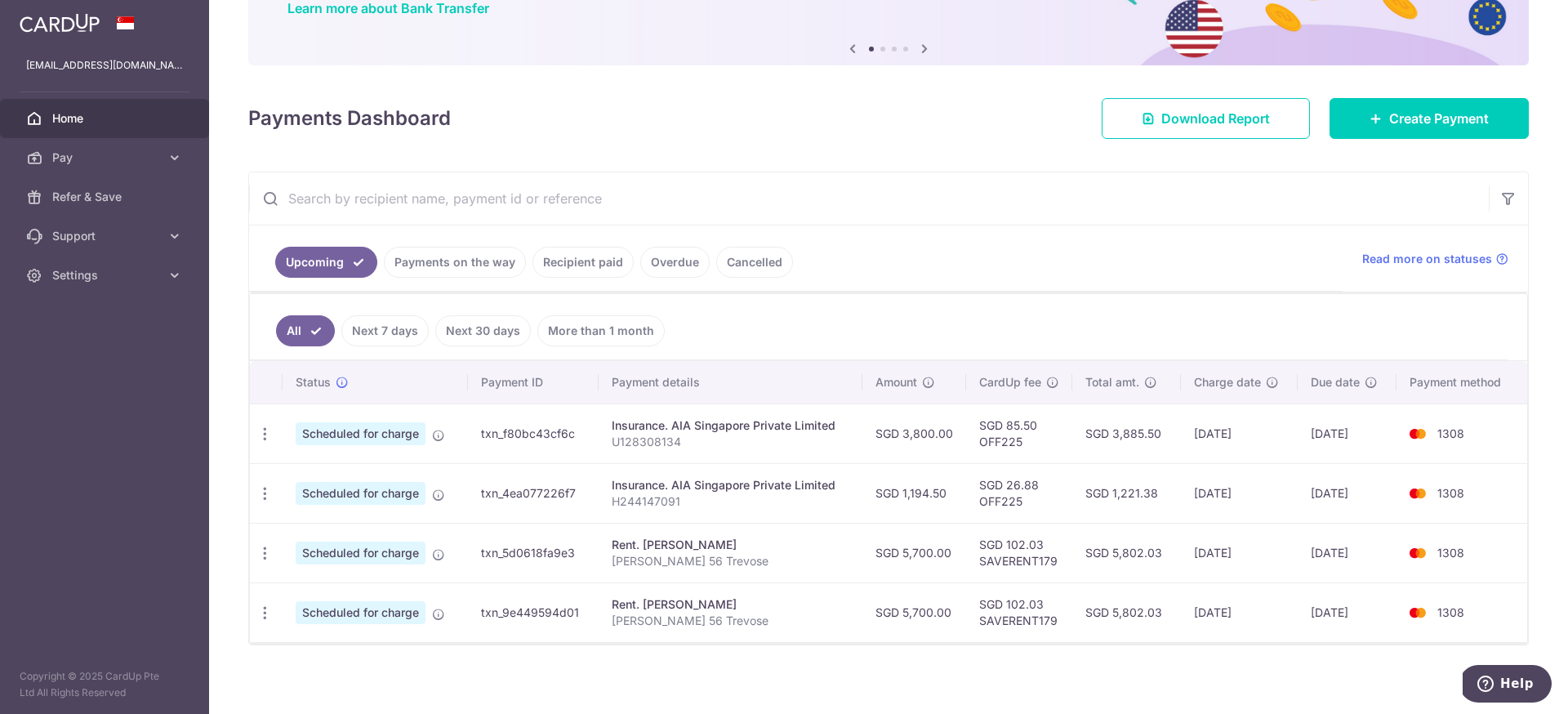
scroll to position [152, 0]
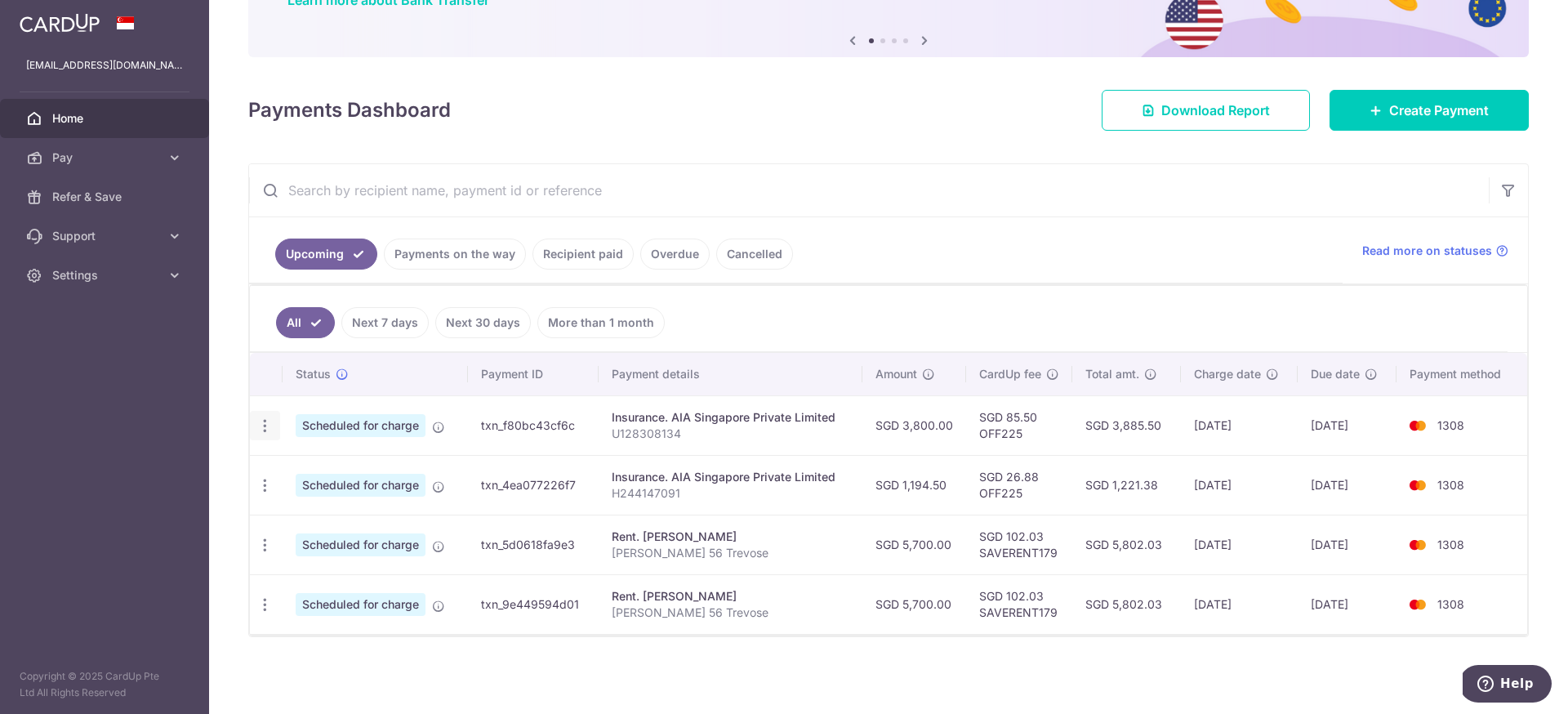
click at [266, 422] on icon "button" at bounding box center [264, 425] width 17 height 17
click at [487, 405] on td "txn_f80bc43cf6c" at bounding box center [532, 425] width 131 height 60
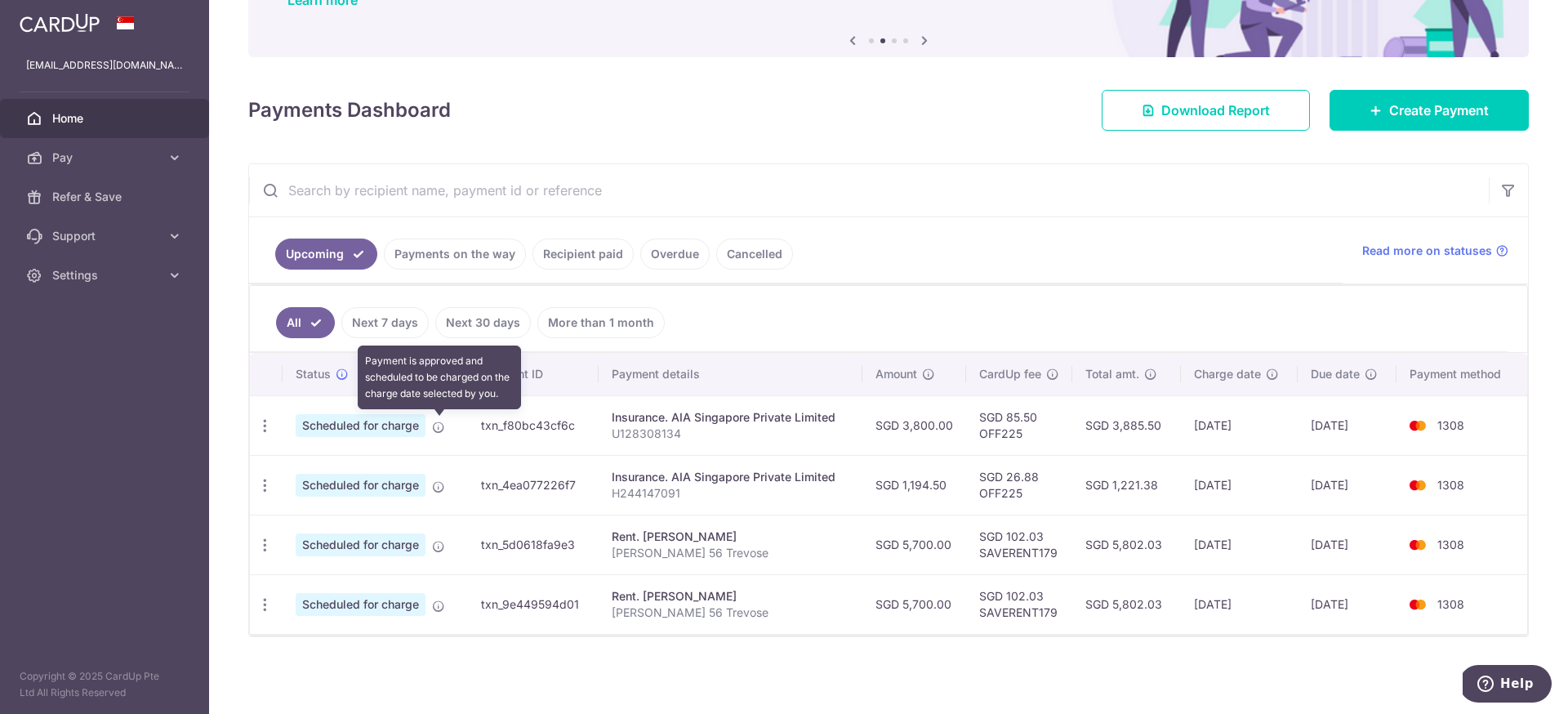
click at [439, 428] on icon at bounding box center [438, 427] width 13 height 13
click at [709, 481] on div "Insurance. AIA Singapore Private Limited" at bounding box center [730, 477] width 237 height 16
